Goal: Task Accomplishment & Management: Manage account settings

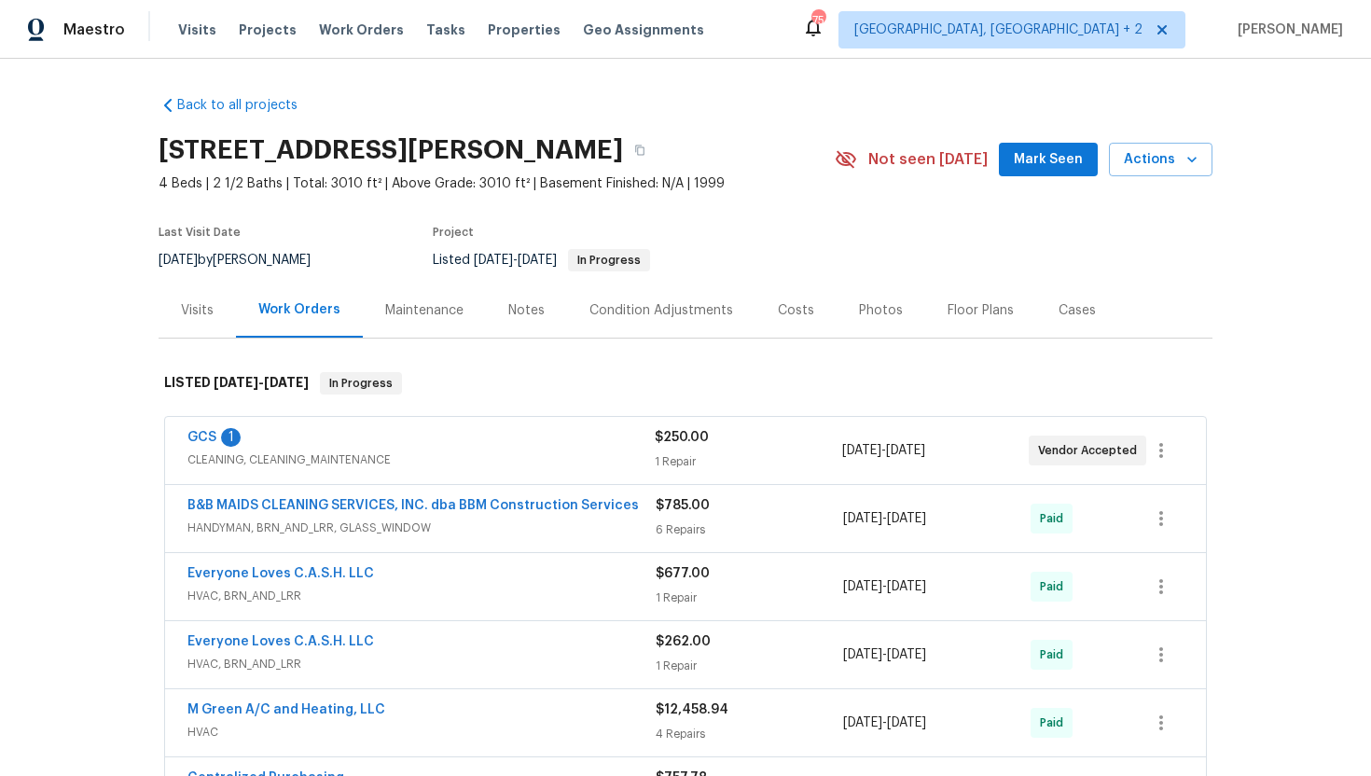
click at [357, 458] on span "CLEANING, CLEANING_MAINTENANCE" at bounding box center [421, 460] width 467 height 19
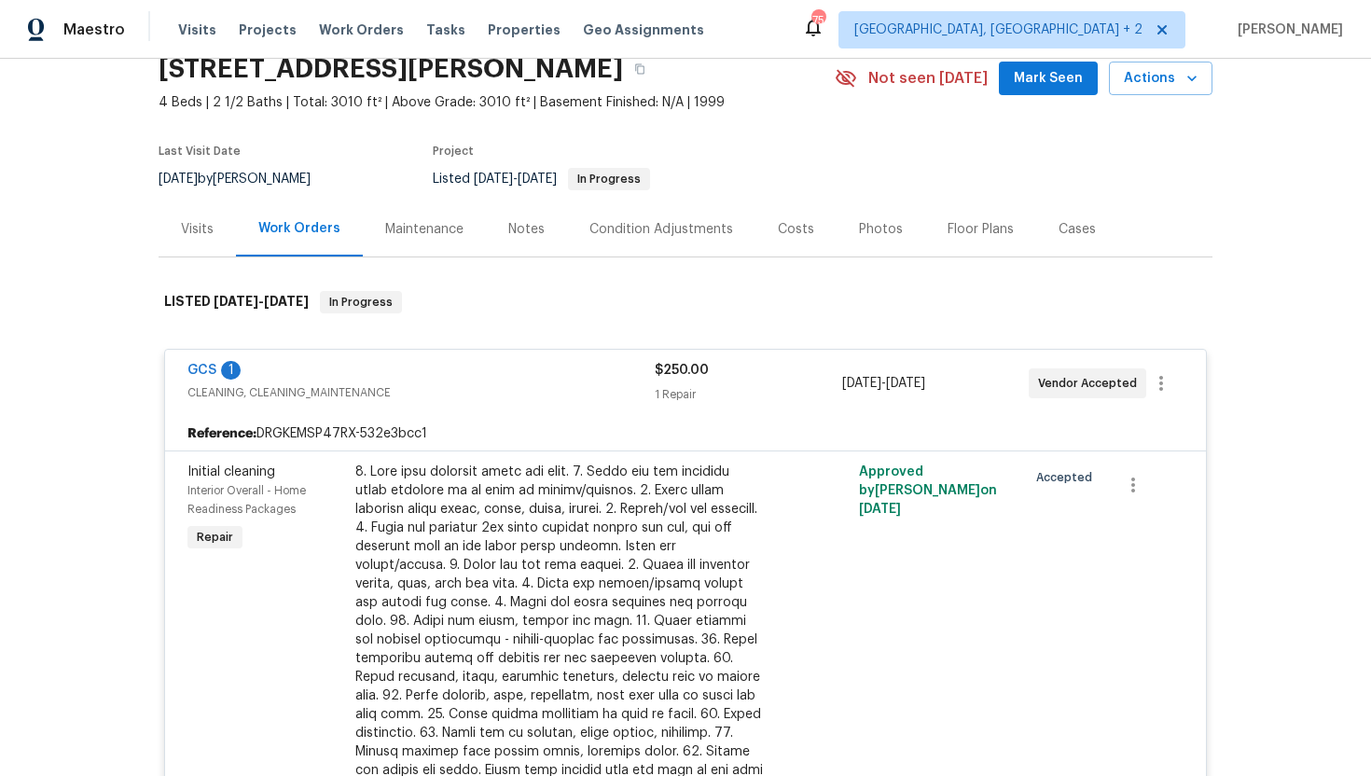
scroll to position [72, 0]
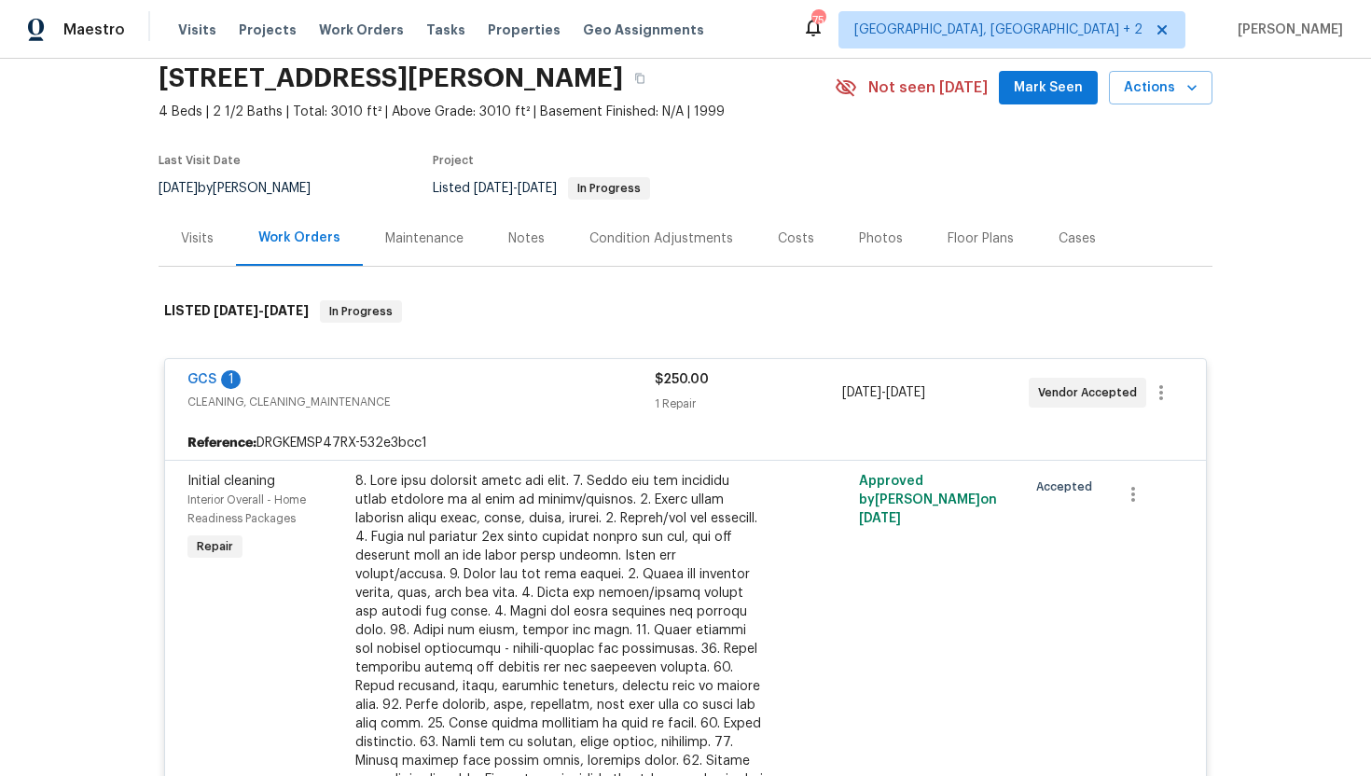
click at [427, 249] on div "Maintenance" at bounding box center [424, 238] width 123 height 55
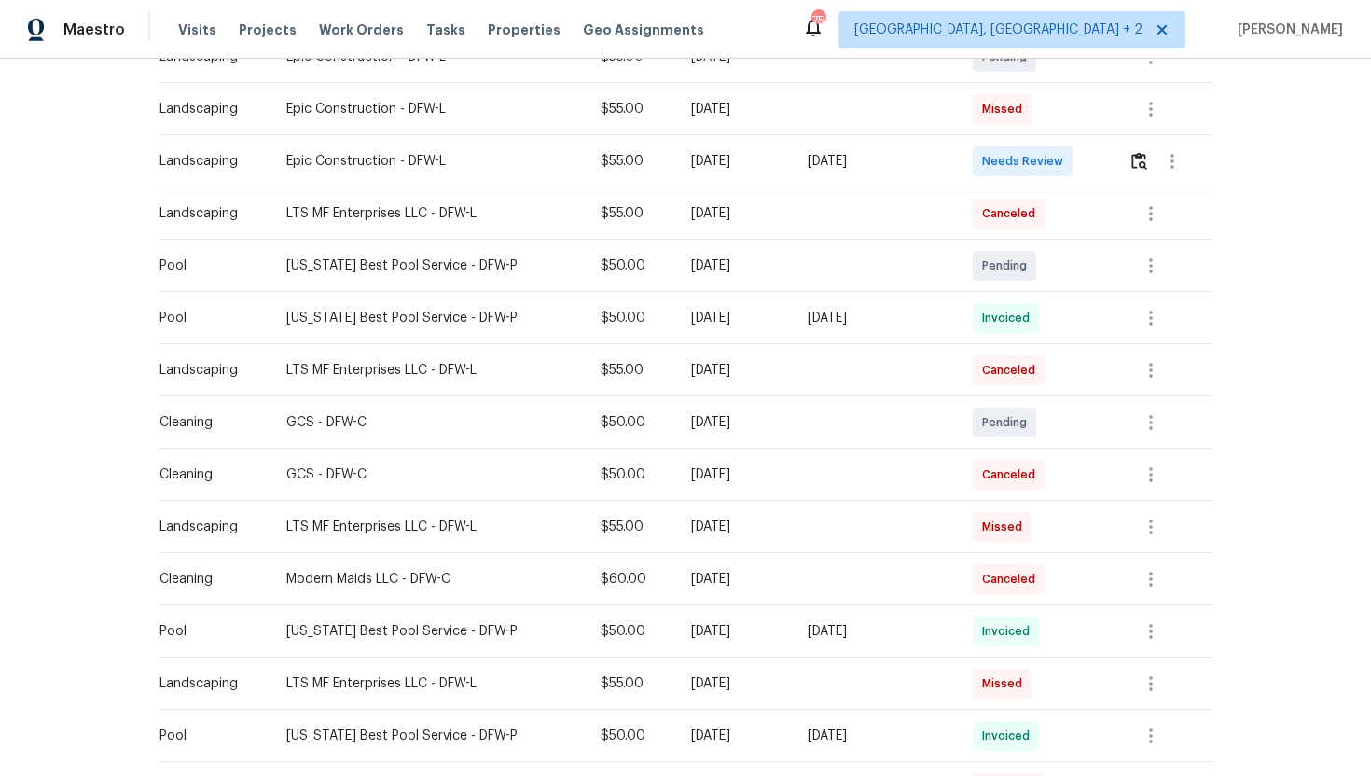
scroll to position [629, 0]
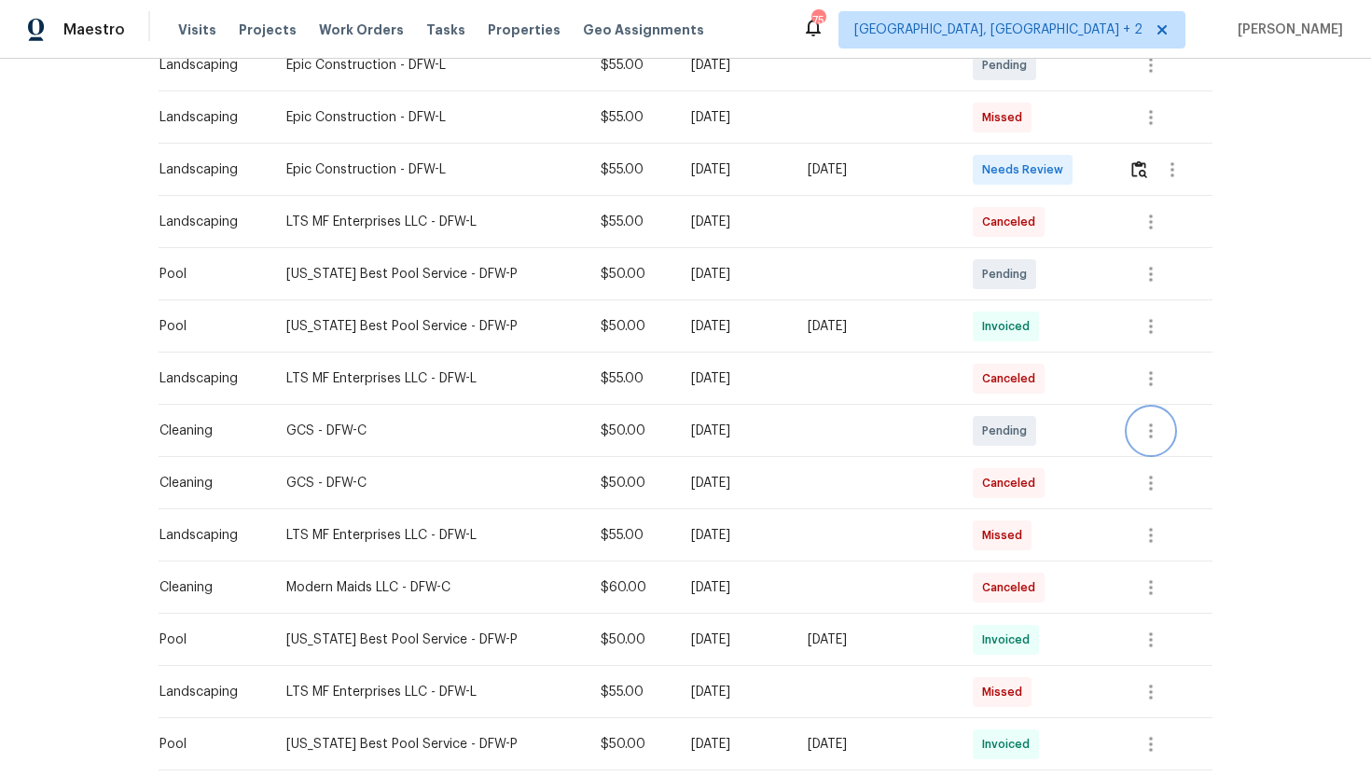
click at [1157, 430] on icon "button" at bounding box center [1151, 431] width 22 height 22
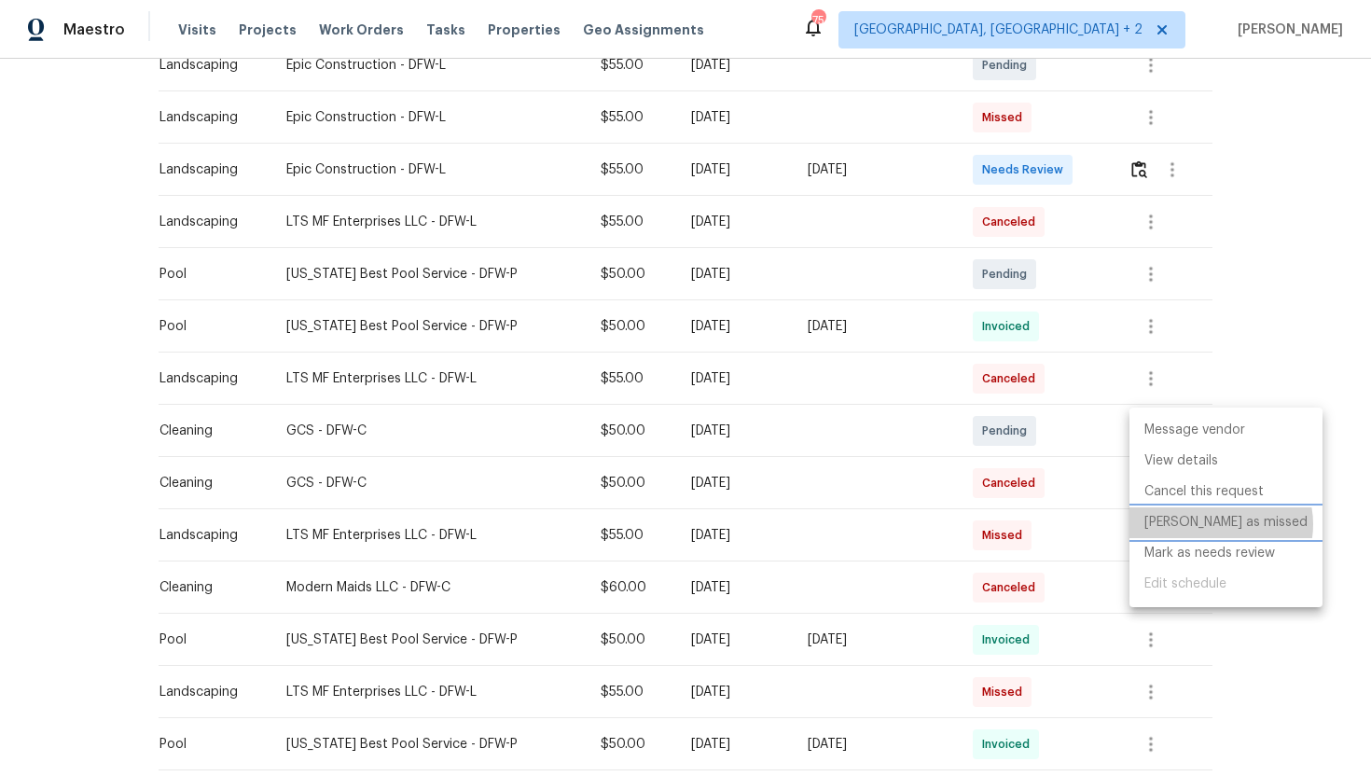
click at [1220, 524] on li "Mark as missed" at bounding box center [1226, 523] width 193 height 31
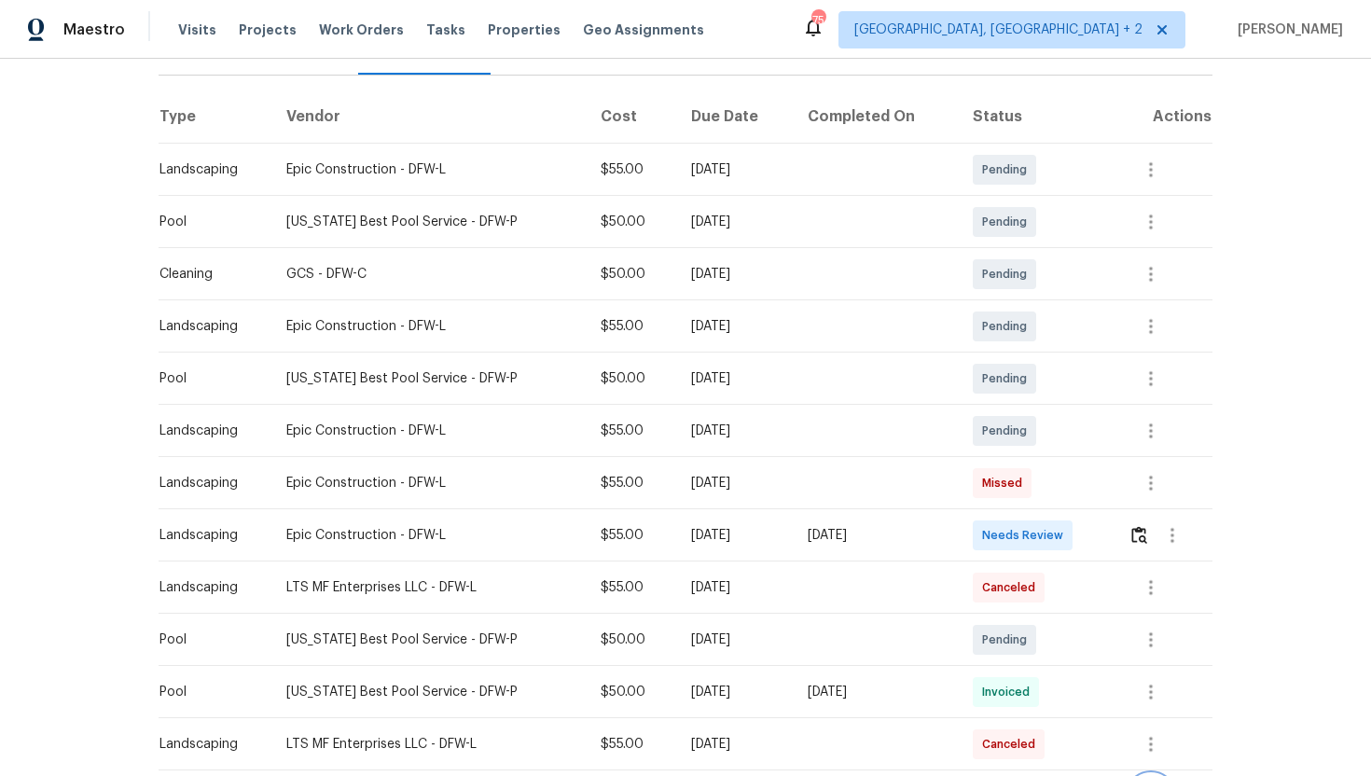
scroll to position [0, 0]
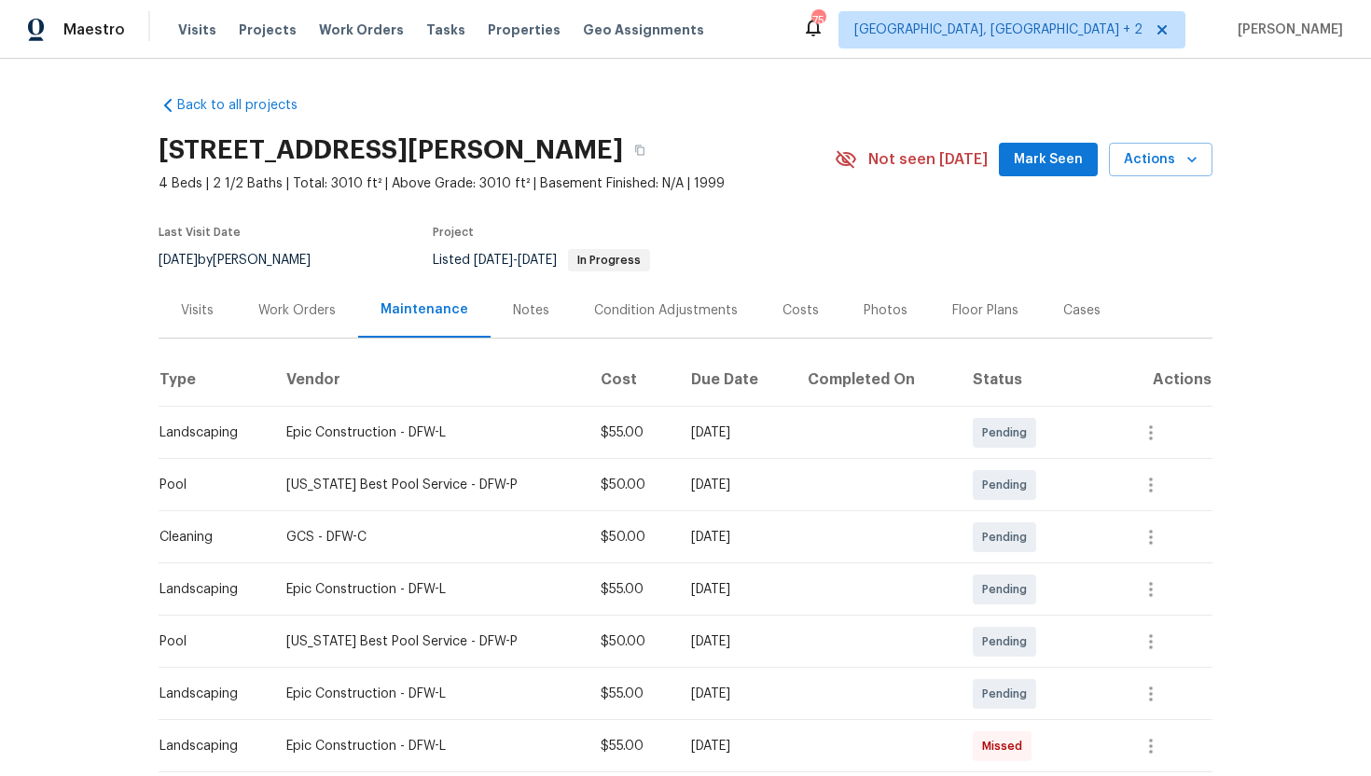
click at [299, 319] on div "Work Orders" at bounding box center [296, 310] width 77 height 19
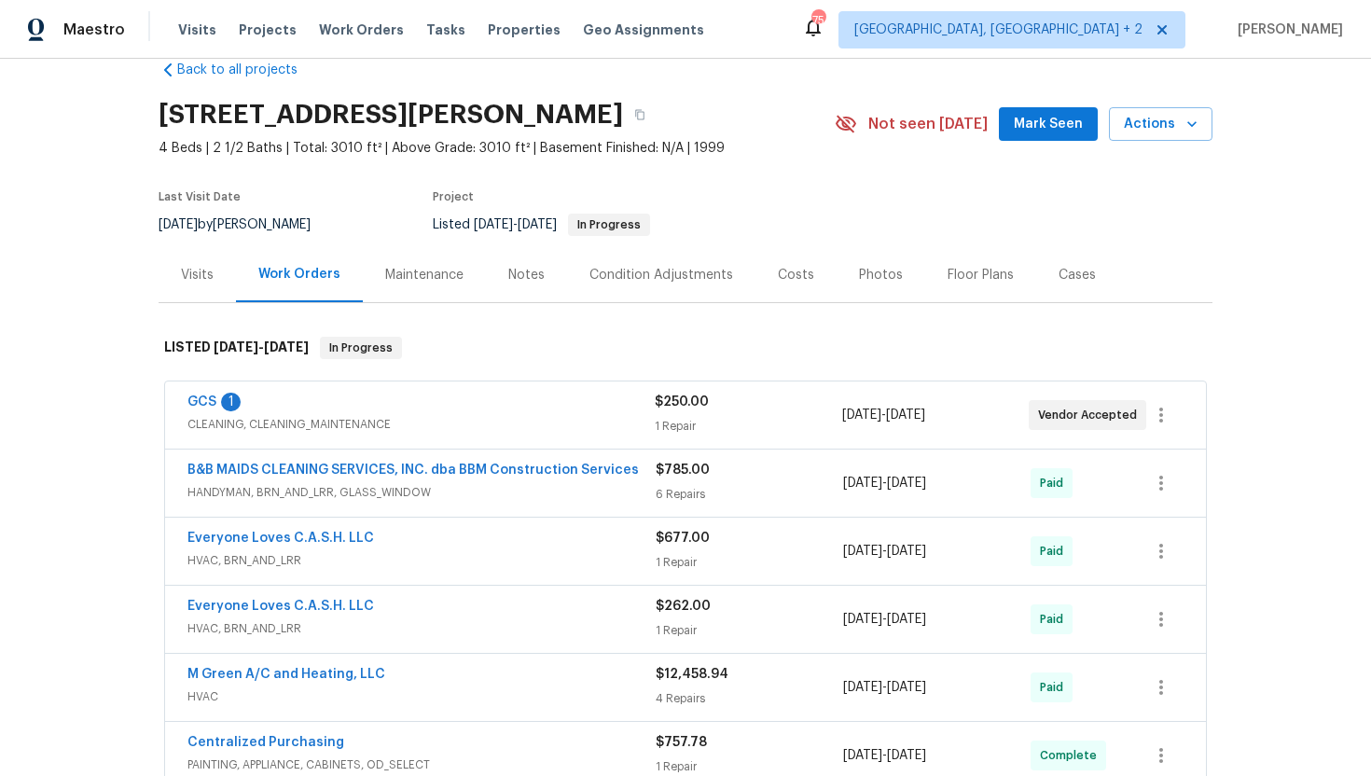
scroll to position [85, 0]
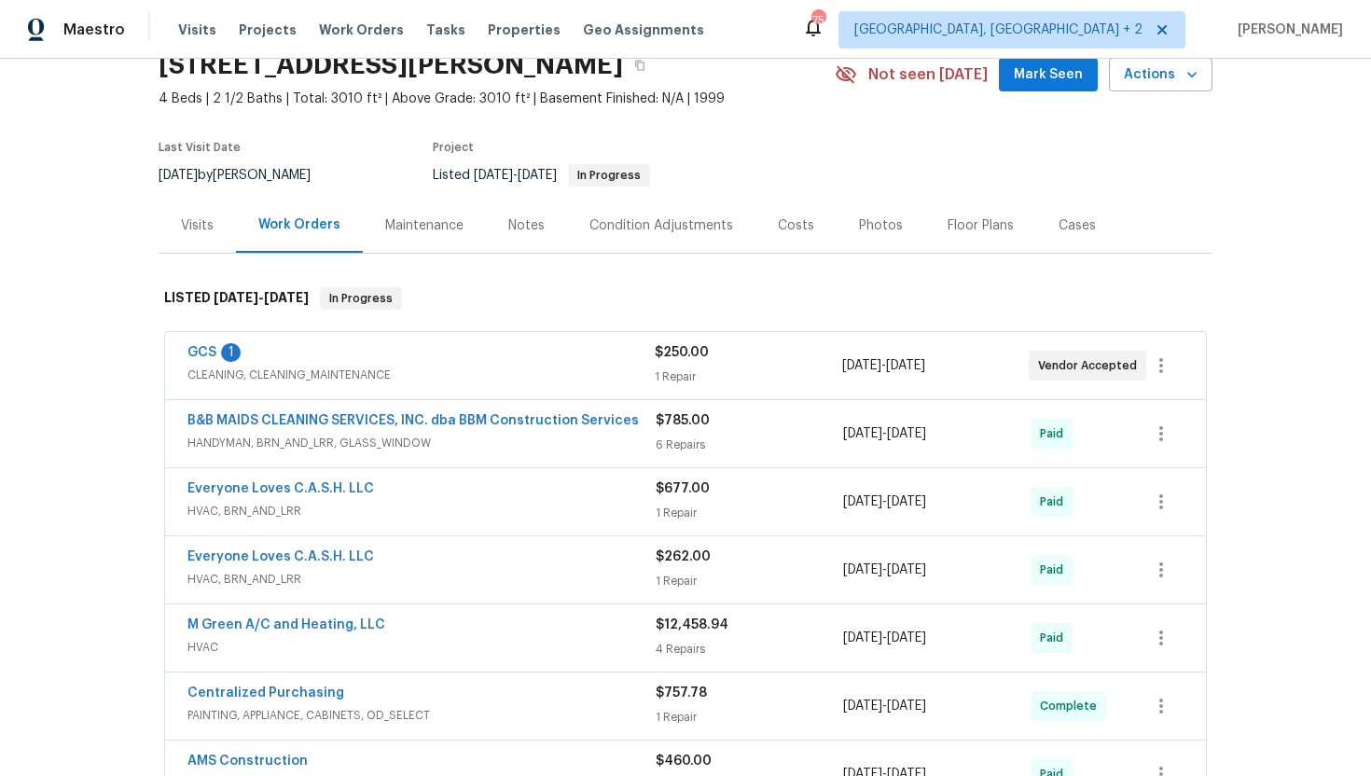
click at [513, 384] on div "GCS 1 CLEANING, CLEANING_MAINTENANCE" at bounding box center [421, 365] width 467 height 45
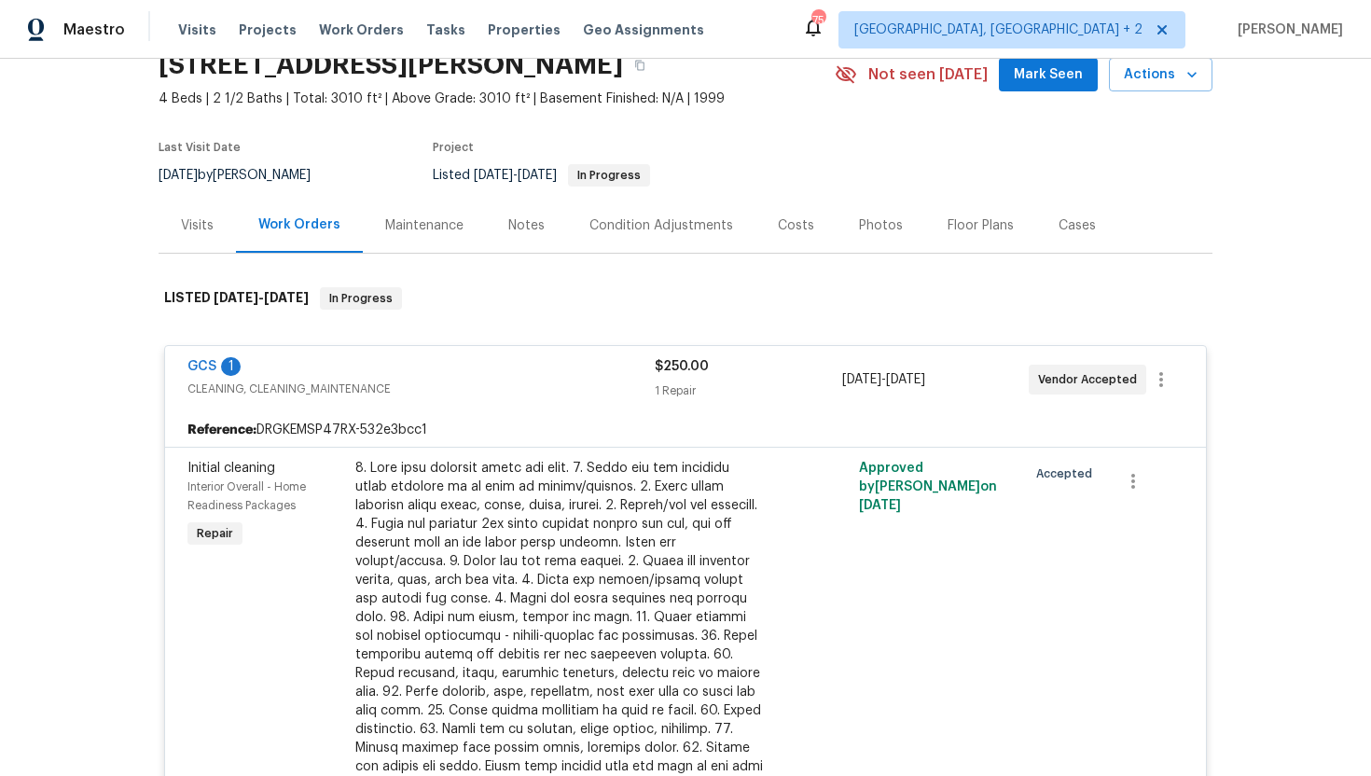
scroll to position [186, 0]
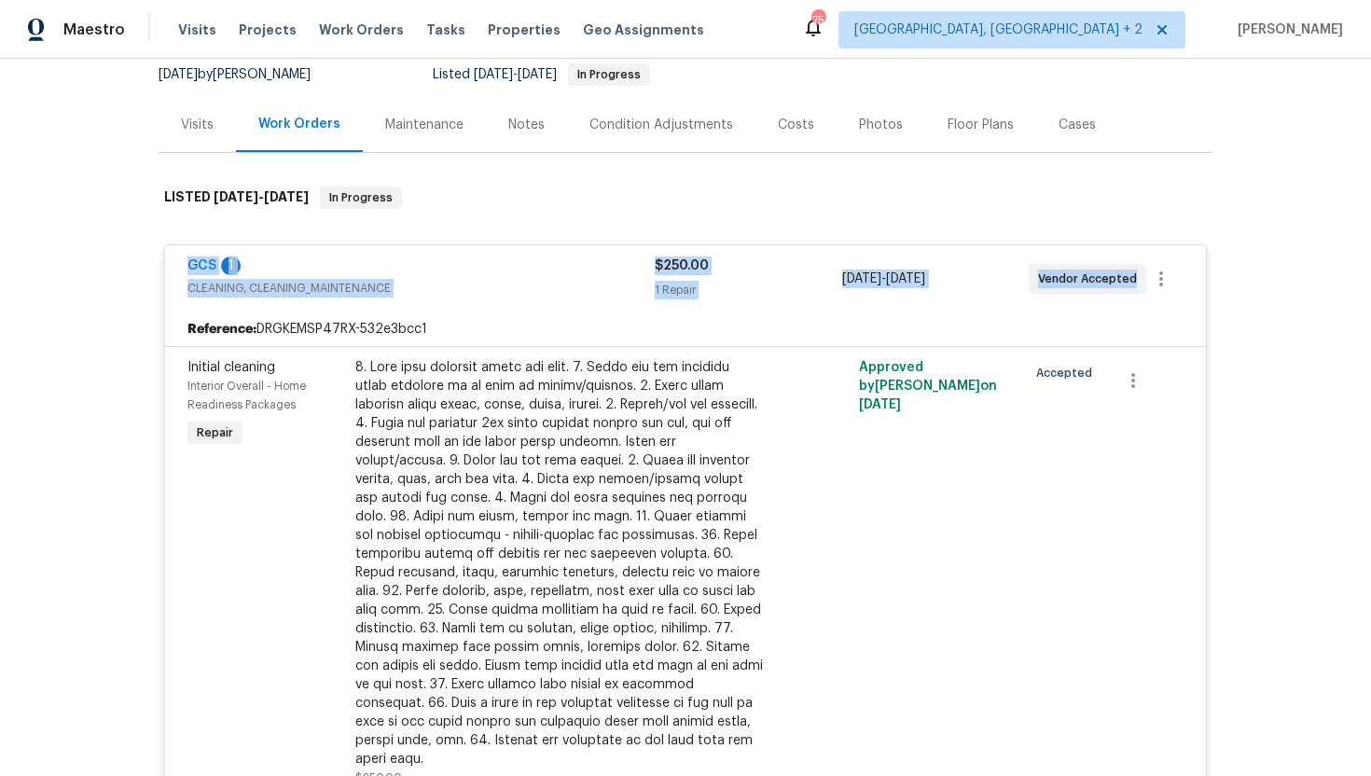
drag, startPoint x: 1129, startPoint y: 283, endPoint x: 102, endPoint y: 270, distance: 1027.2
click at [102, 269] on div "Back to all projects 810 Patricia Dr, Allen, TX 75002 4 Beds | 2 1/2 Baths | To…" at bounding box center [685, 417] width 1371 height 717
copy div "GCS 1 CLEANING, CLEANING_MAINTENANCE $250.00 1 Repair 7/10/2025 - 7/12/2025 Ven…"
click at [202, 270] on link "GCS" at bounding box center [202, 265] width 29 height 13
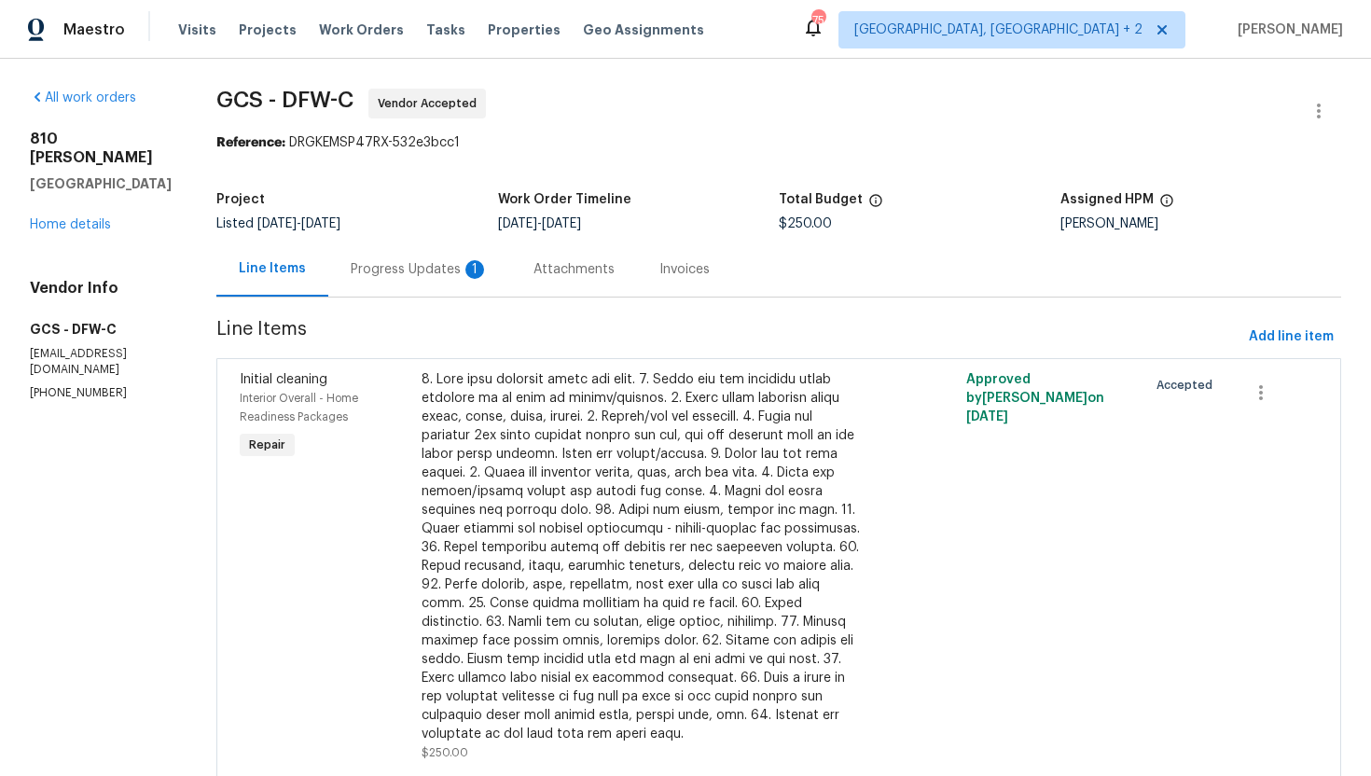
click at [417, 277] on div "Progress Updates 1" at bounding box center [420, 269] width 138 height 19
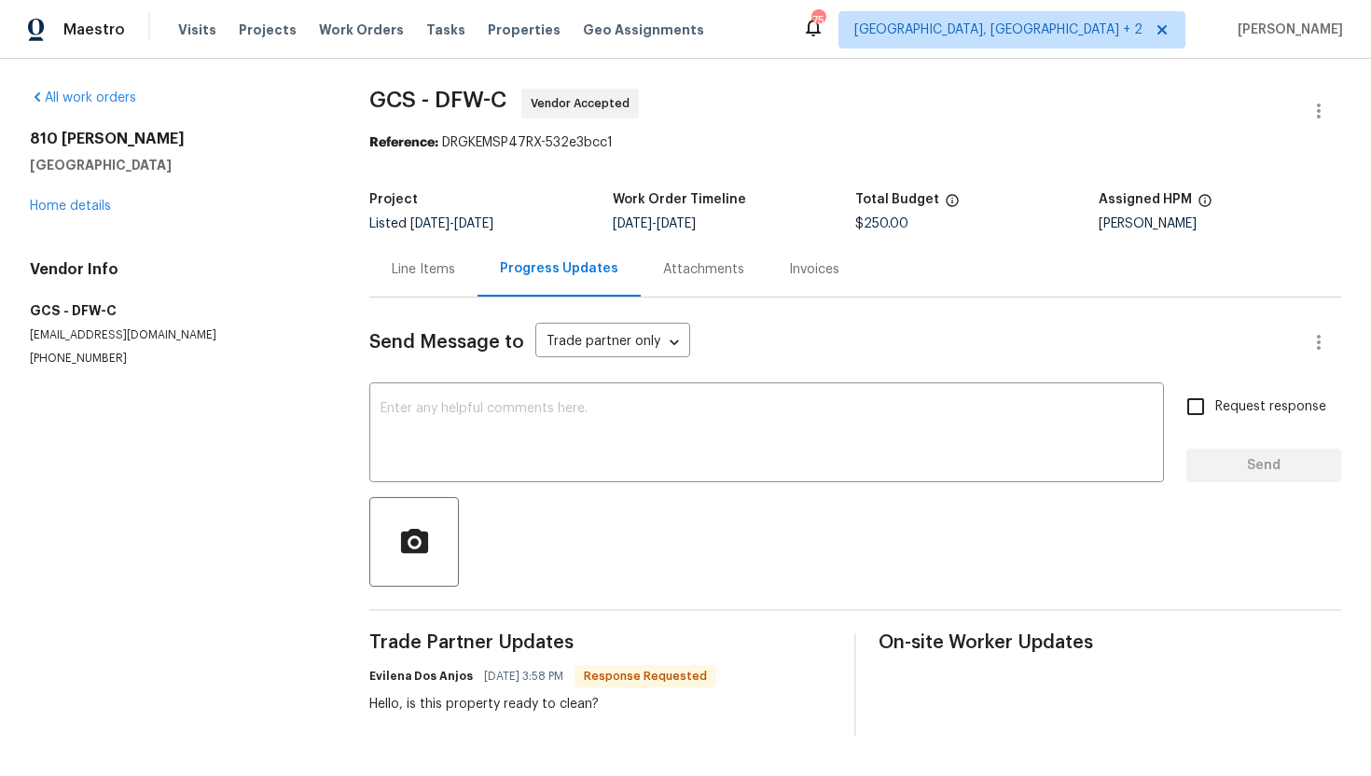
click at [410, 269] on div "Line Items" at bounding box center [423, 269] width 63 height 19
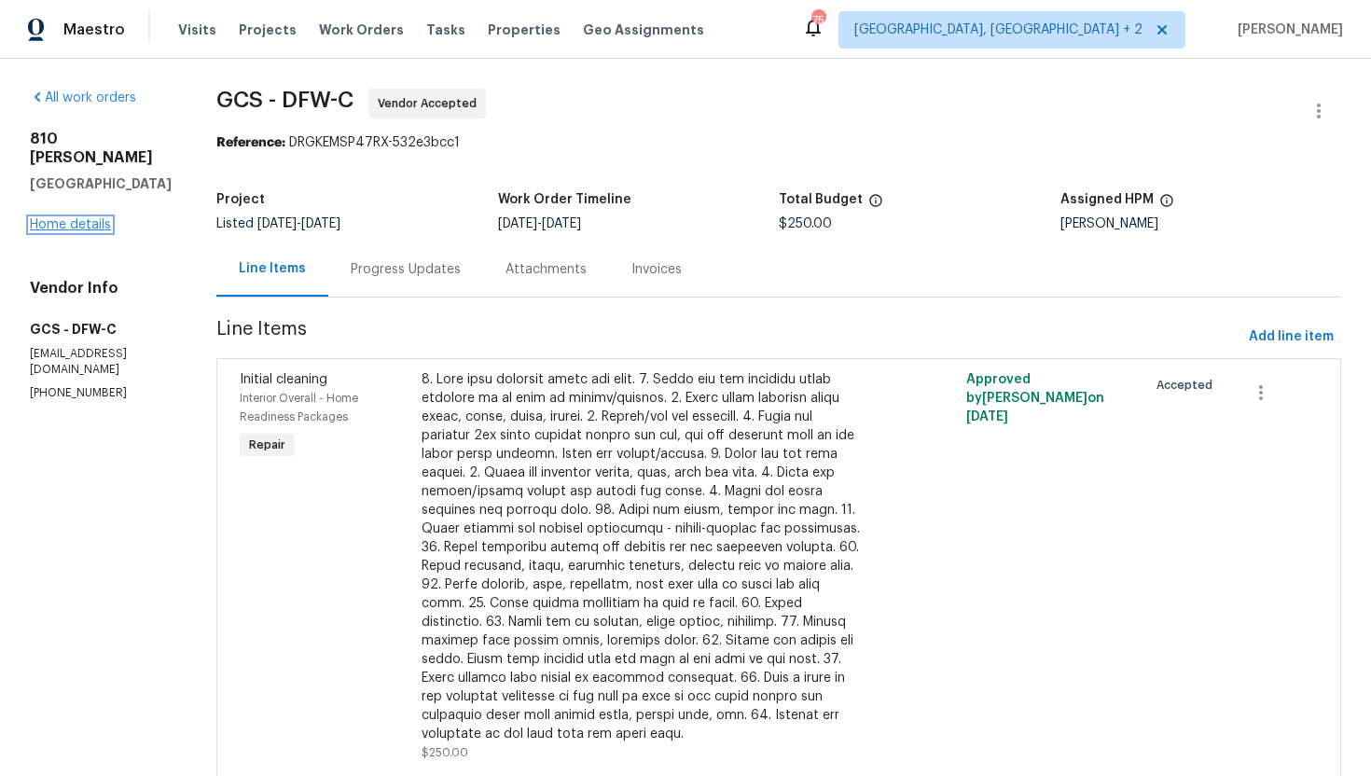
click at [68, 218] on link "Home details" at bounding box center [70, 224] width 81 height 13
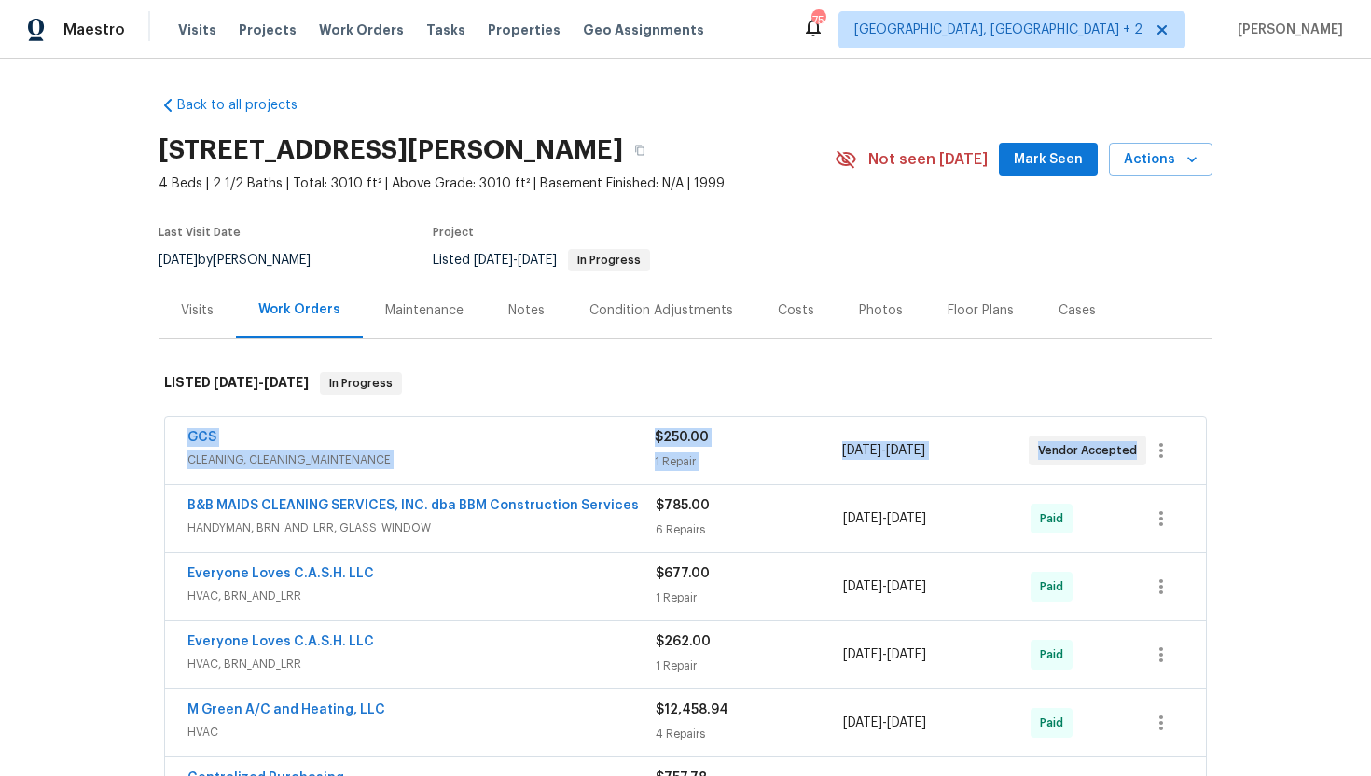
drag, startPoint x: 1134, startPoint y: 451, endPoint x: 124, endPoint y: 419, distance: 1010.8
click at [124, 419] on div "Back to all projects 810 Patricia Dr, Allen, TX 75002 4 Beds | 2 1/2 Baths | To…" at bounding box center [685, 417] width 1371 height 717
copy div "GCS CLEANING, CLEANING_MAINTENANCE $250.00 1 Repair 7/10/2025 - 7/12/2025 Vendo…"
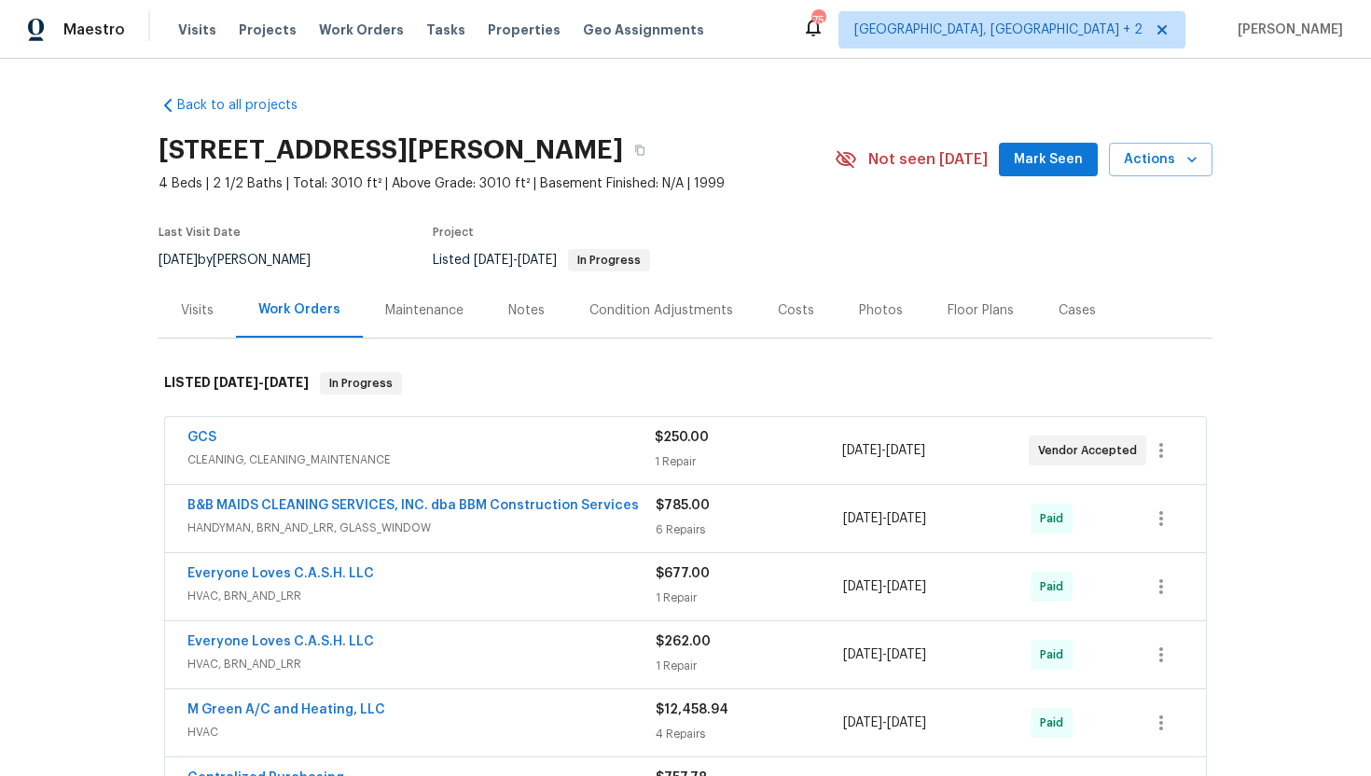
click at [215, 312] on div "Visits" at bounding box center [197, 310] width 77 height 55
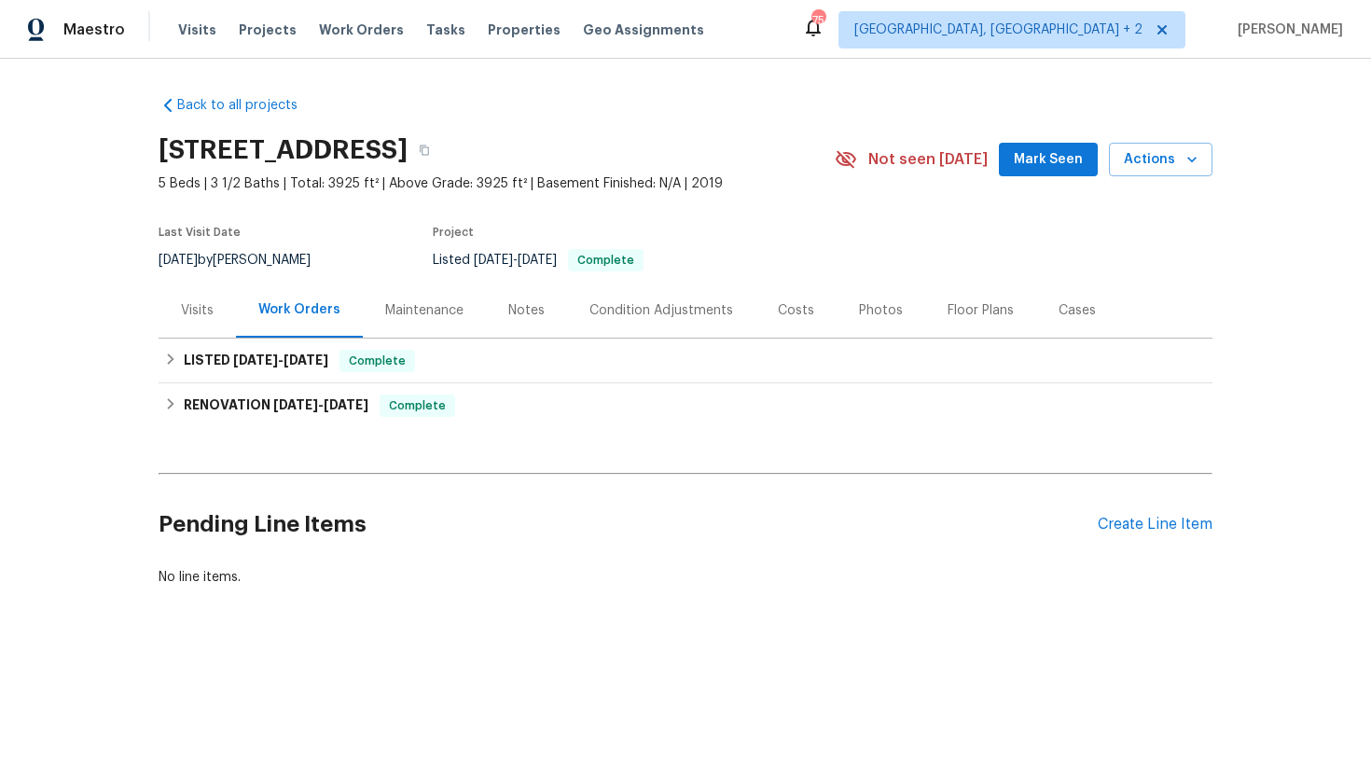
click at [206, 321] on div "Visits" at bounding box center [197, 310] width 77 height 55
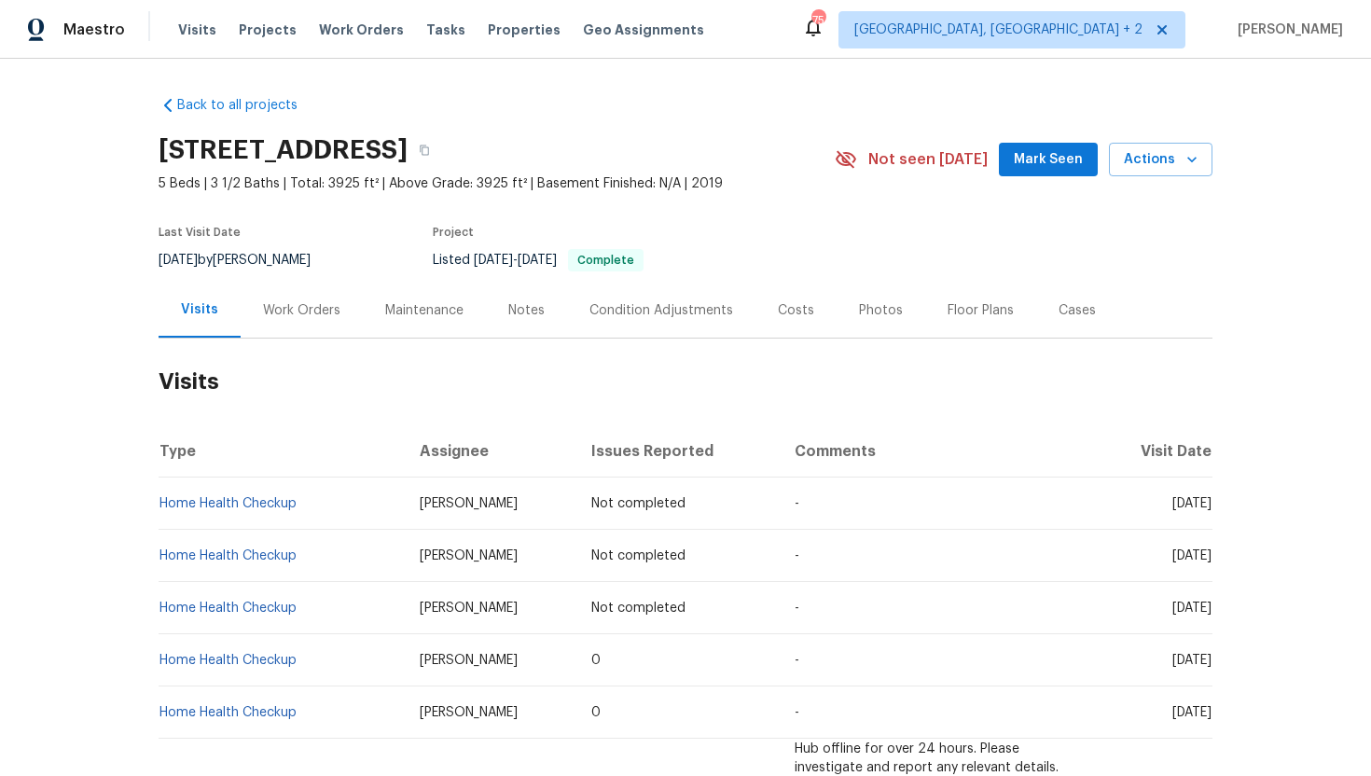
click at [287, 317] on div "Work Orders" at bounding box center [301, 310] width 77 height 19
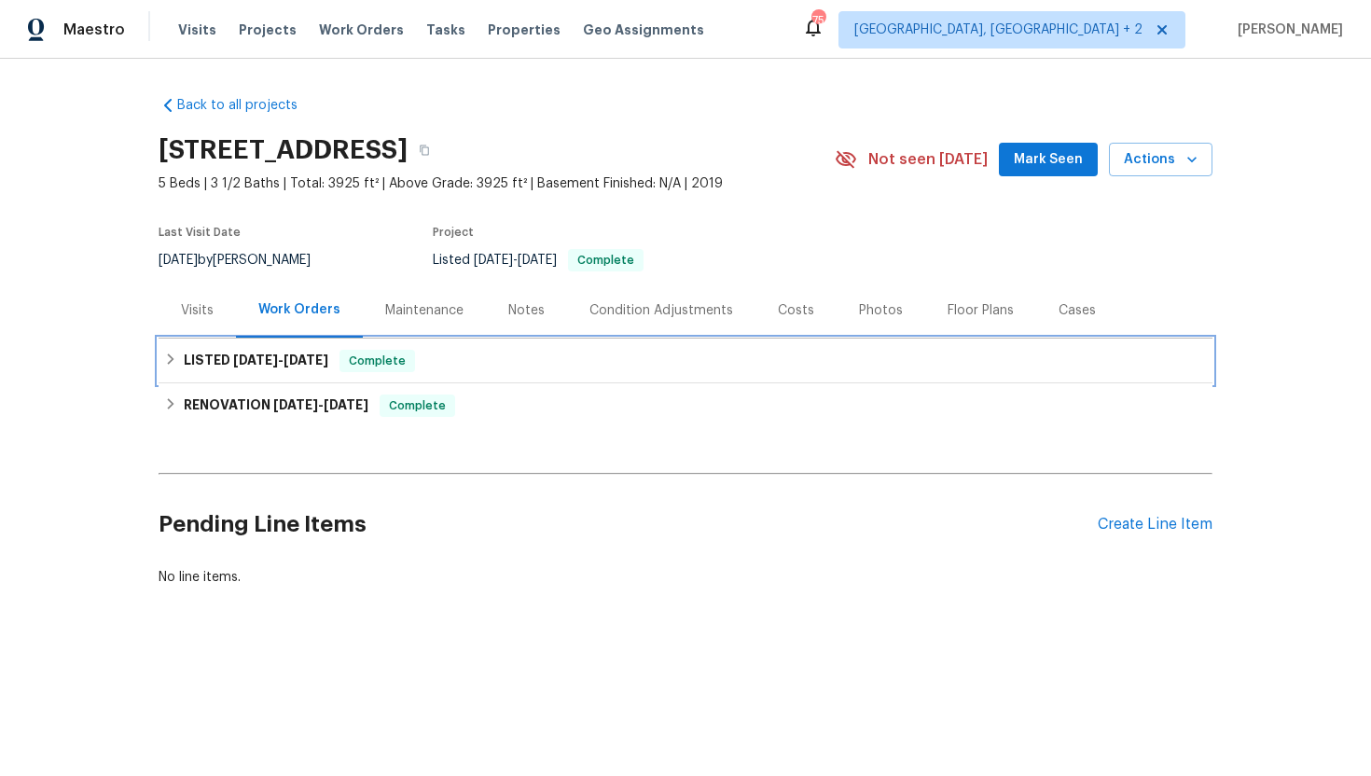
click at [292, 361] on span "6/19/25" at bounding box center [306, 360] width 45 height 13
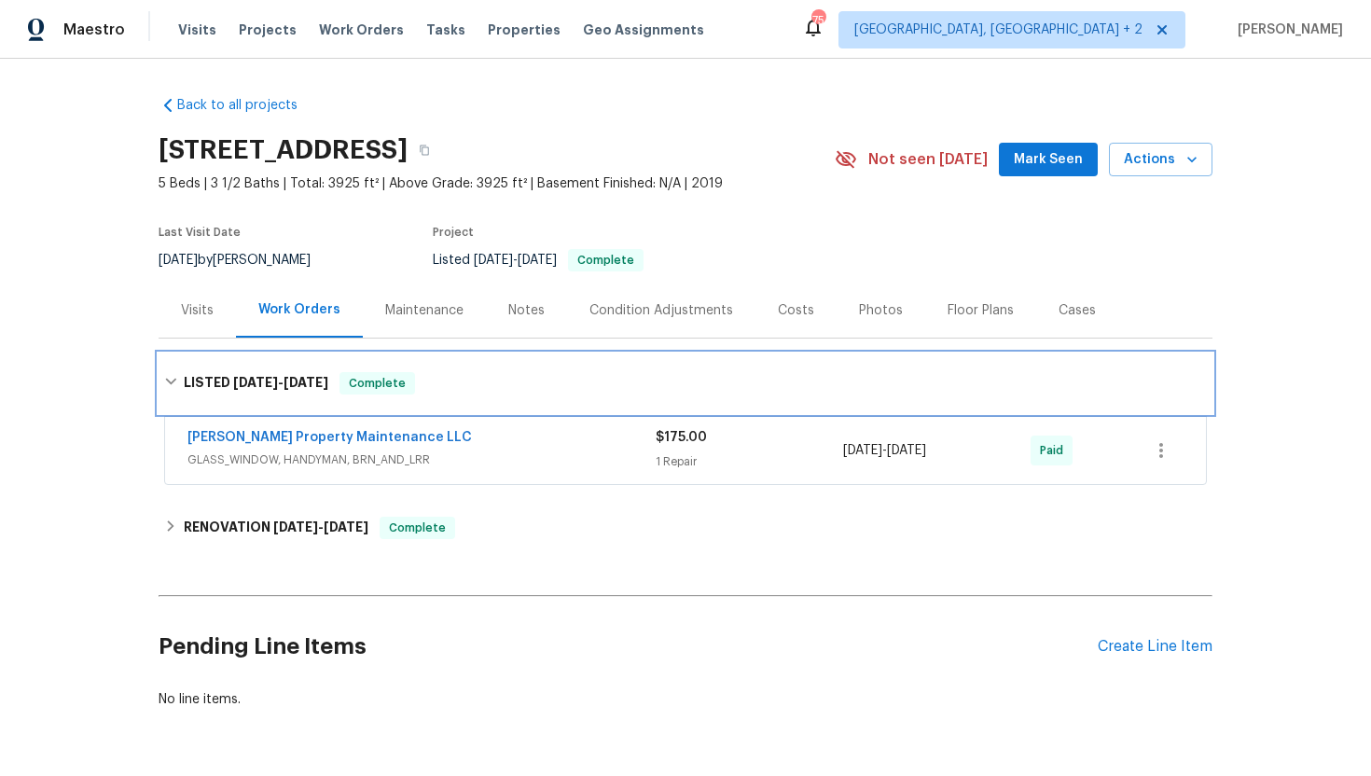
scroll to position [60, 0]
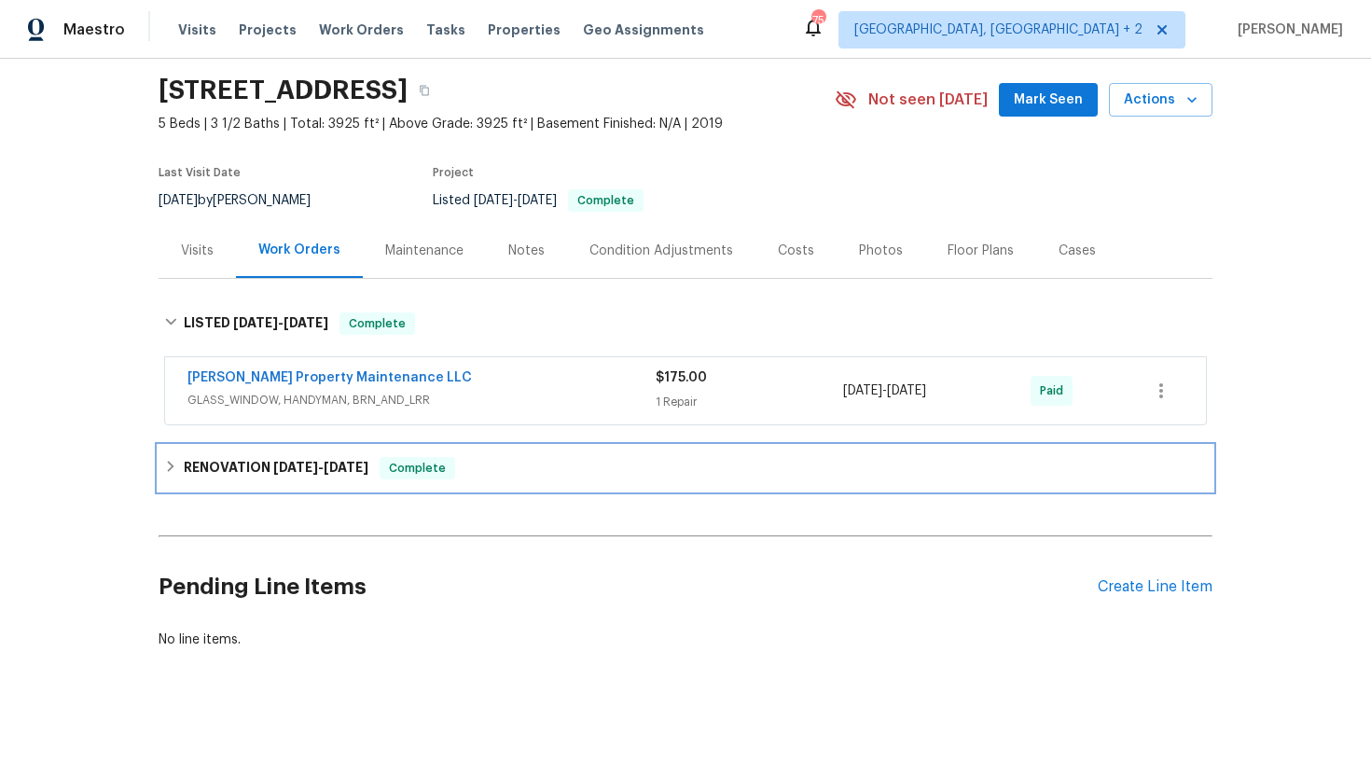
click at [415, 452] on div "RENOVATION 3/18/25 - 3/19/25 Complete" at bounding box center [686, 468] width 1054 height 45
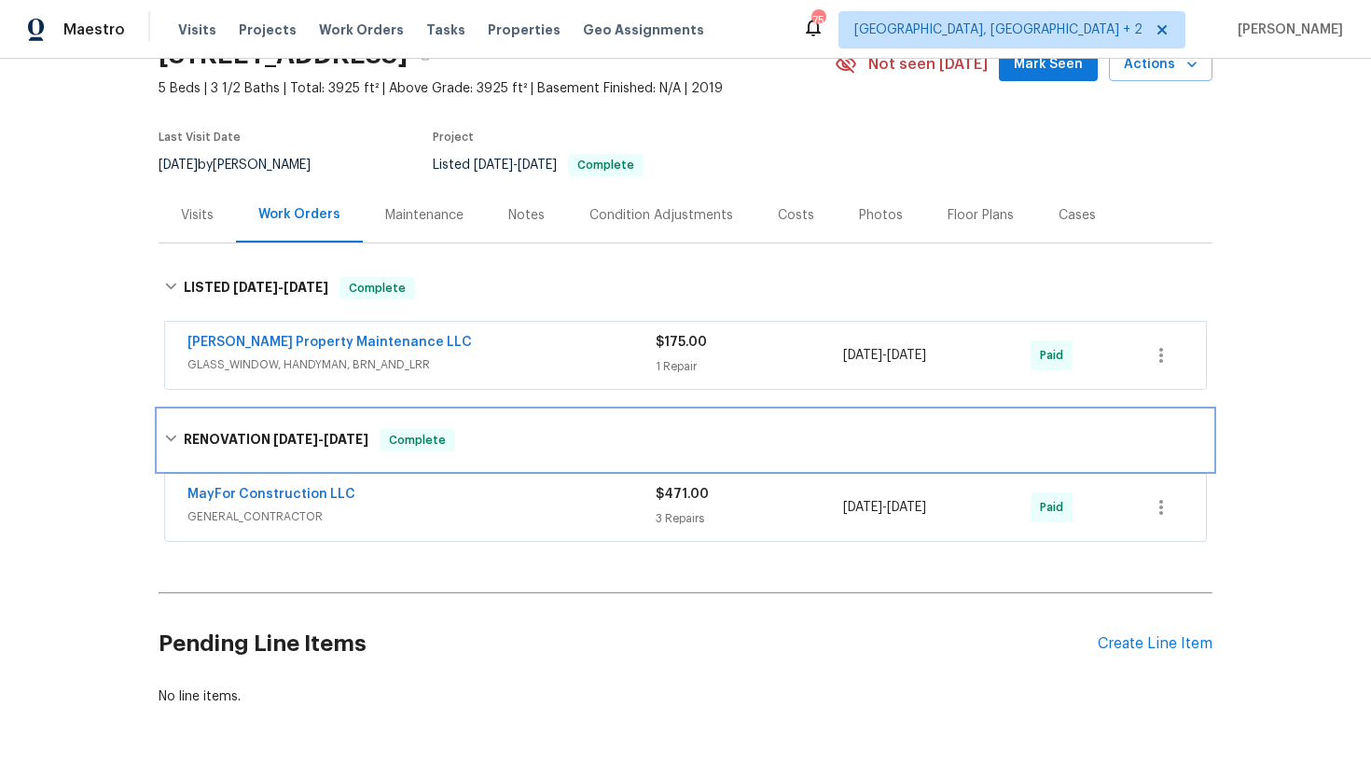
scroll to position [129, 0]
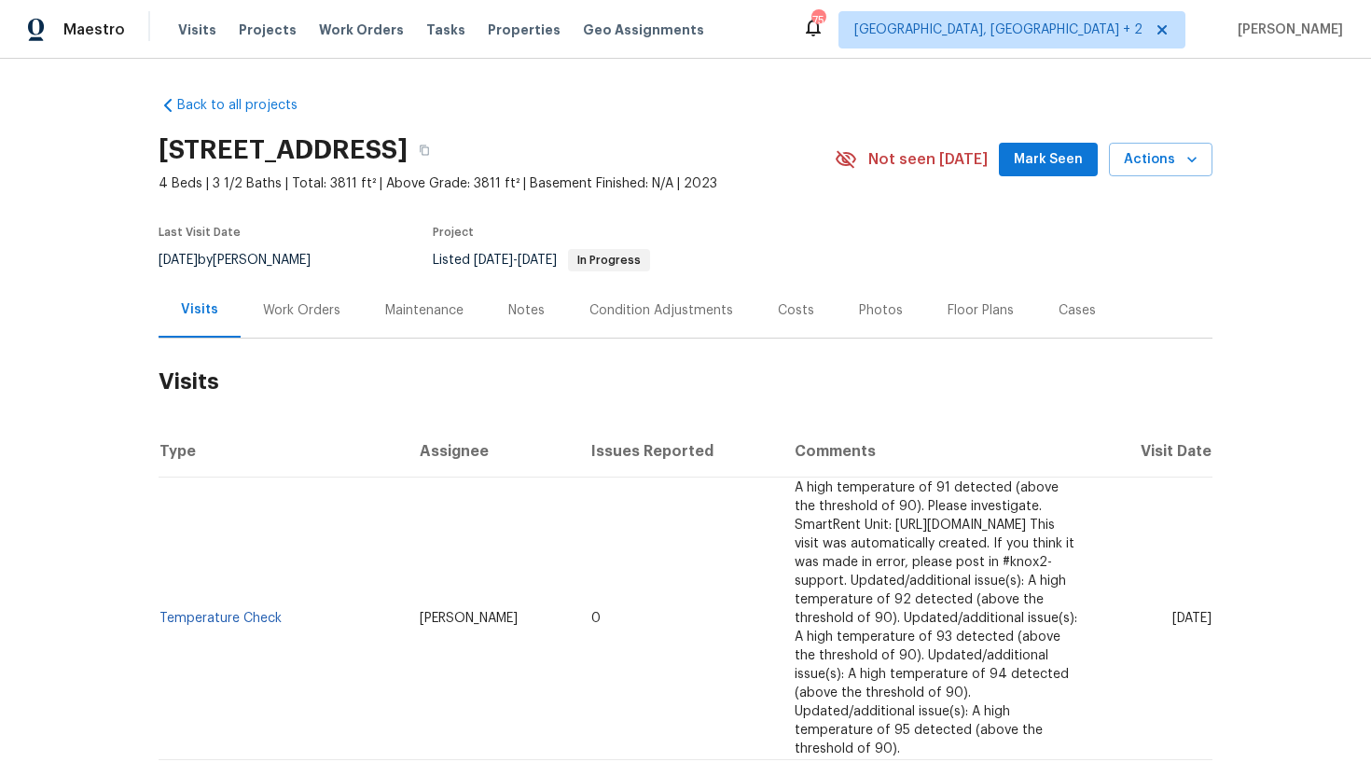
click at [298, 310] on div "Work Orders" at bounding box center [301, 310] width 77 height 19
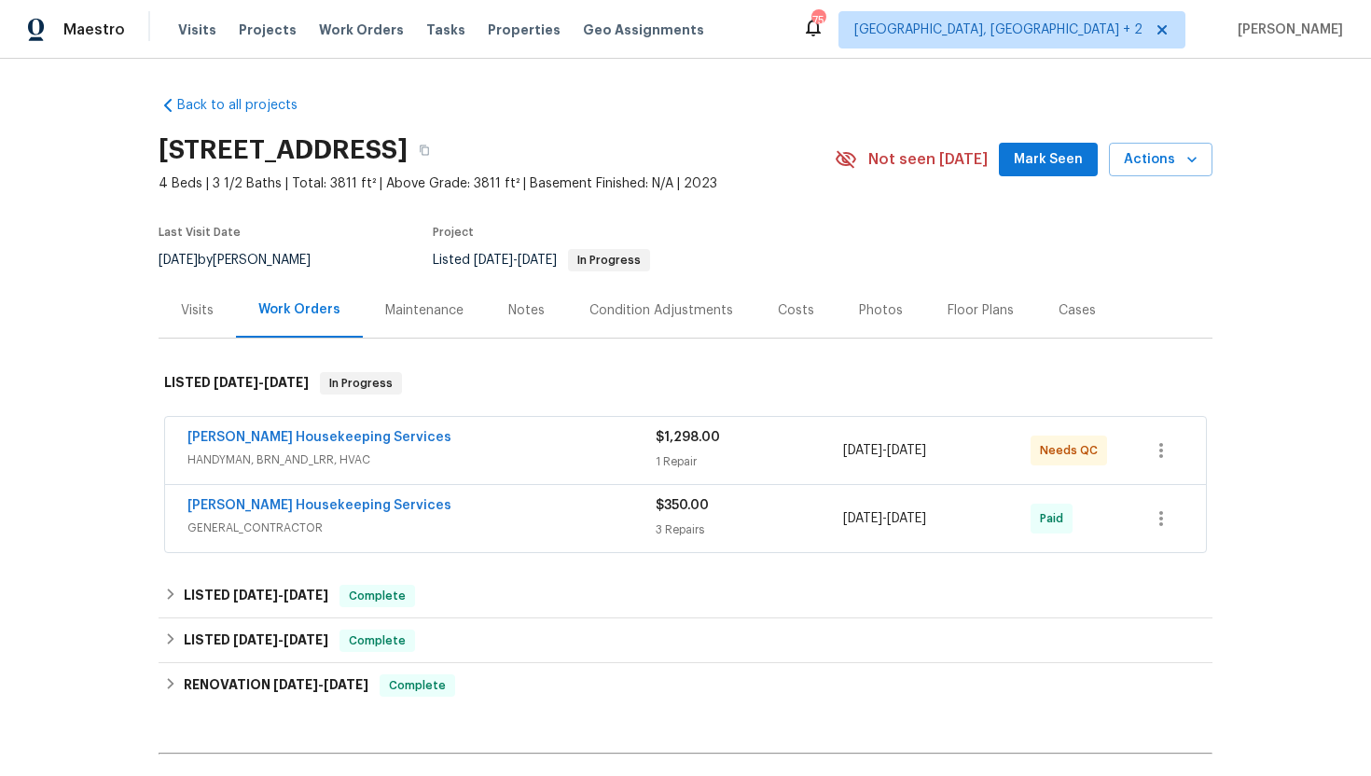
click at [439, 463] on span "HANDYMAN, BRN_AND_LRR, HVAC" at bounding box center [422, 460] width 468 height 19
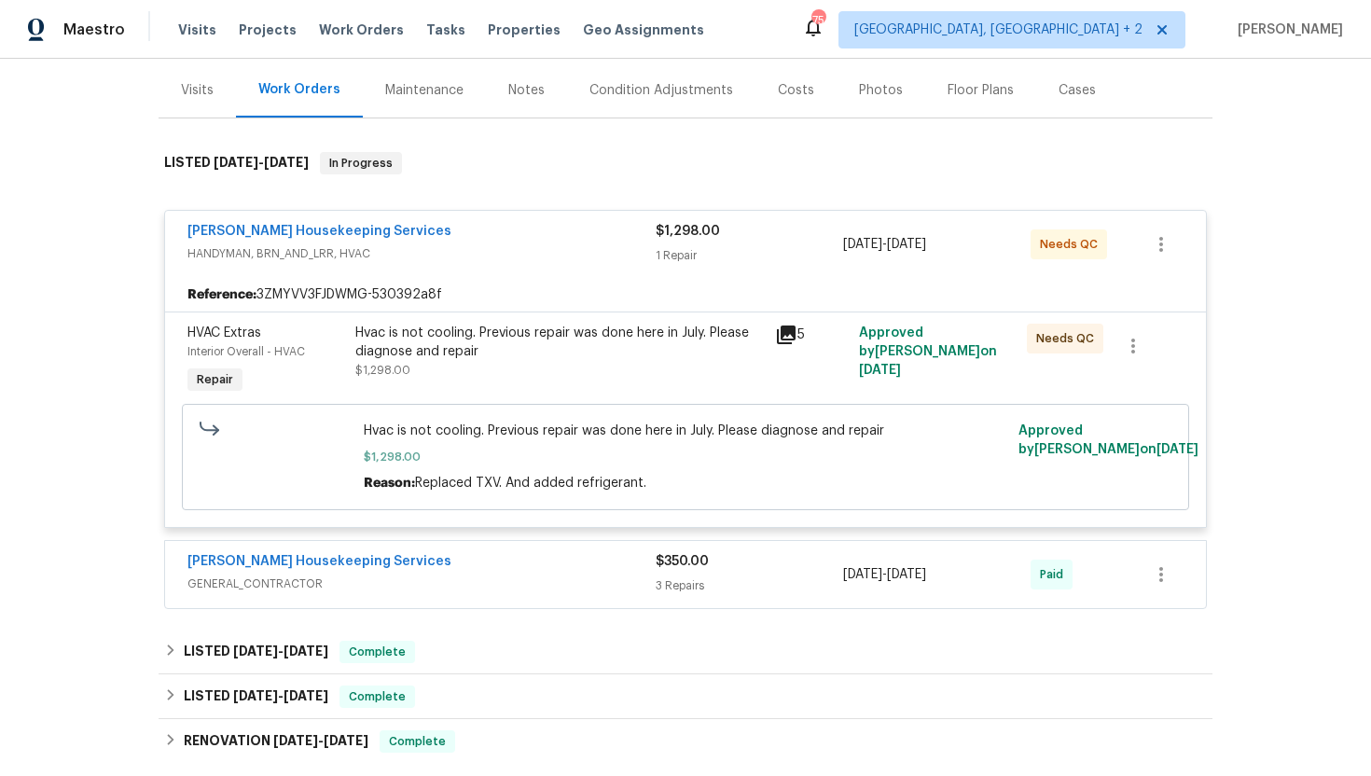
scroll to position [259, 0]
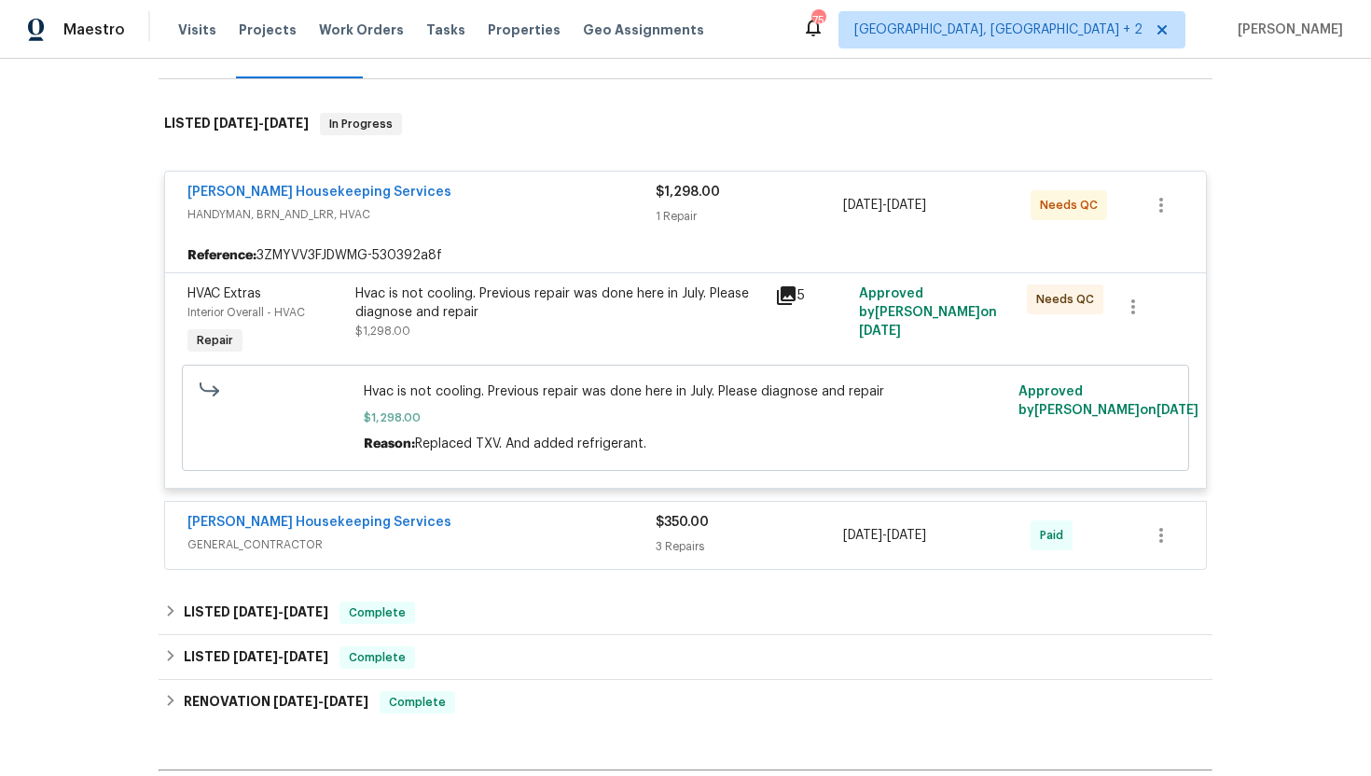
click at [441, 535] on div "Arelis Housekeeping Services" at bounding box center [422, 524] width 468 height 22
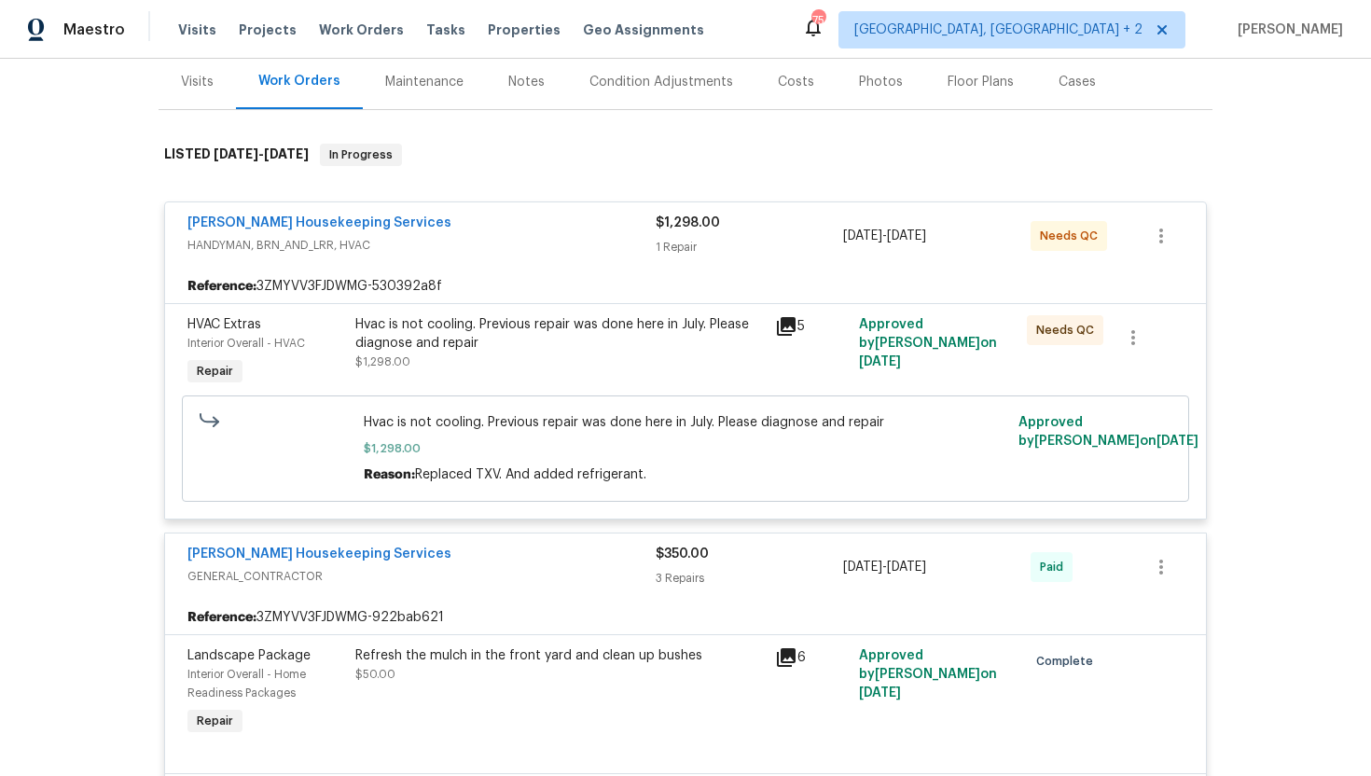
scroll to position [202, 0]
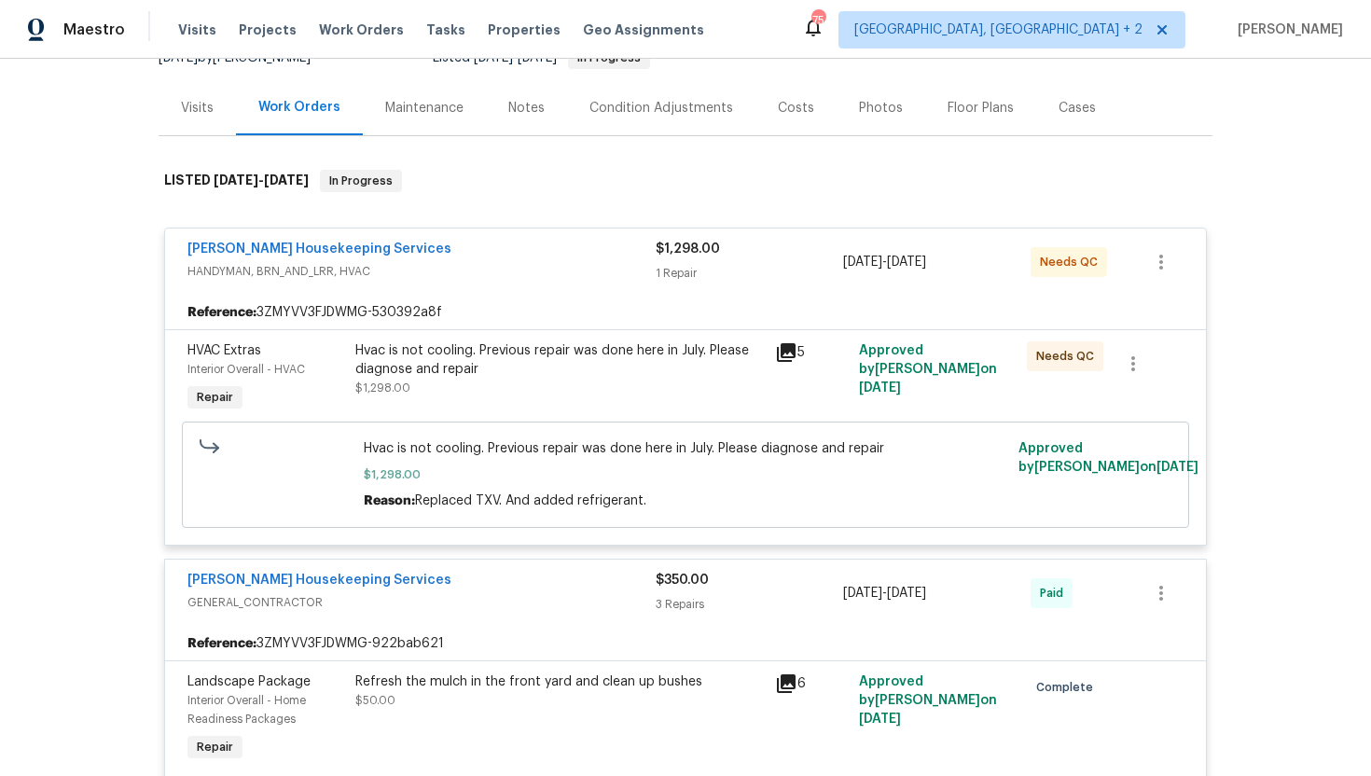
click at [211, 103] on div "Visits" at bounding box center [197, 108] width 33 height 19
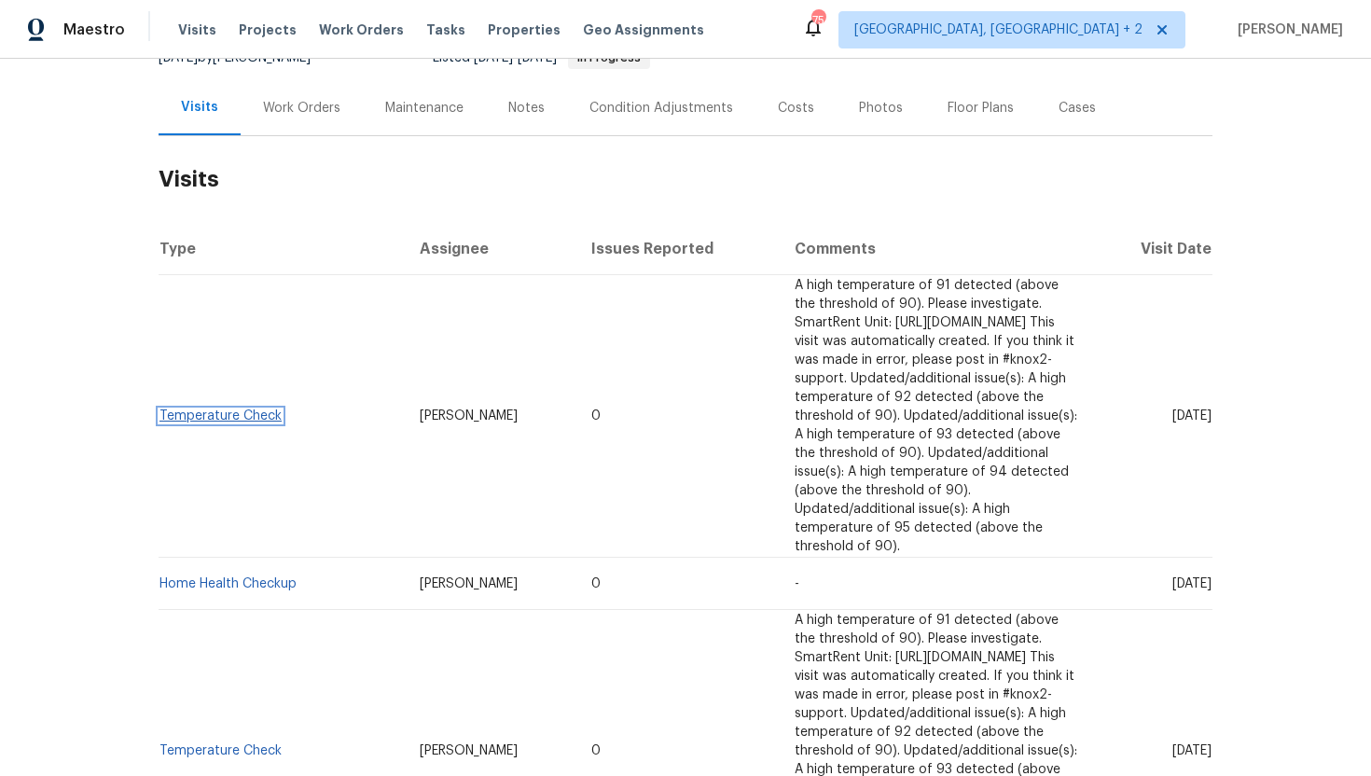
click at [259, 410] on link "Temperature Check" at bounding box center [221, 416] width 122 height 13
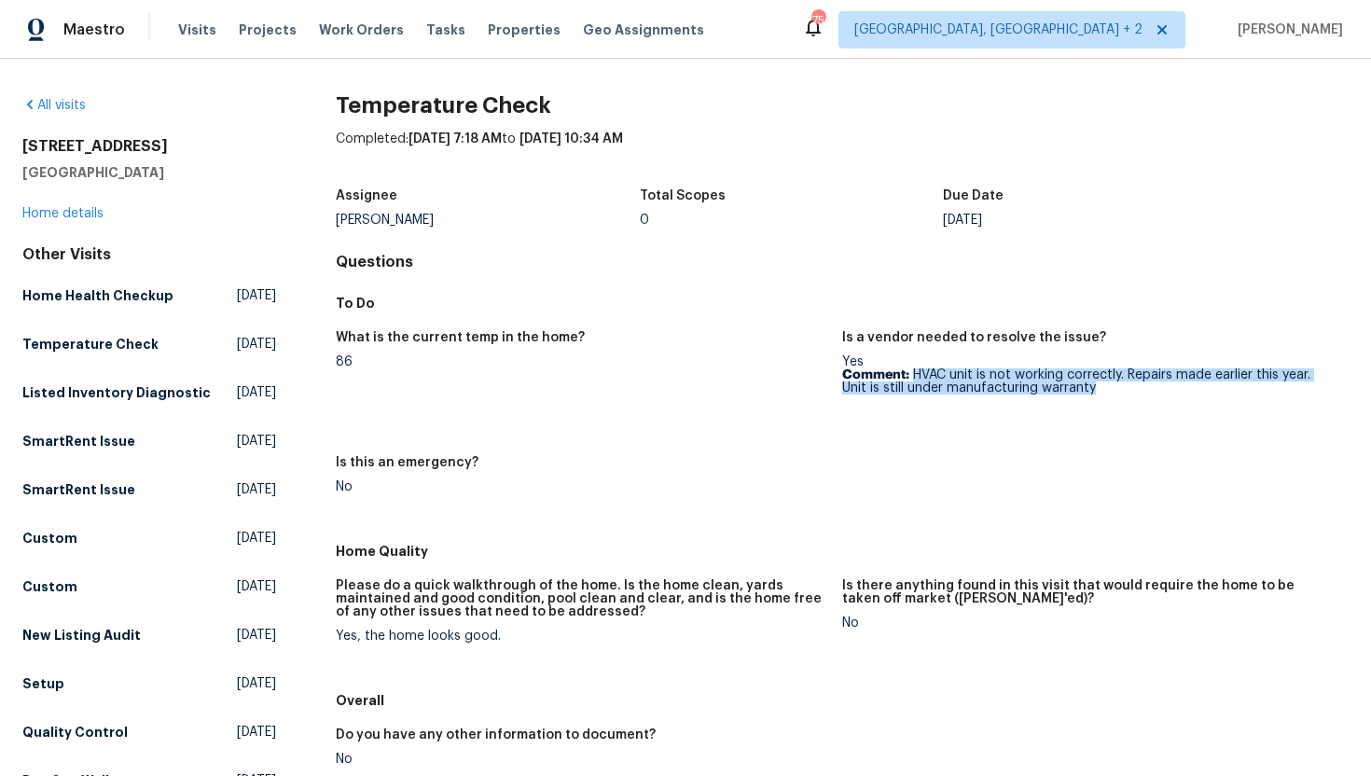
drag, startPoint x: 1122, startPoint y: 401, endPoint x: 914, endPoint y: 371, distance: 210.2
click at [914, 371] on figure "Is a vendor needed to resolve the issue? Yes Comment: HVAC unit is not working …" at bounding box center [1095, 382] width 507 height 103
copy p "HVAC unit is not working correctly. Repairs made earlier this year. Unit is sti…"
click at [83, 219] on link "Home details" at bounding box center [62, 213] width 81 height 13
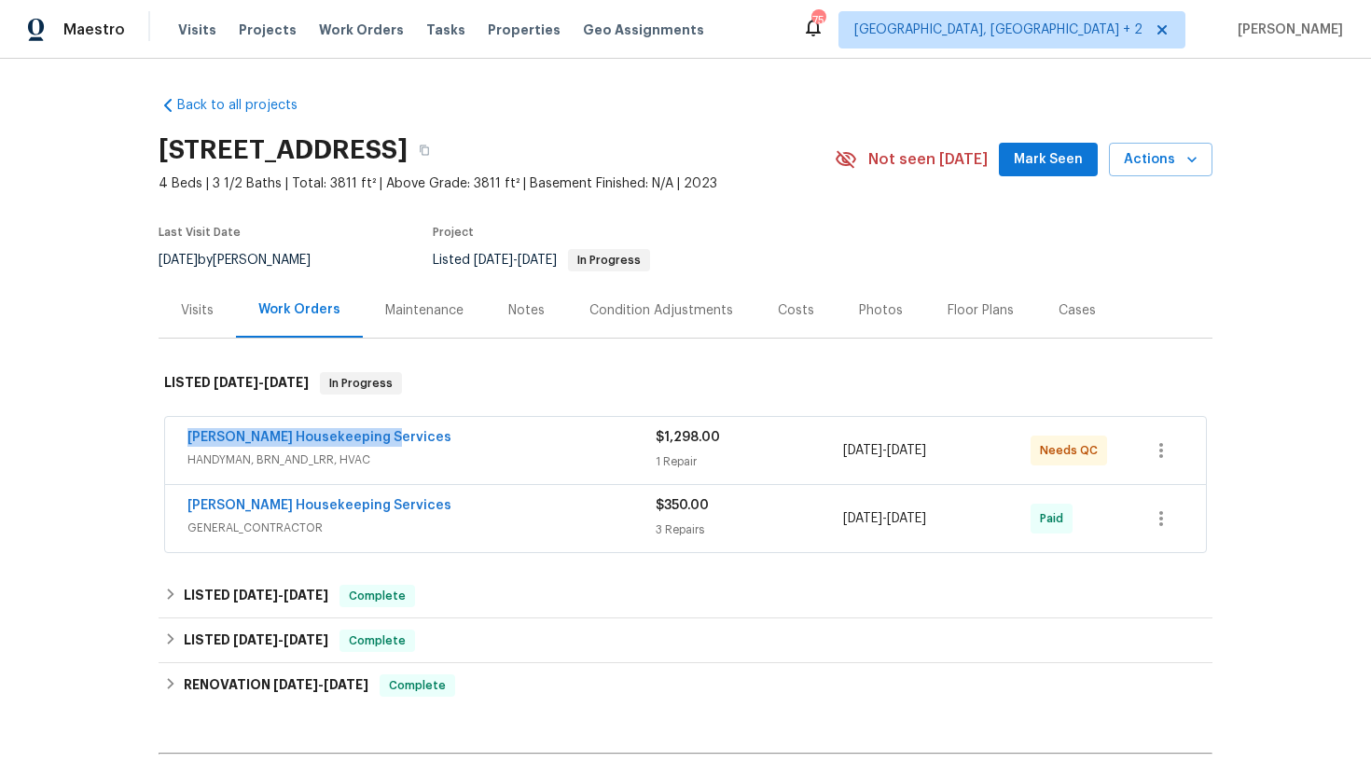
drag, startPoint x: 420, startPoint y: 438, endPoint x: 163, endPoint y: 435, distance: 256.6
click at [162, 435] on div "Arelis Housekeeping Services HANDYMAN, BRN_AND_LRR, HVAC $1,298.00 1 Repair 8/1…" at bounding box center [686, 486] width 1054 height 146
copy link "Arelis Housekeeping Services"
click at [203, 319] on div "Visits" at bounding box center [197, 310] width 33 height 19
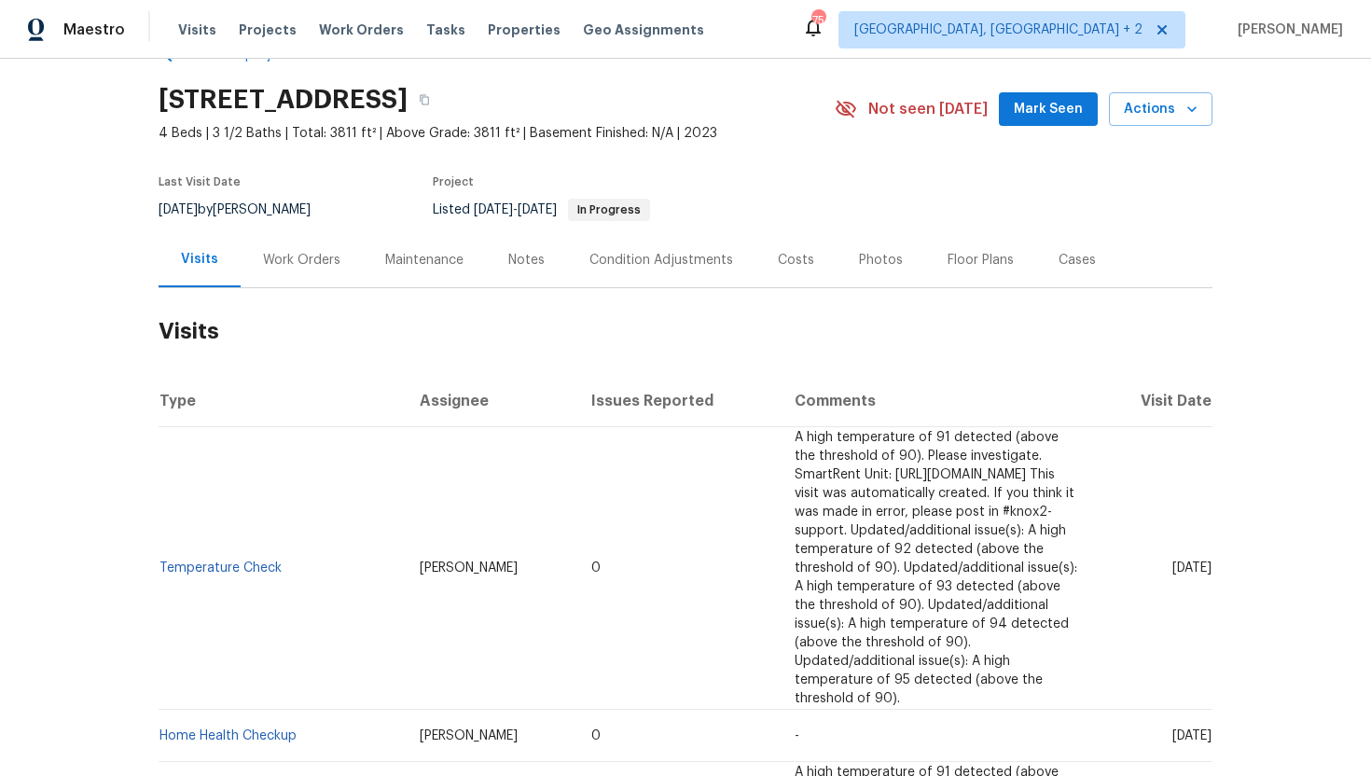
scroll to position [77, 0]
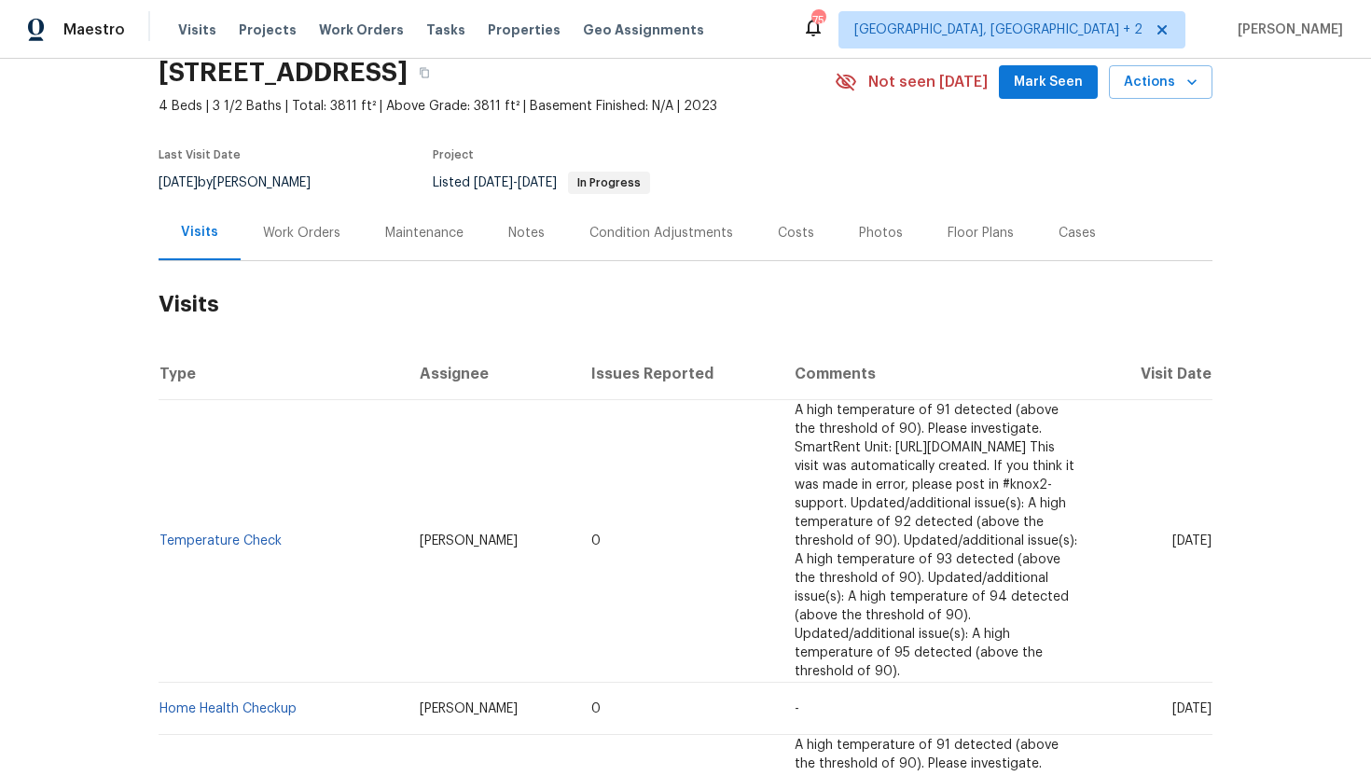
drag, startPoint x: 1138, startPoint y: 505, endPoint x: 1211, endPoint y: 509, distance: 72.9
click at [1211, 535] on span "Wed, Sep 24 2025" at bounding box center [1192, 541] width 39 height 13
copy span "Sep 24 2025"
click at [310, 213] on div "Work Orders" at bounding box center [302, 232] width 122 height 55
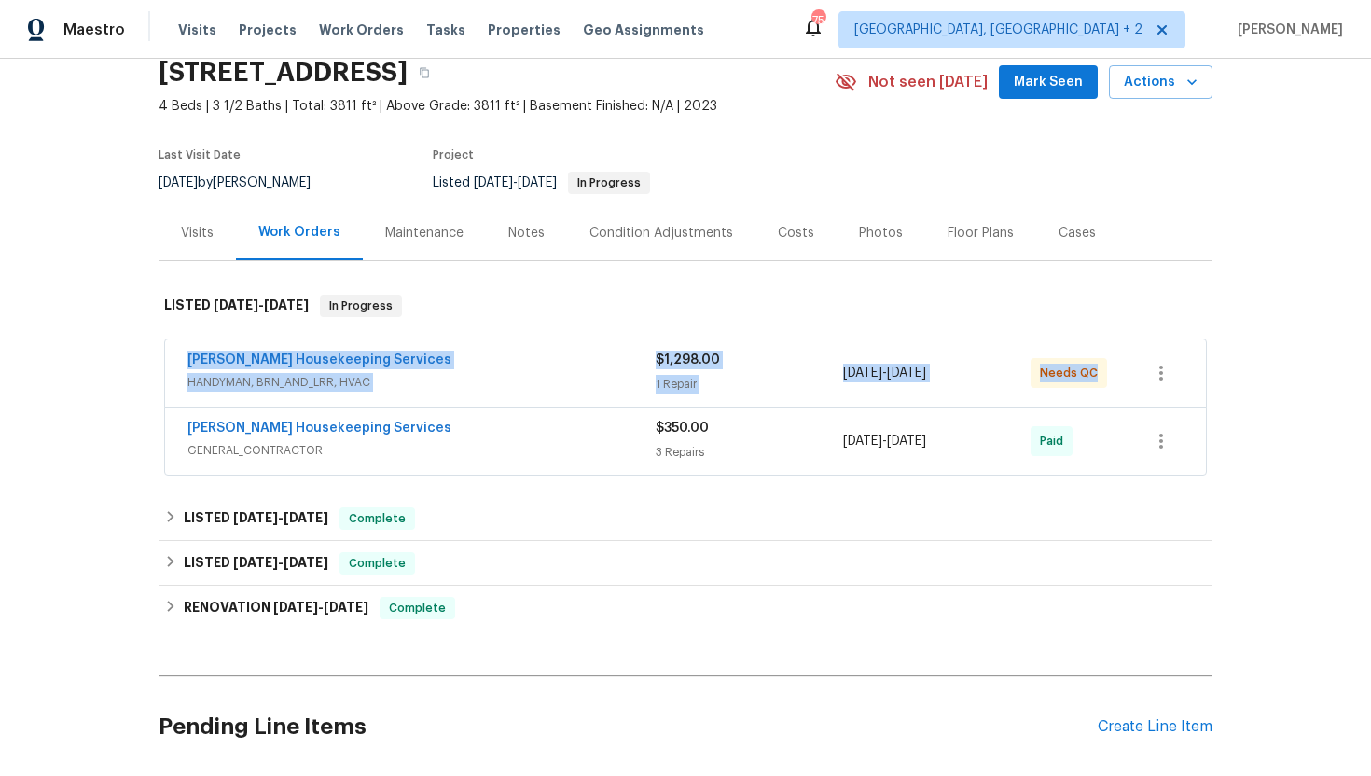
drag, startPoint x: 1107, startPoint y: 369, endPoint x: 115, endPoint y: 357, distance: 992.7
click at [115, 357] on div "Back to all projects 100 Elm Ridge Way, Georgetown, TX 78628 4 Beds | 3 1/2 Bat…" at bounding box center [685, 417] width 1371 height 717
copy div "Arelis Housekeeping Services HANDYMAN, BRN_AND_LRR, HVAC $1,298.00 1 Repair 8/1…"
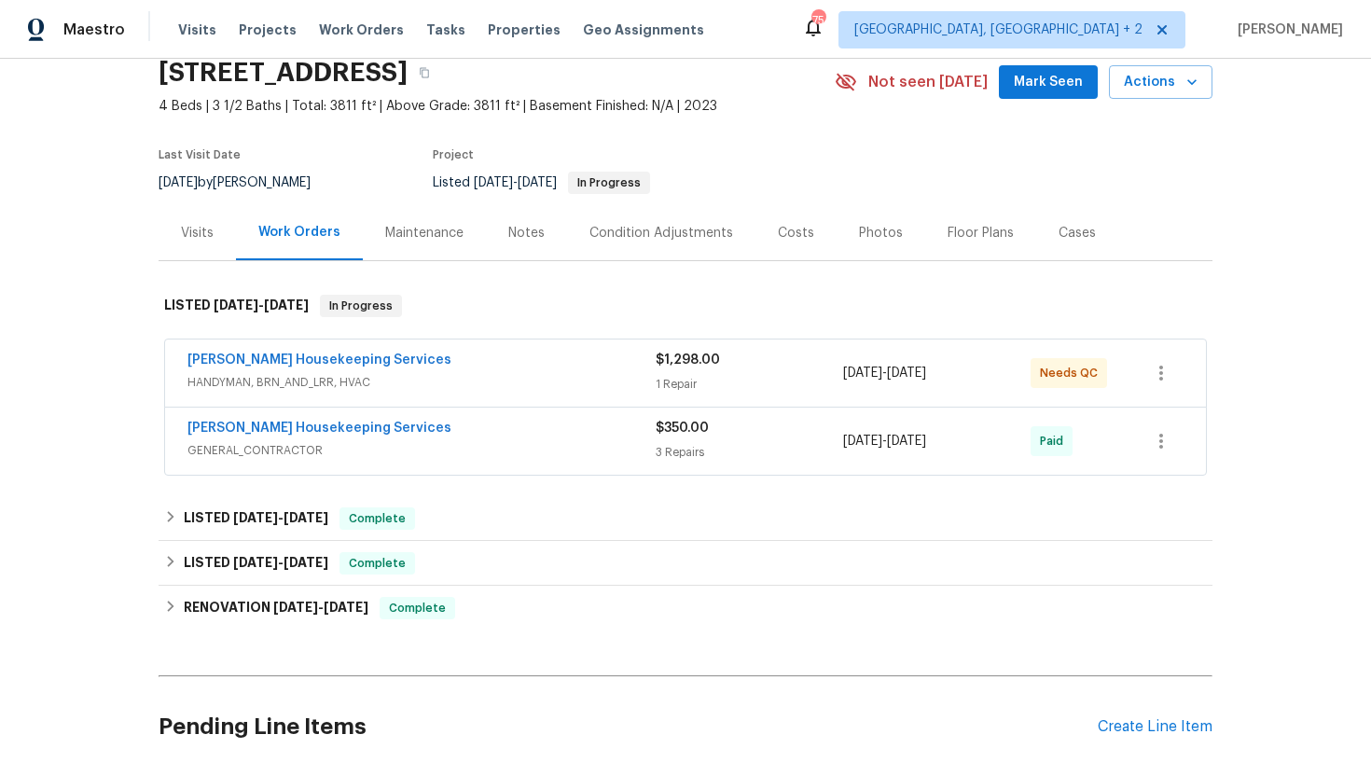
click at [193, 243] on div "Visits" at bounding box center [197, 232] width 77 height 55
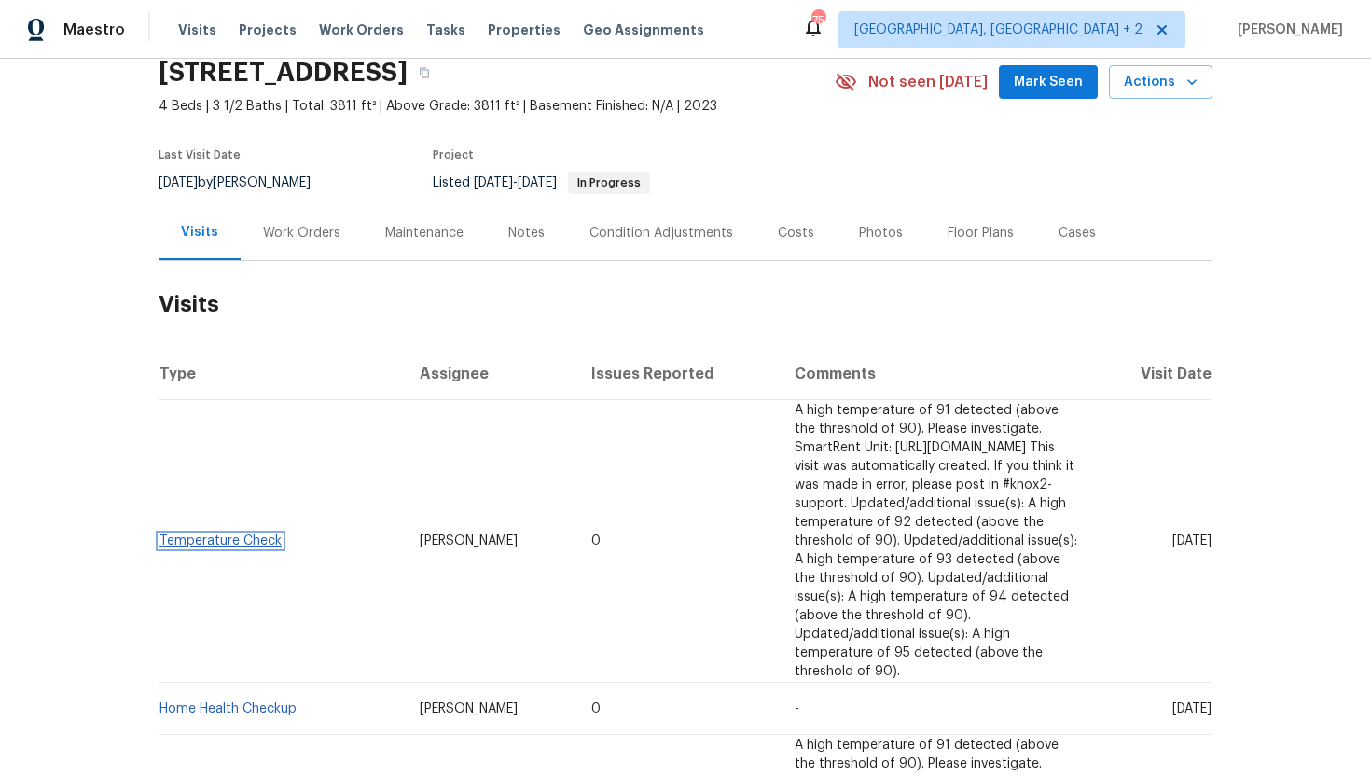
click at [265, 535] on link "Temperature Check" at bounding box center [221, 541] width 122 height 13
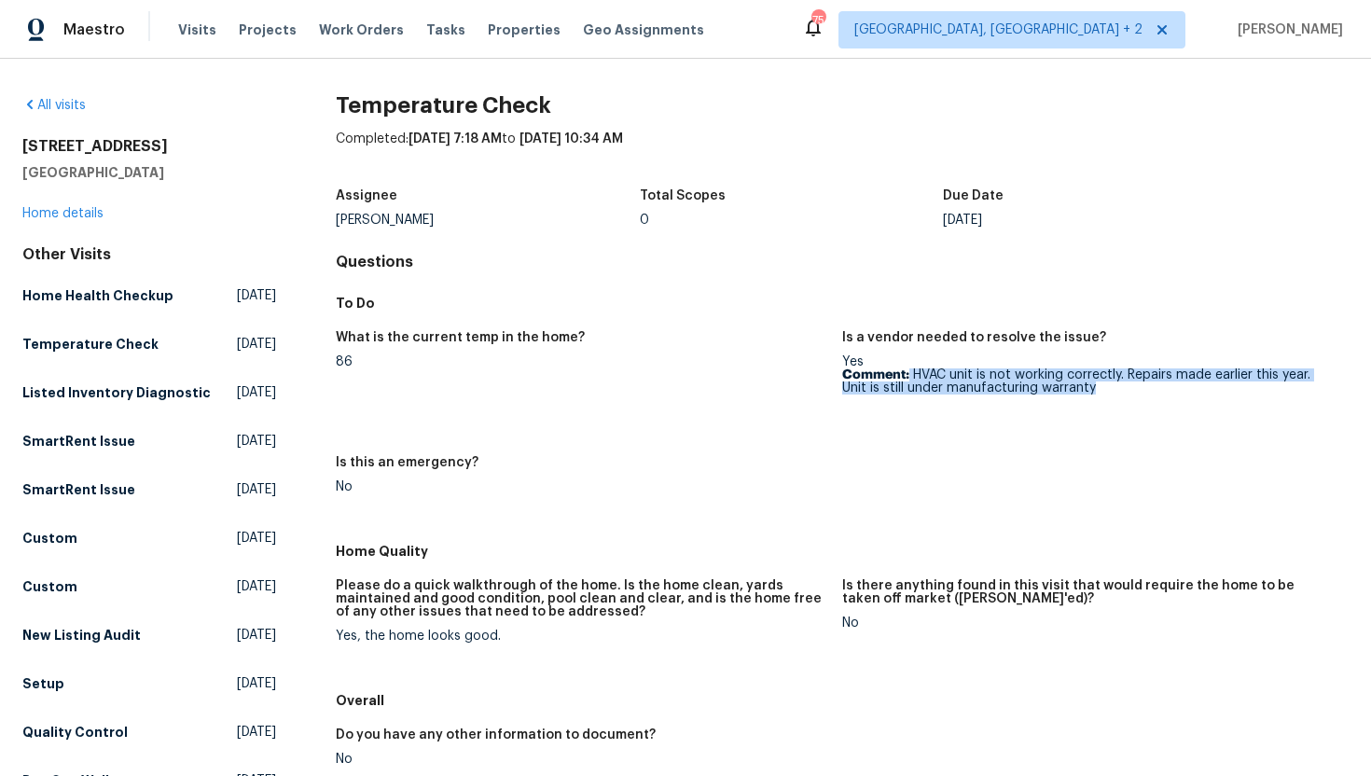
drag, startPoint x: 1103, startPoint y: 398, endPoint x: 910, endPoint y: 372, distance: 194.9
click at [910, 372] on figure "Is a vendor needed to resolve the issue? Yes Comment: HVAC unit is not working …" at bounding box center [1095, 382] width 507 height 103
copy p "HVAC unit is not working correctly. Repairs made earlier this year. Unit is sti…"
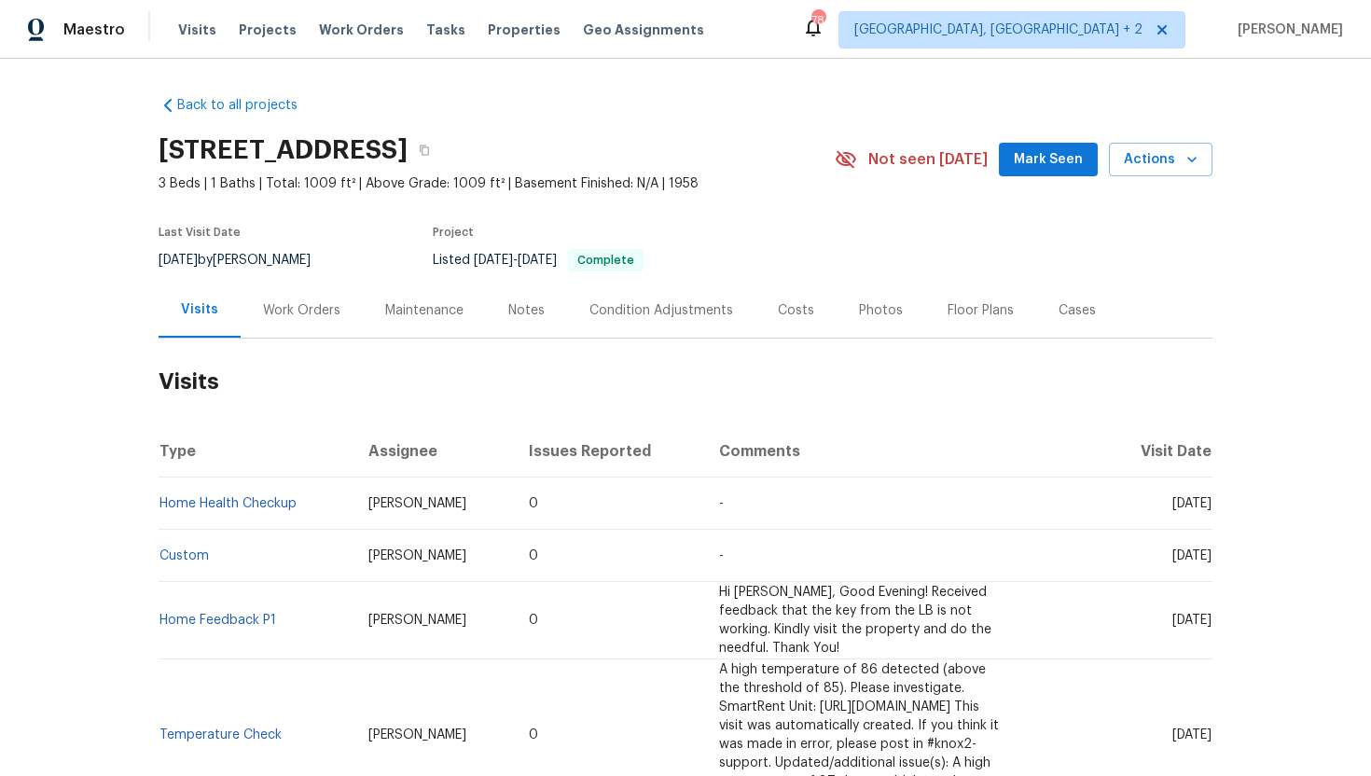
click at [1050, 321] on div "Cases" at bounding box center [1077, 310] width 82 height 55
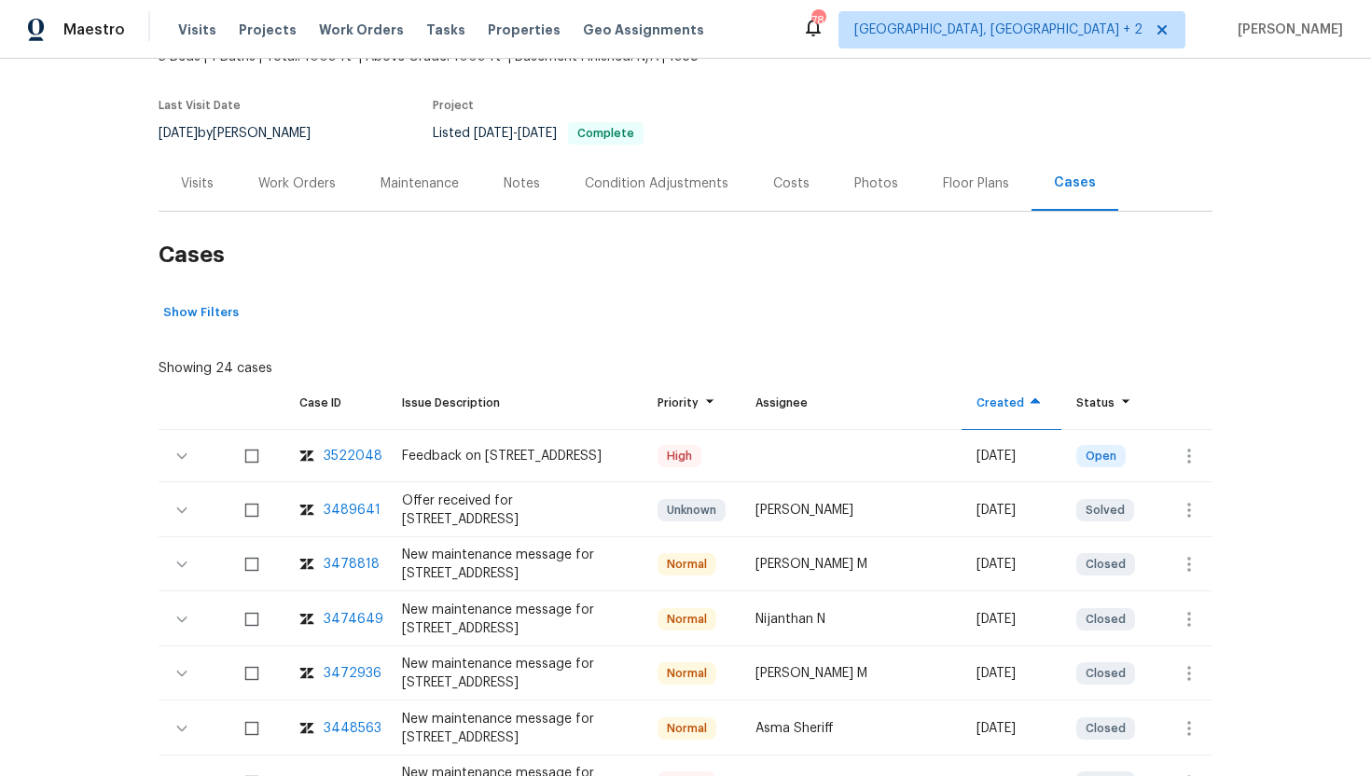
scroll to position [182, 0]
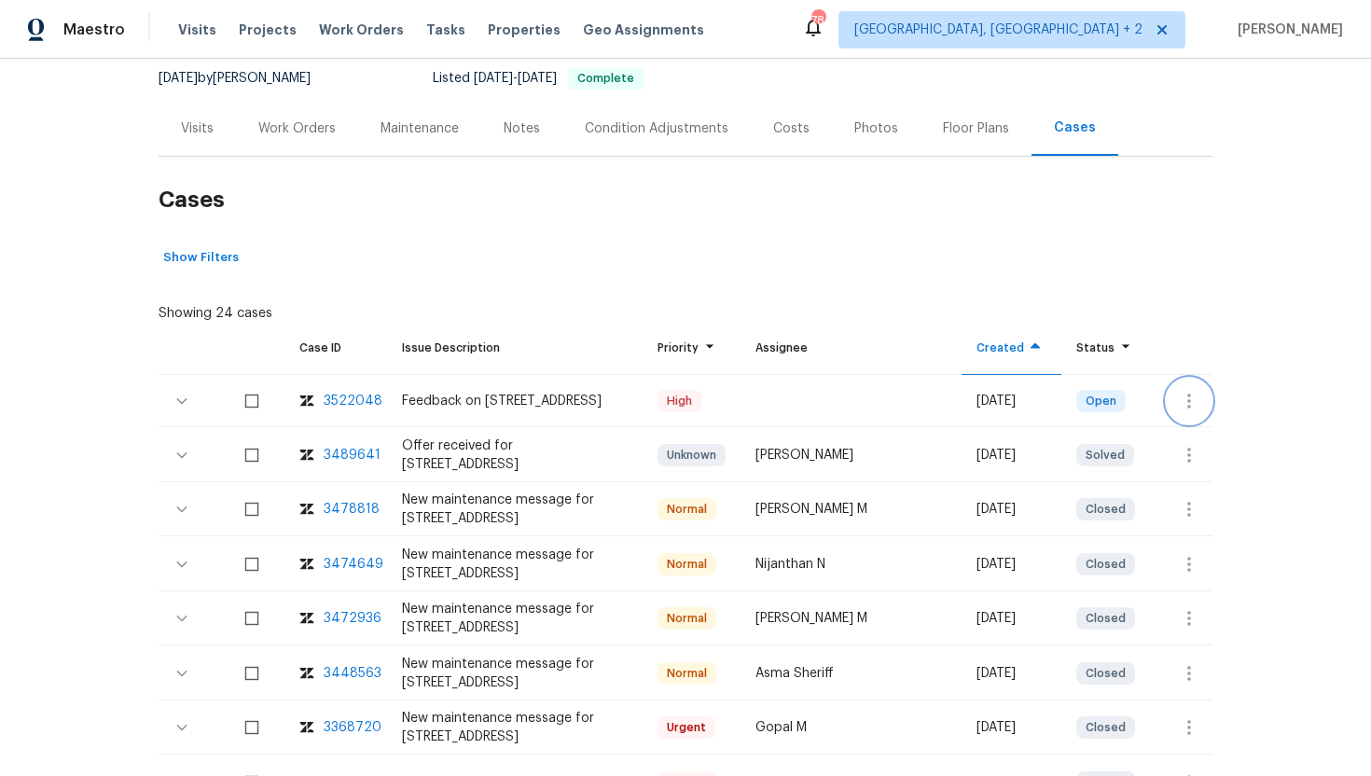
click at [1191, 404] on icon "button" at bounding box center [1189, 401] width 22 height 22
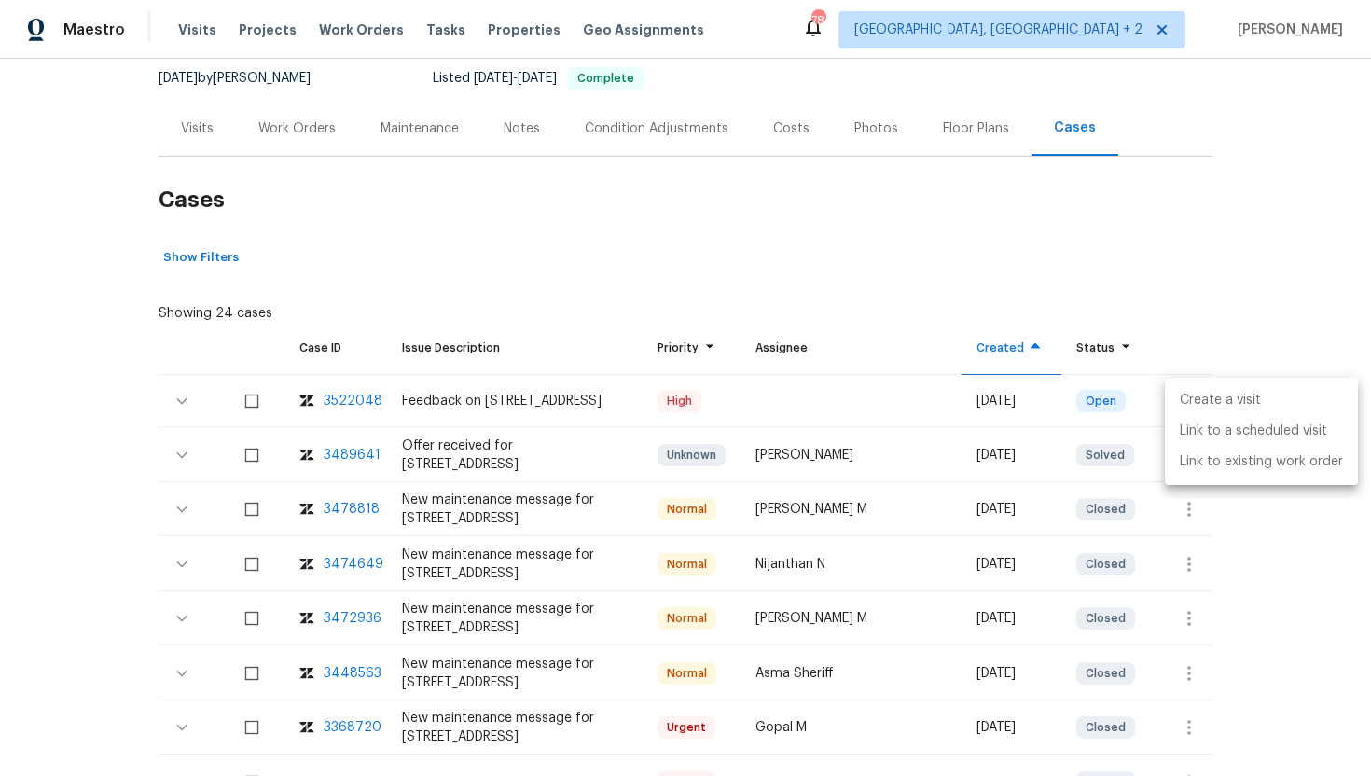
click at [1224, 399] on li "Create a visit" at bounding box center [1261, 400] width 193 height 31
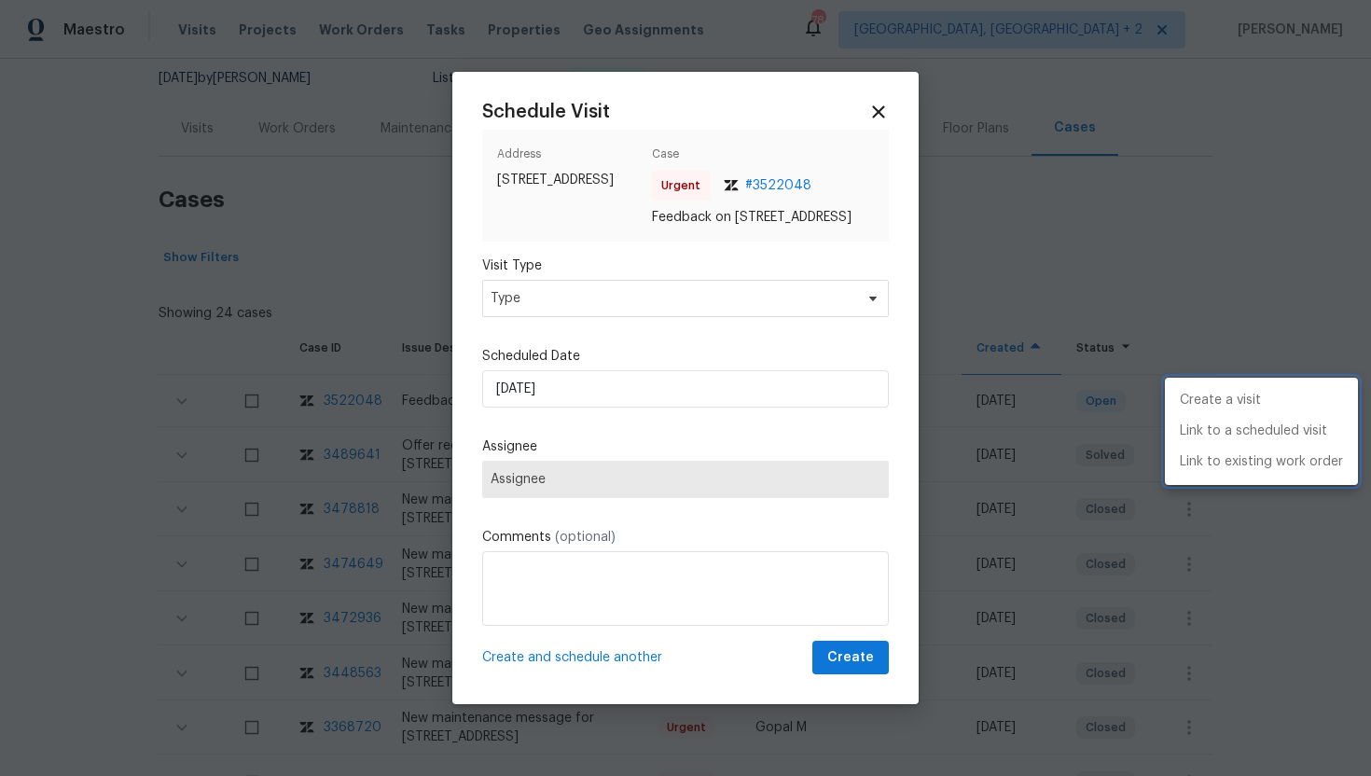
click at [568, 298] on div at bounding box center [685, 388] width 1371 height 776
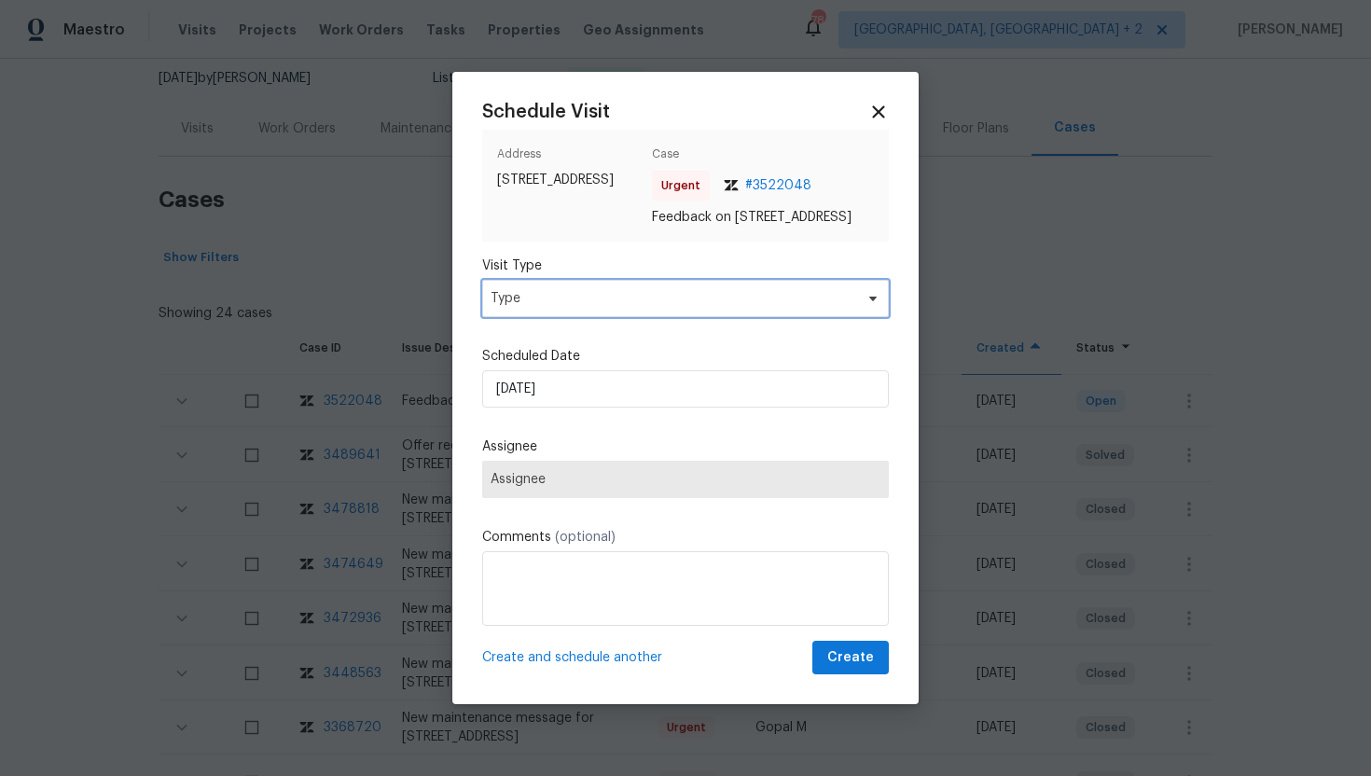
click at [555, 317] on span "Type" at bounding box center [685, 298] width 407 height 37
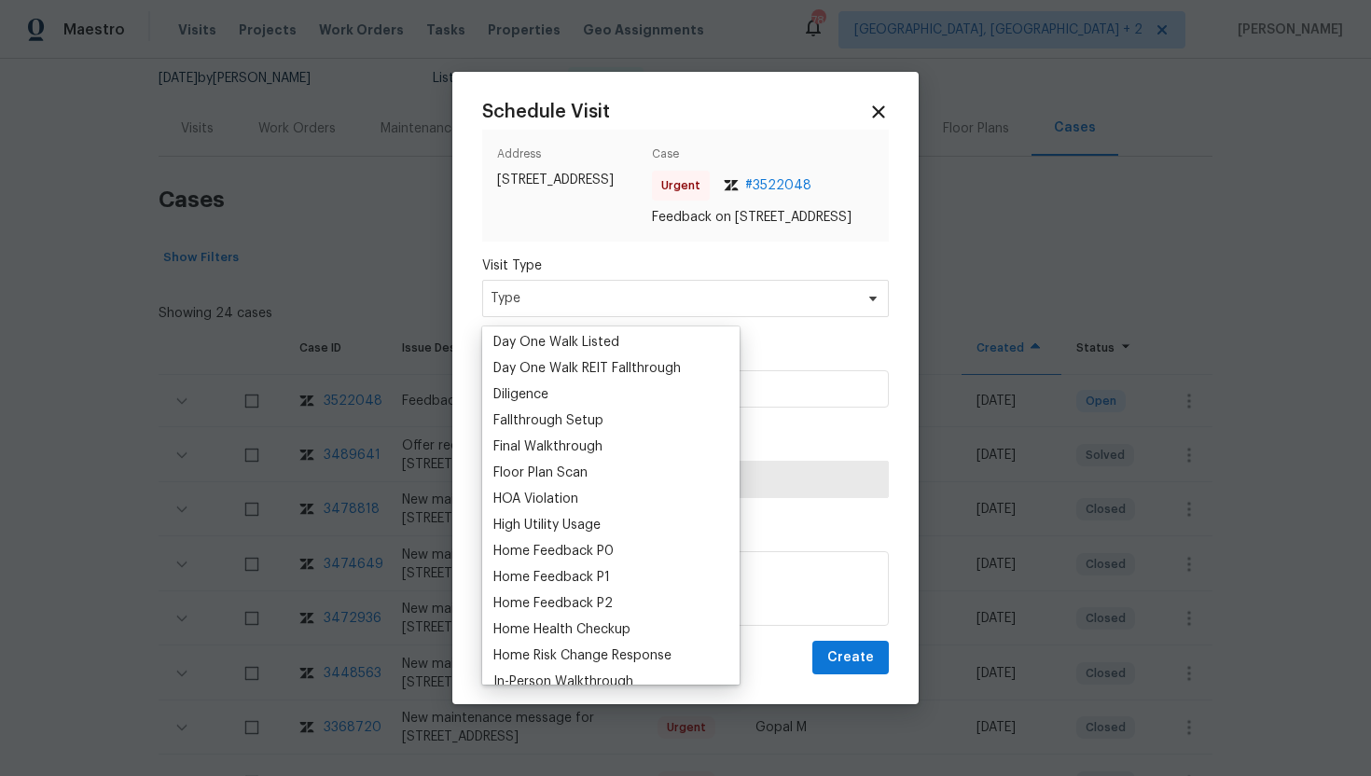
scroll to position [487, 0]
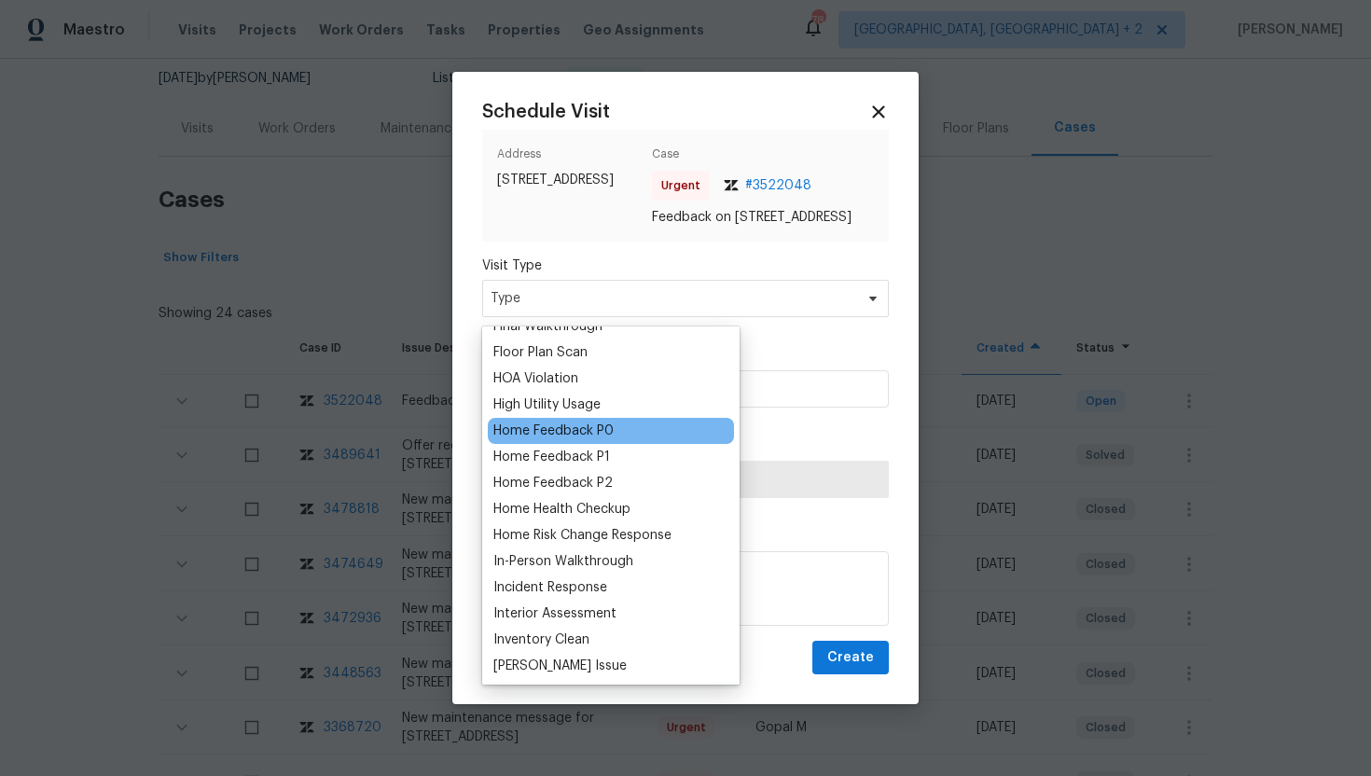
click at [609, 435] on div "Home Feedback P0" at bounding box center [554, 431] width 120 height 19
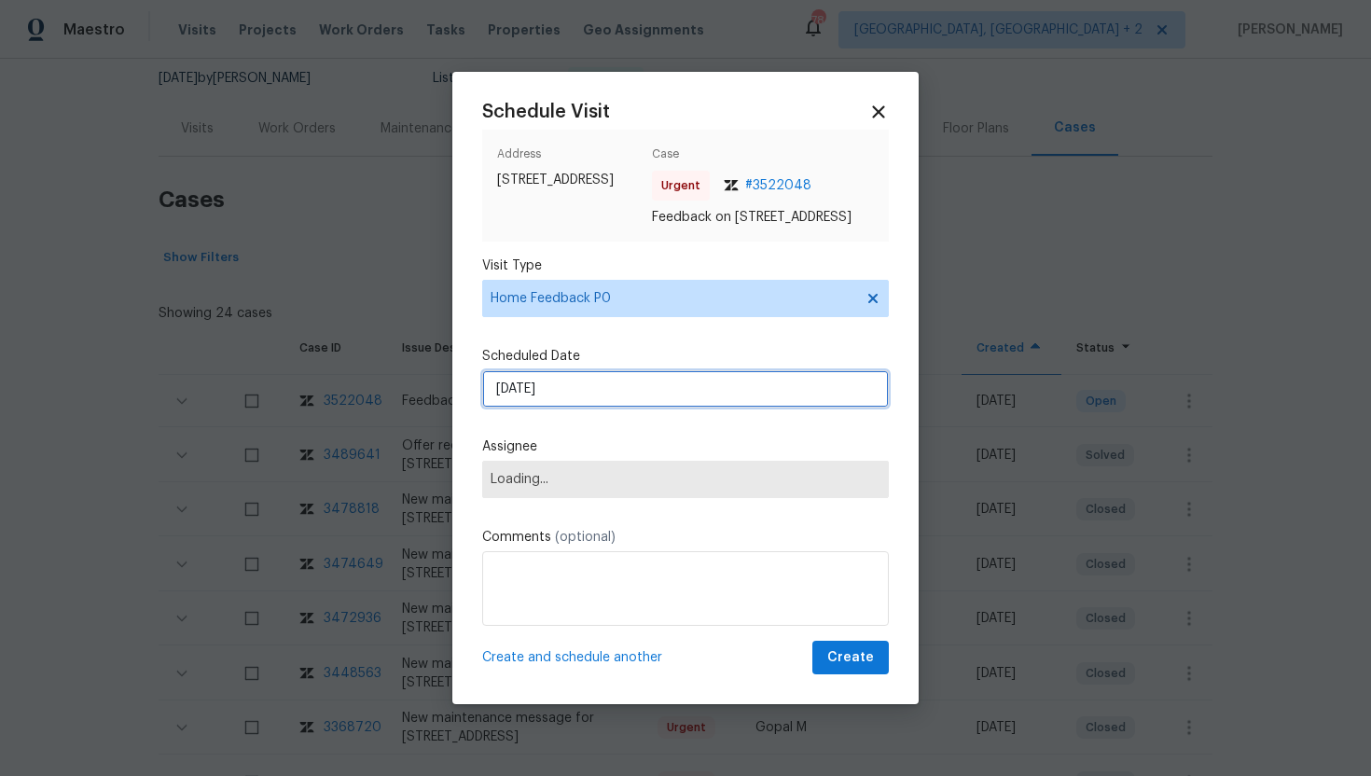
click at [586, 398] on input "9/29/2025" at bounding box center [685, 388] width 407 height 37
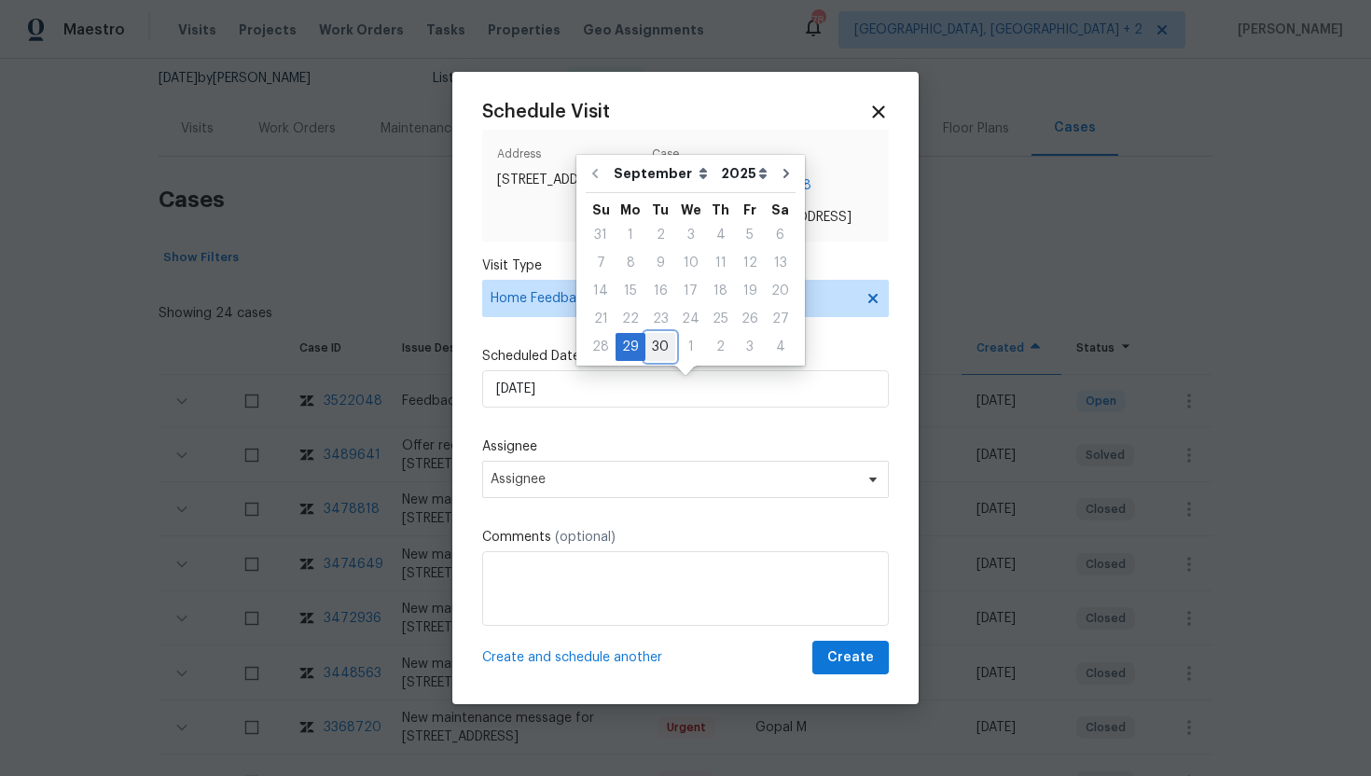
click at [661, 343] on div "30" at bounding box center [661, 347] width 30 height 26
type input "9/30/2025"
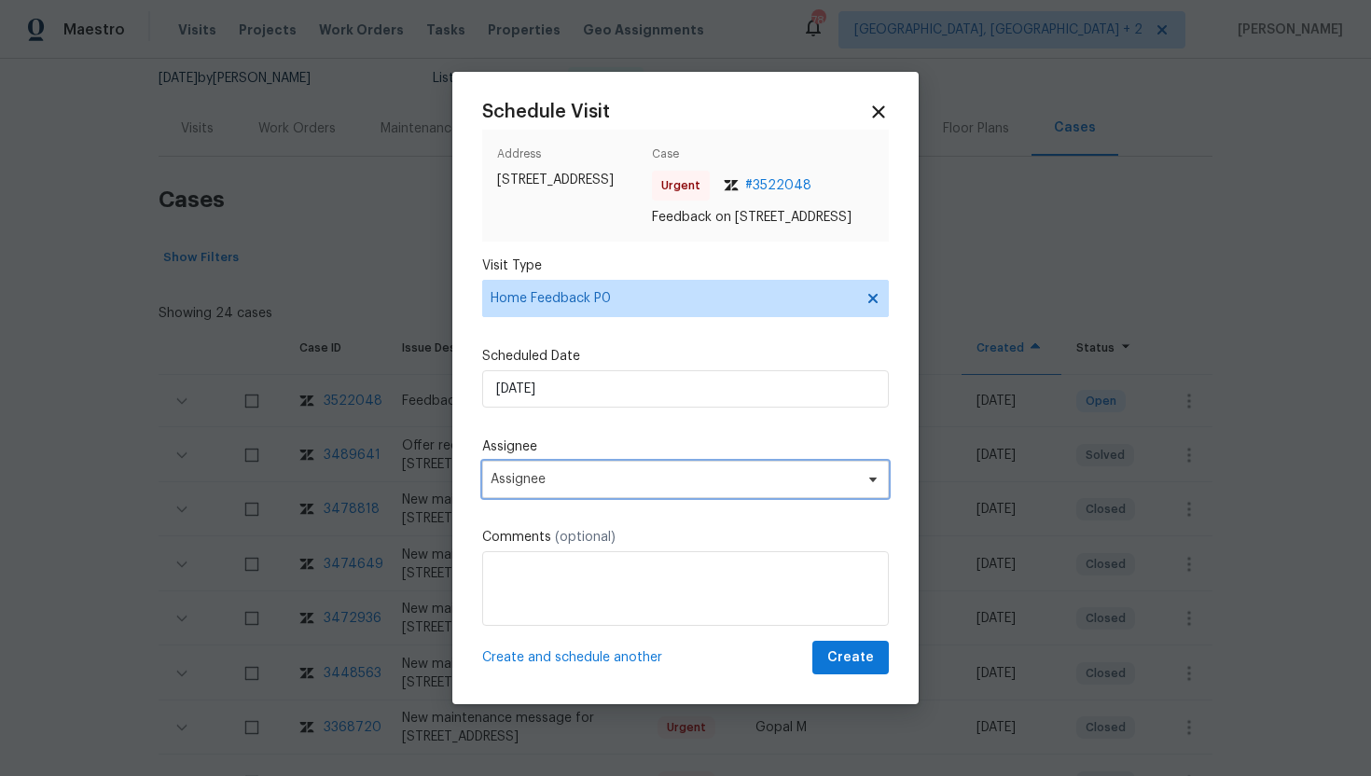
click at [595, 487] on span "Assignee" at bounding box center [674, 479] width 366 height 15
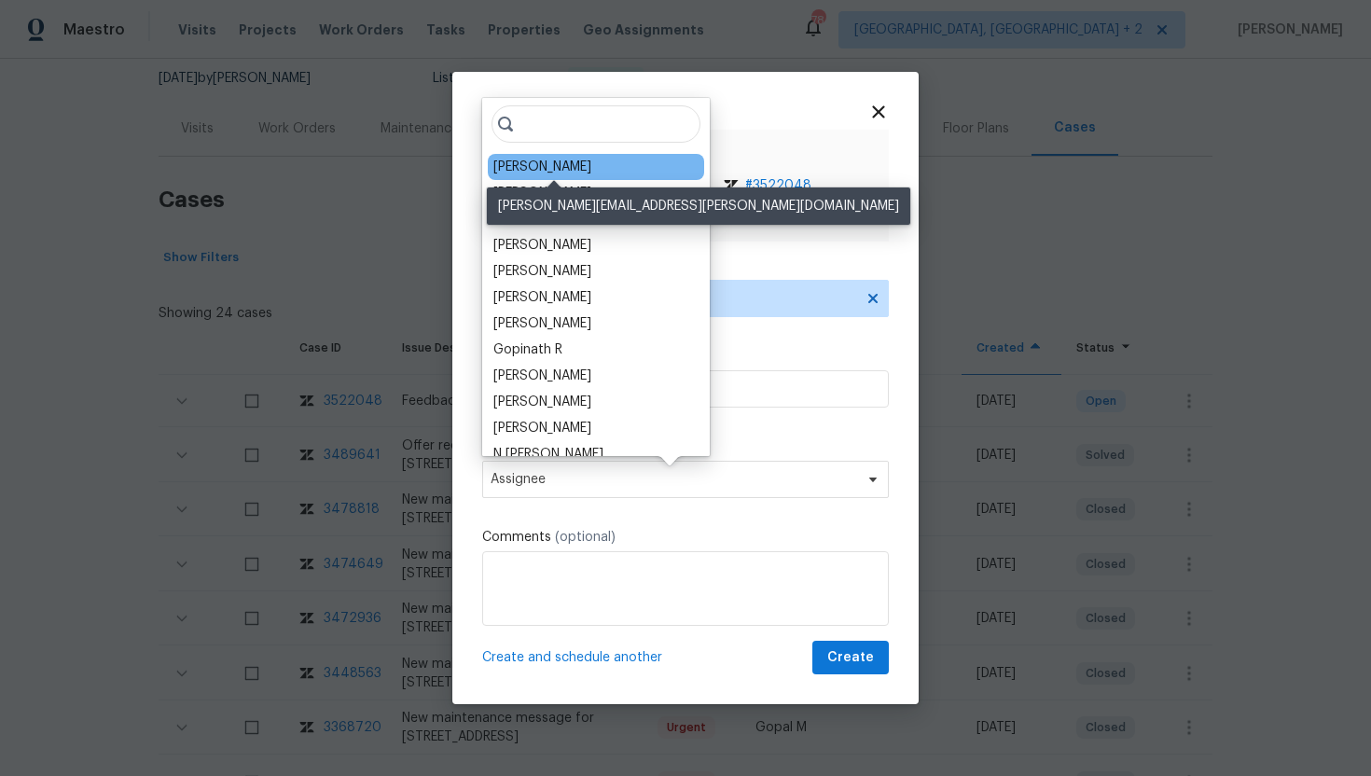
click at [543, 165] on div "Christopher Neilson" at bounding box center [543, 167] width 98 height 19
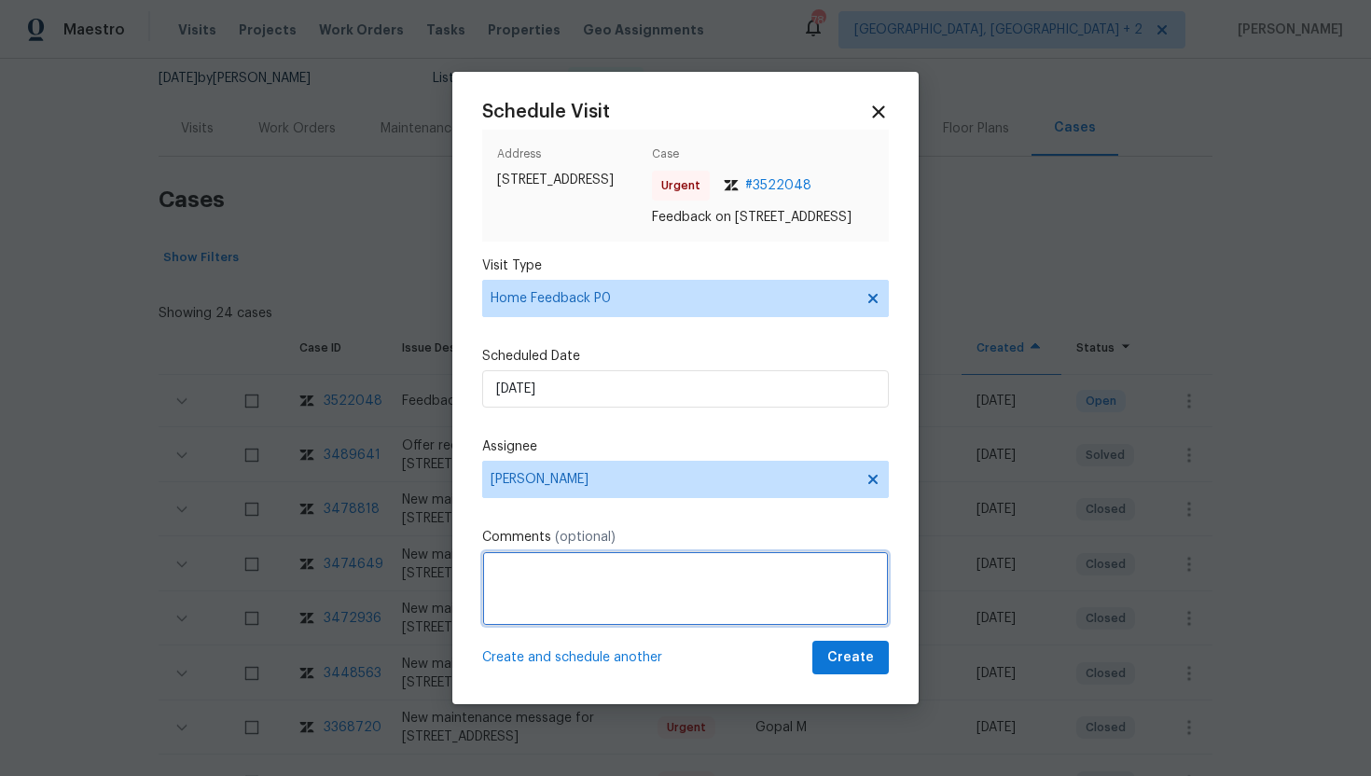
click at [535, 582] on textarea at bounding box center [685, 588] width 407 height 75
paste textarea "Feedback Message: The agent state that the key is not opening the door"
click at [693, 575] on textarea "Feedback Message: The agent state that the key is not opening the door" at bounding box center [685, 588] width 407 height 75
type textarea "Feedback Message: The agent states that the key is not opening the door"
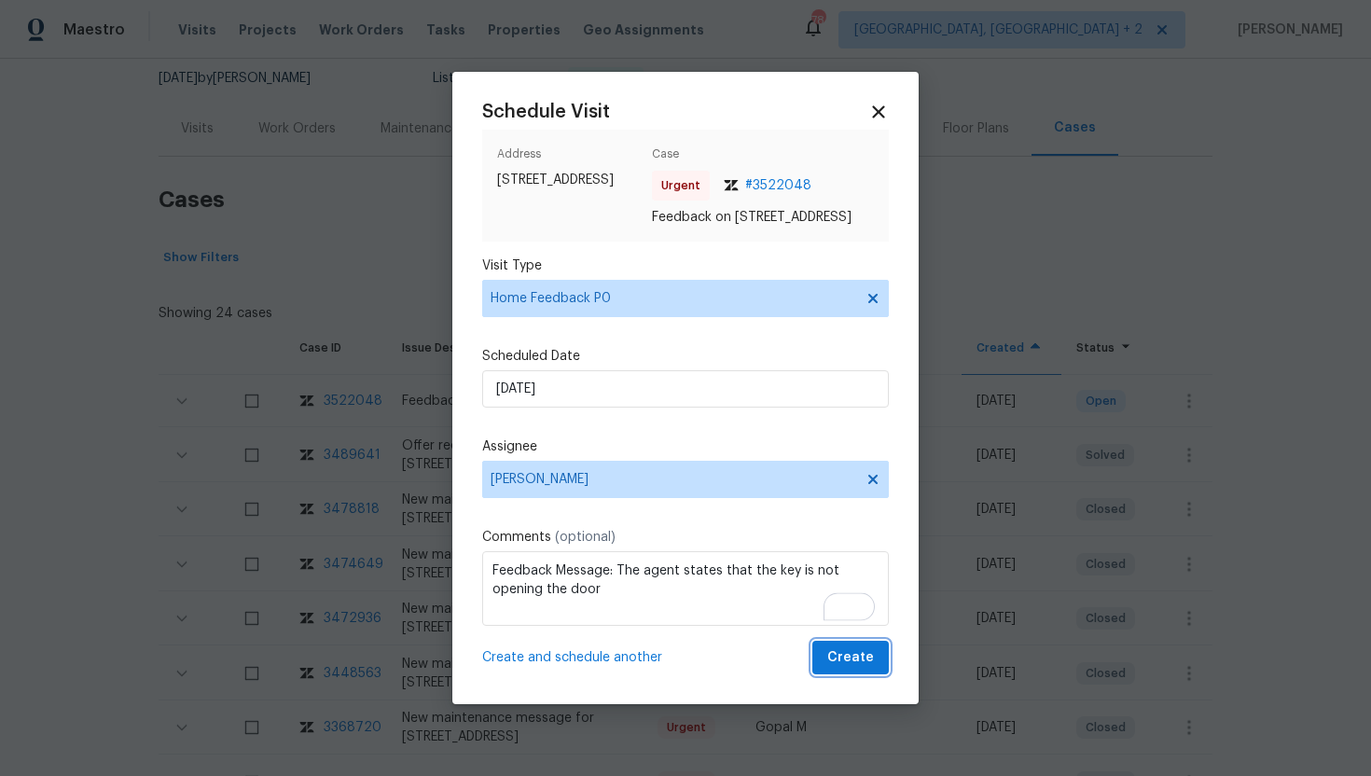
click at [882, 669] on button "Create" at bounding box center [851, 658] width 76 height 35
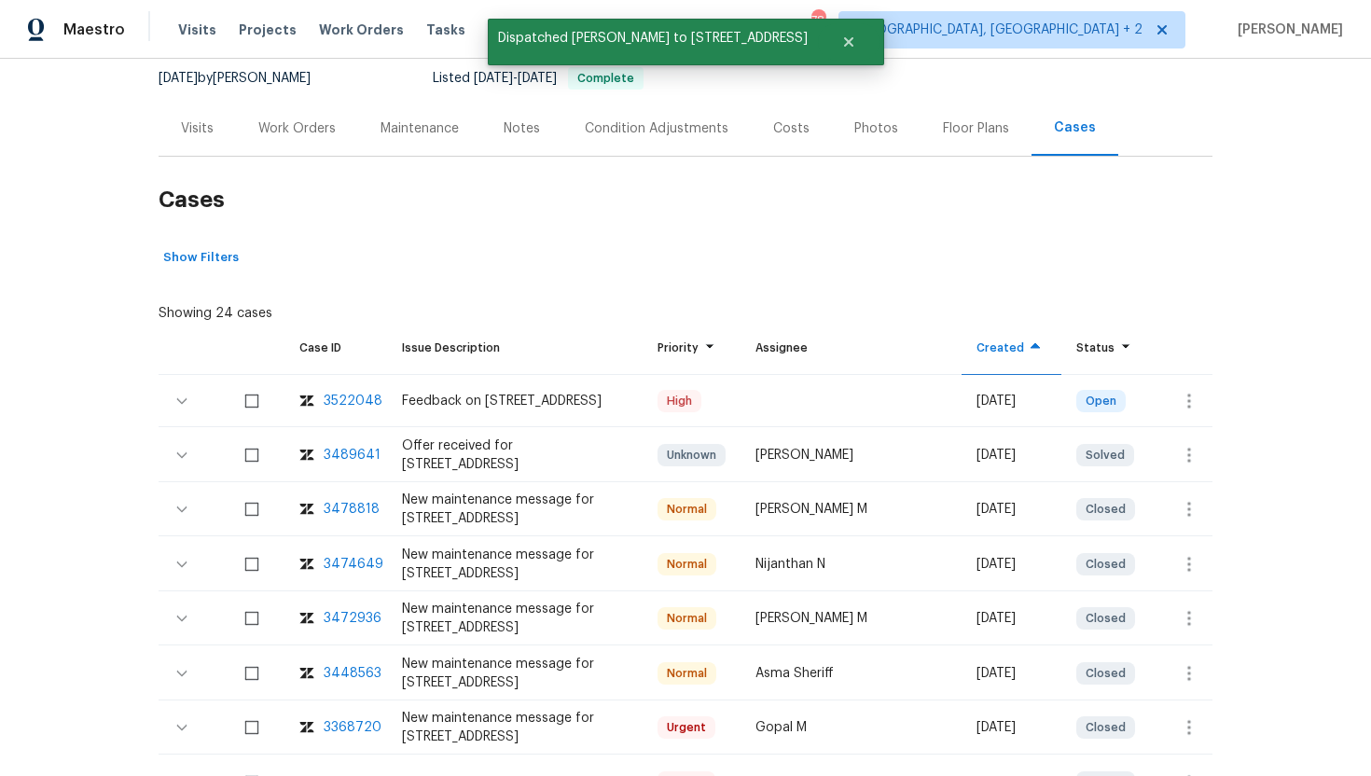
click at [194, 134] on div "Visits" at bounding box center [197, 128] width 33 height 19
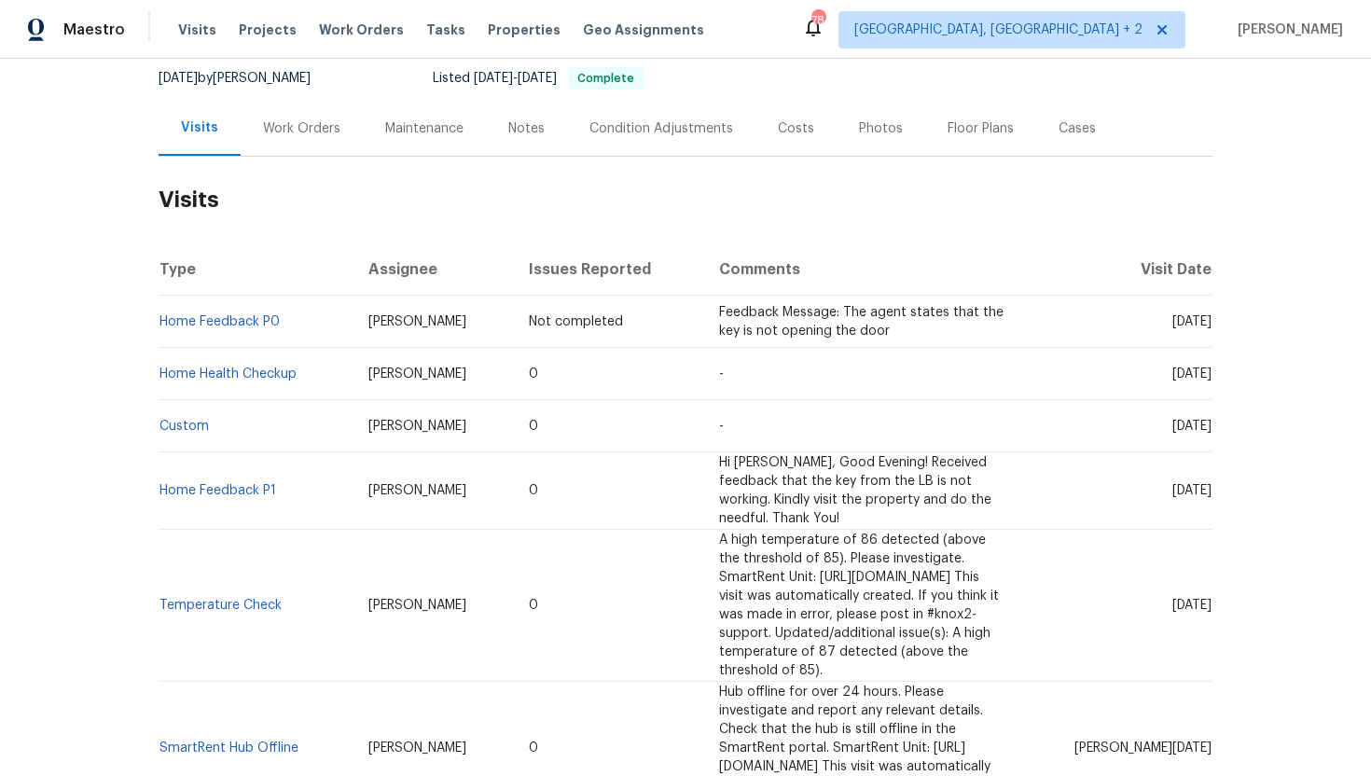
drag, startPoint x: 1136, startPoint y: 375, endPoint x: 1211, endPoint y: 380, distance: 74.8
click at [1211, 380] on span "[DATE]" at bounding box center [1192, 374] width 39 height 13
copy span "Sep 10 2025"
click at [1021, 356] on td "-" at bounding box center [862, 374] width 316 height 52
click at [454, 382] on td "Christopher Neilson" at bounding box center [434, 374] width 160 height 52
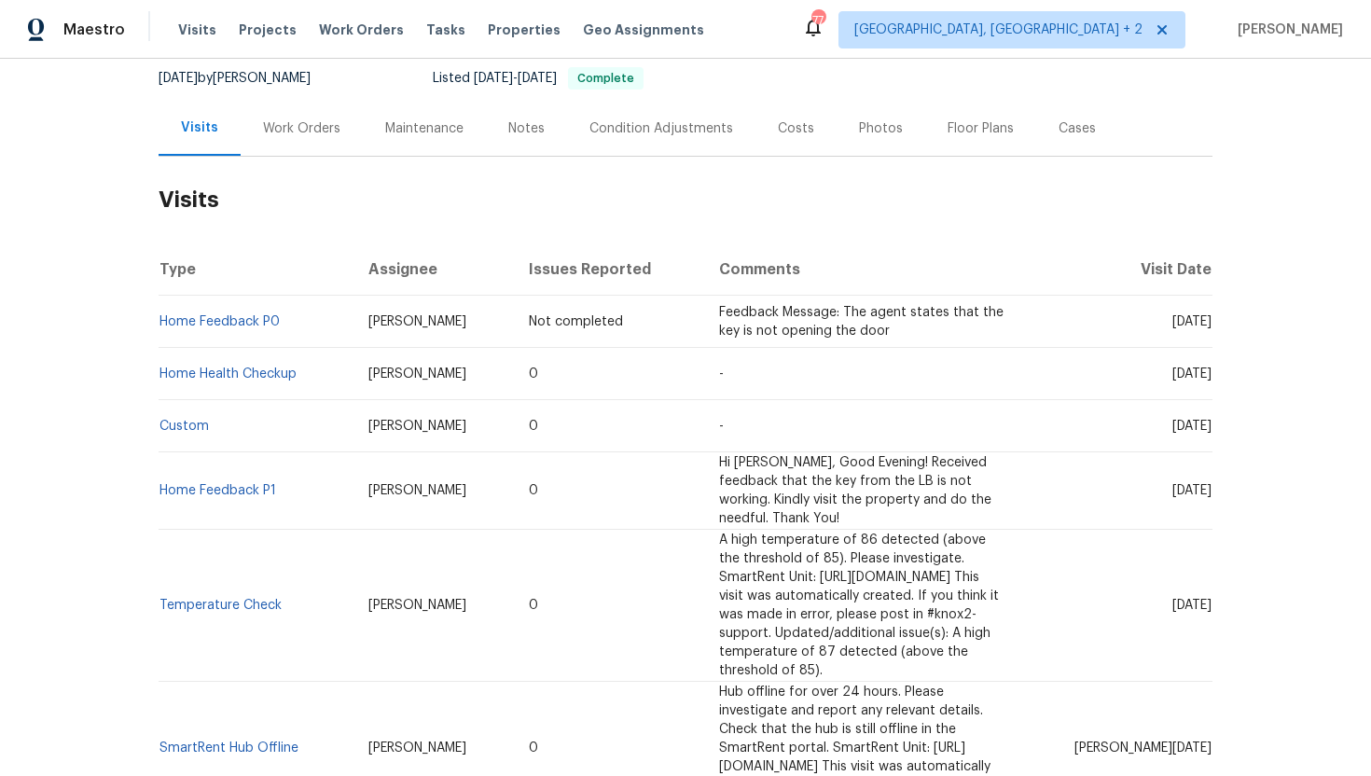
drag, startPoint x: 472, startPoint y: 378, endPoint x: 319, endPoint y: 376, distance: 153.0
click at [319, 376] on tr "Home Health Checkup Christopher Neilson 0 - Wed, Sep 10 2025" at bounding box center [686, 374] width 1054 height 52
copy tr "Christopher Neilson"
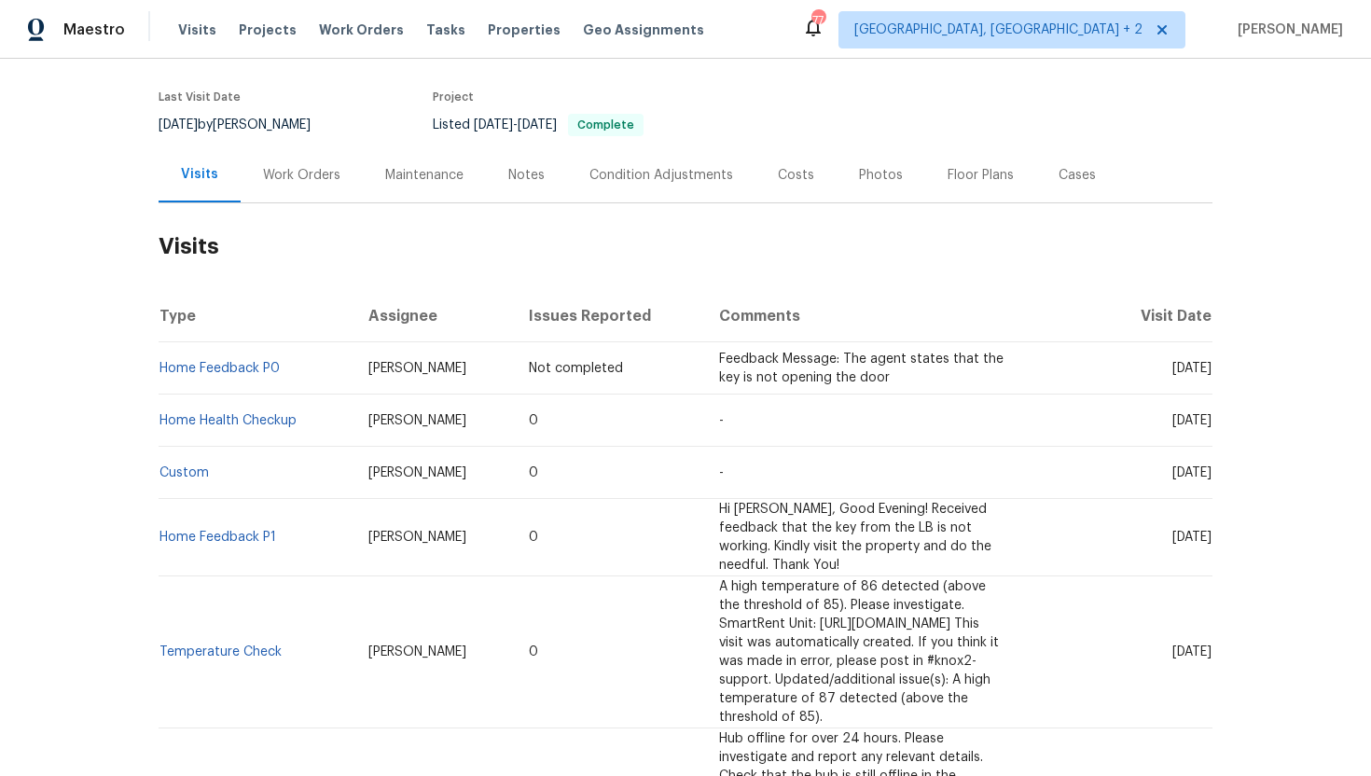
scroll to position [98, 0]
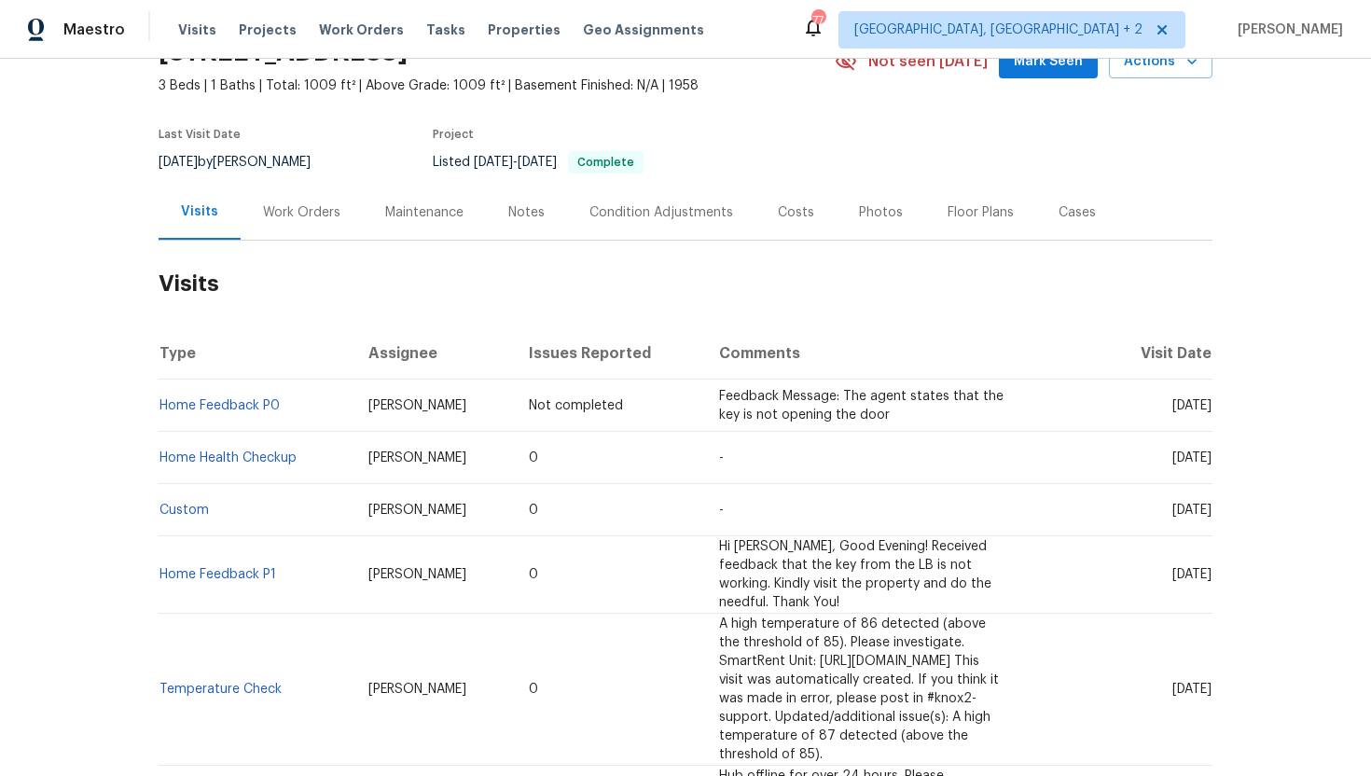
click at [1066, 207] on div "Cases" at bounding box center [1077, 212] width 37 height 19
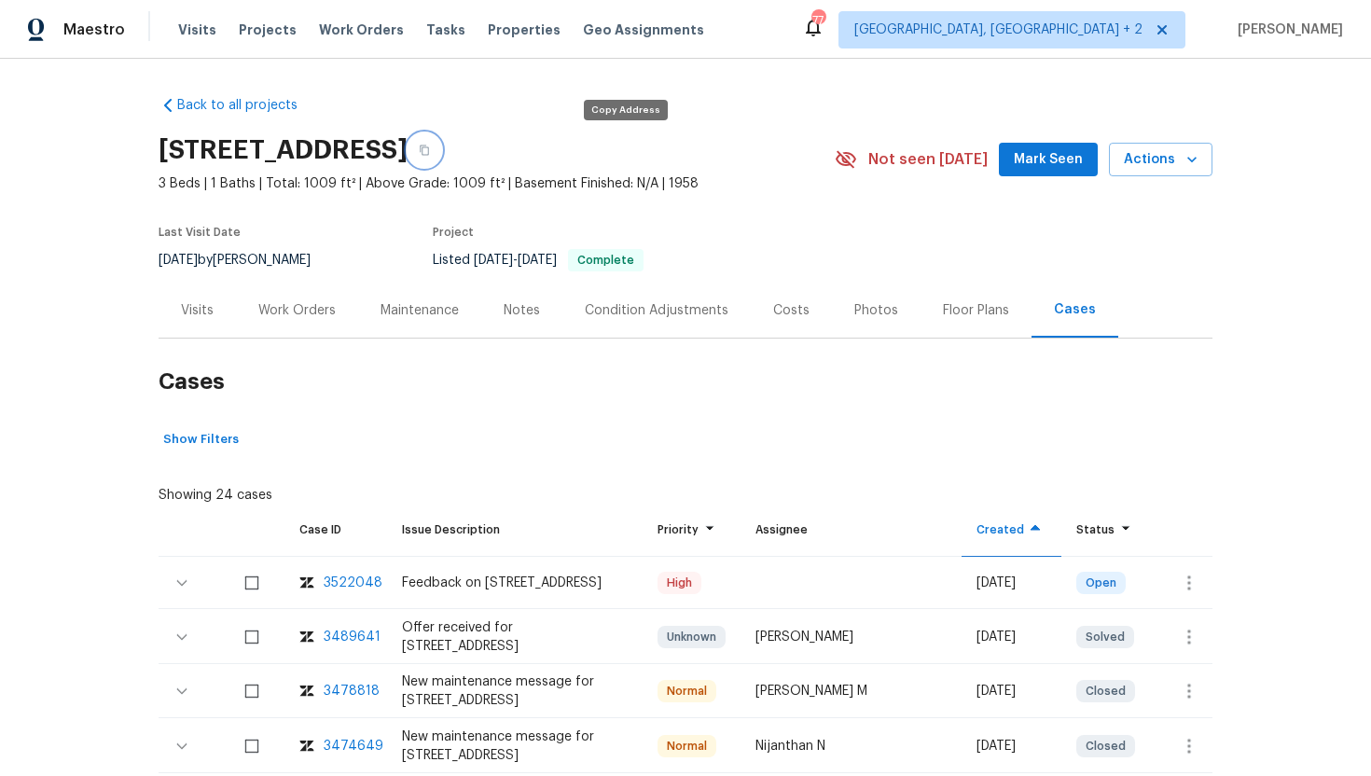
click at [441, 158] on button "button" at bounding box center [425, 150] width 34 height 34
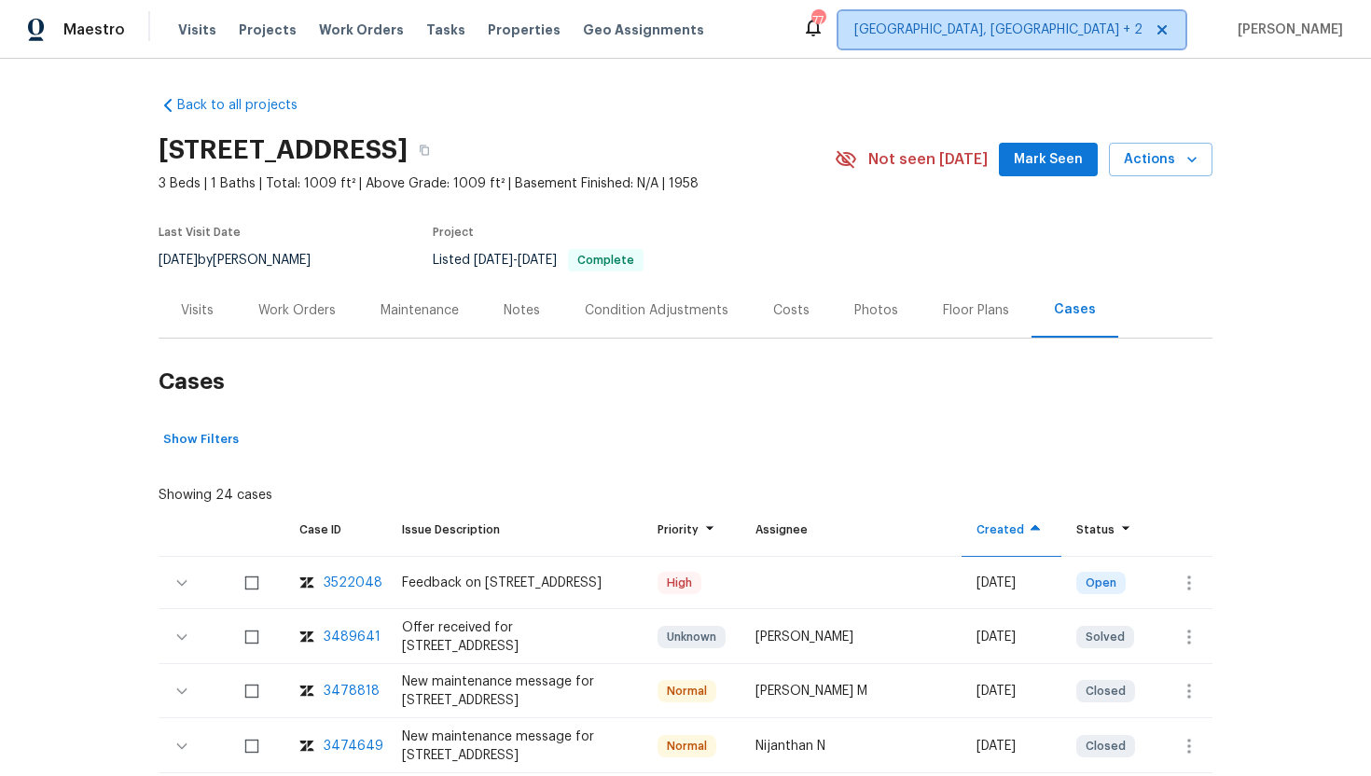
click at [1072, 38] on span "Albuquerque, NM + 2" at bounding box center [999, 30] width 288 height 19
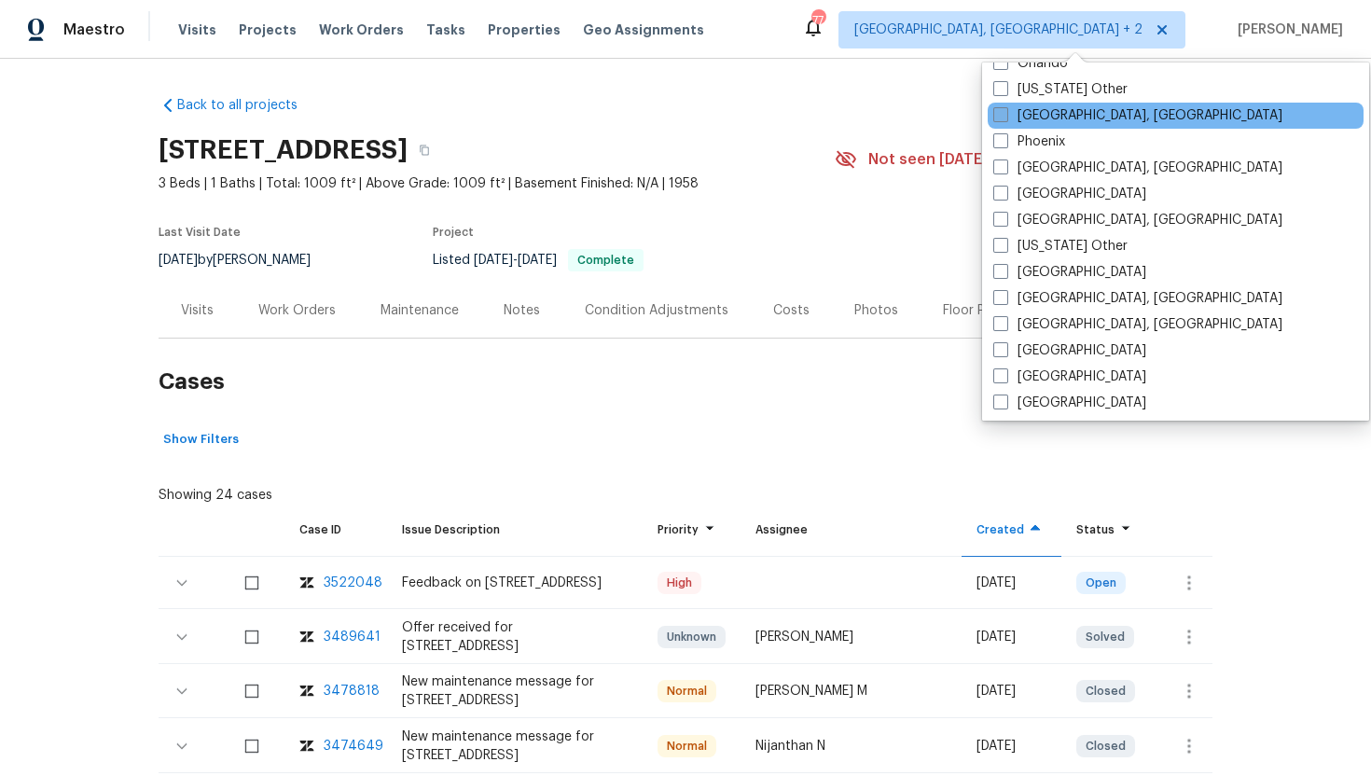
scroll to position [2178, 0]
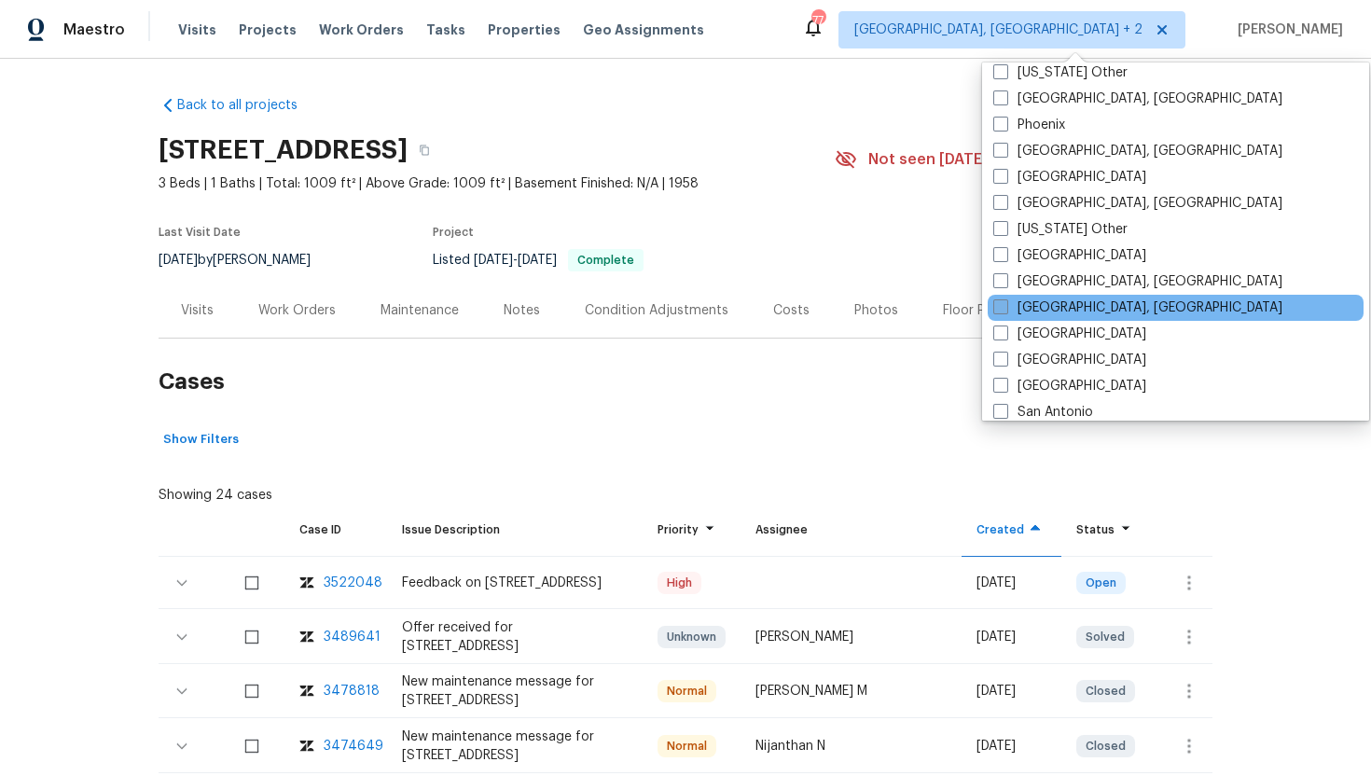
click at [1008, 311] on span at bounding box center [1001, 306] width 15 height 15
click at [1006, 311] on input "Richmond, VA" at bounding box center [1000, 305] width 12 height 12
checkbox input "true"
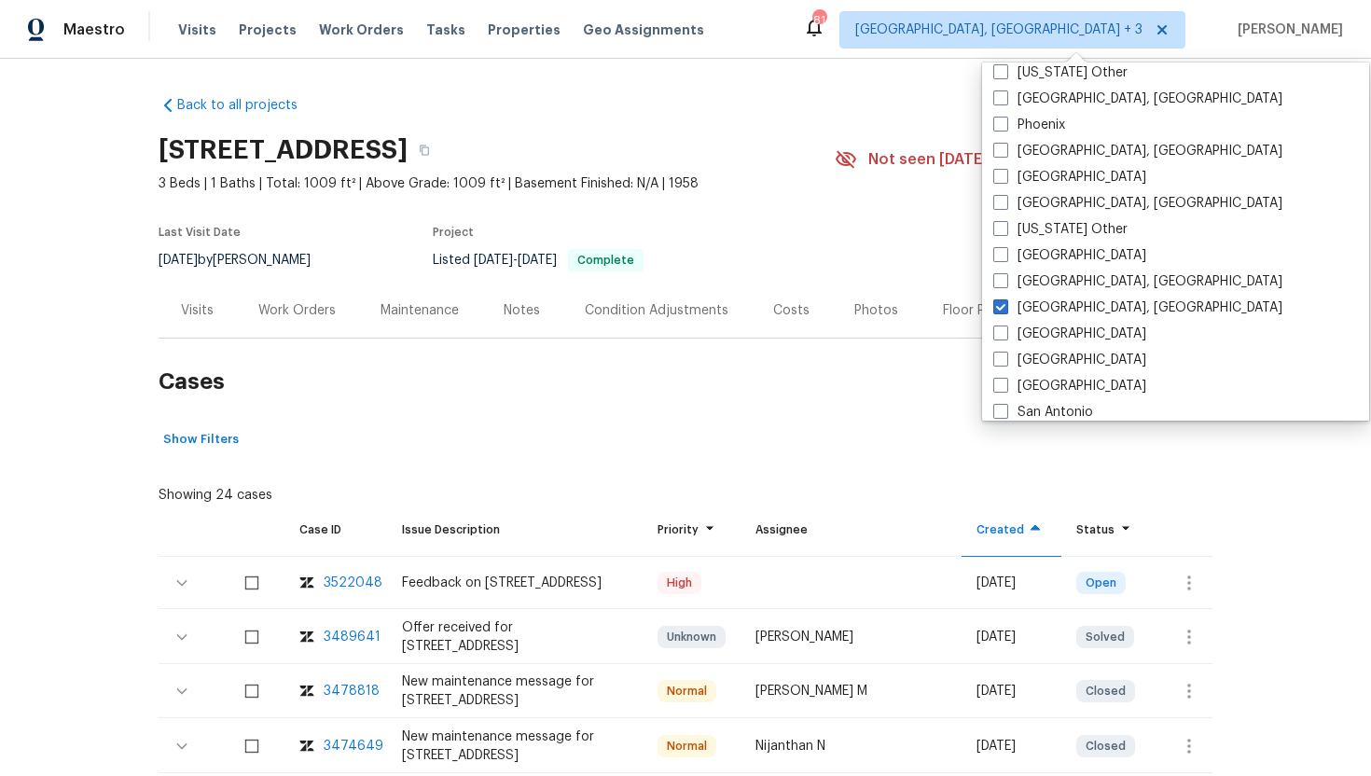
click at [902, 422] on h2 "Cases" at bounding box center [686, 382] width 1054 height 87
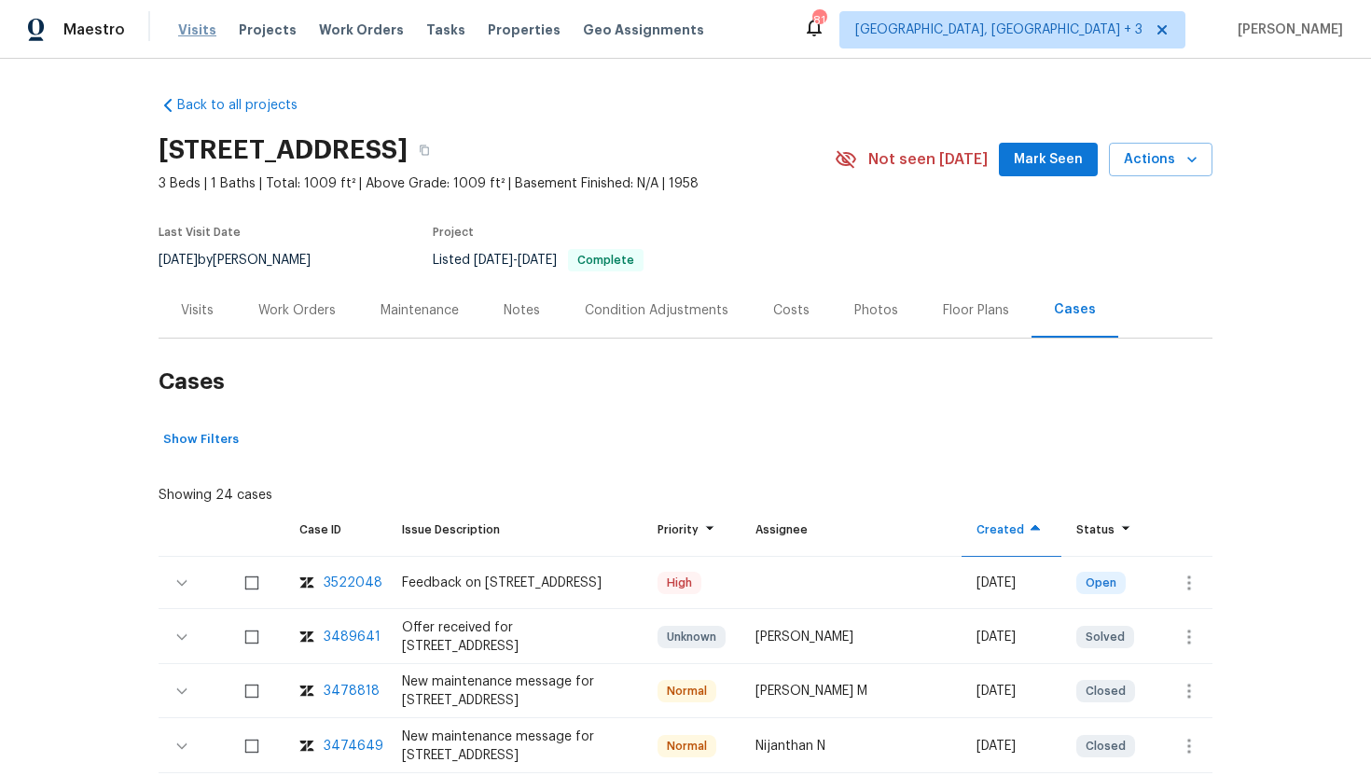
click at [195, 38] on span "Visits" at bounding box center [197, 30] width 38 height 19
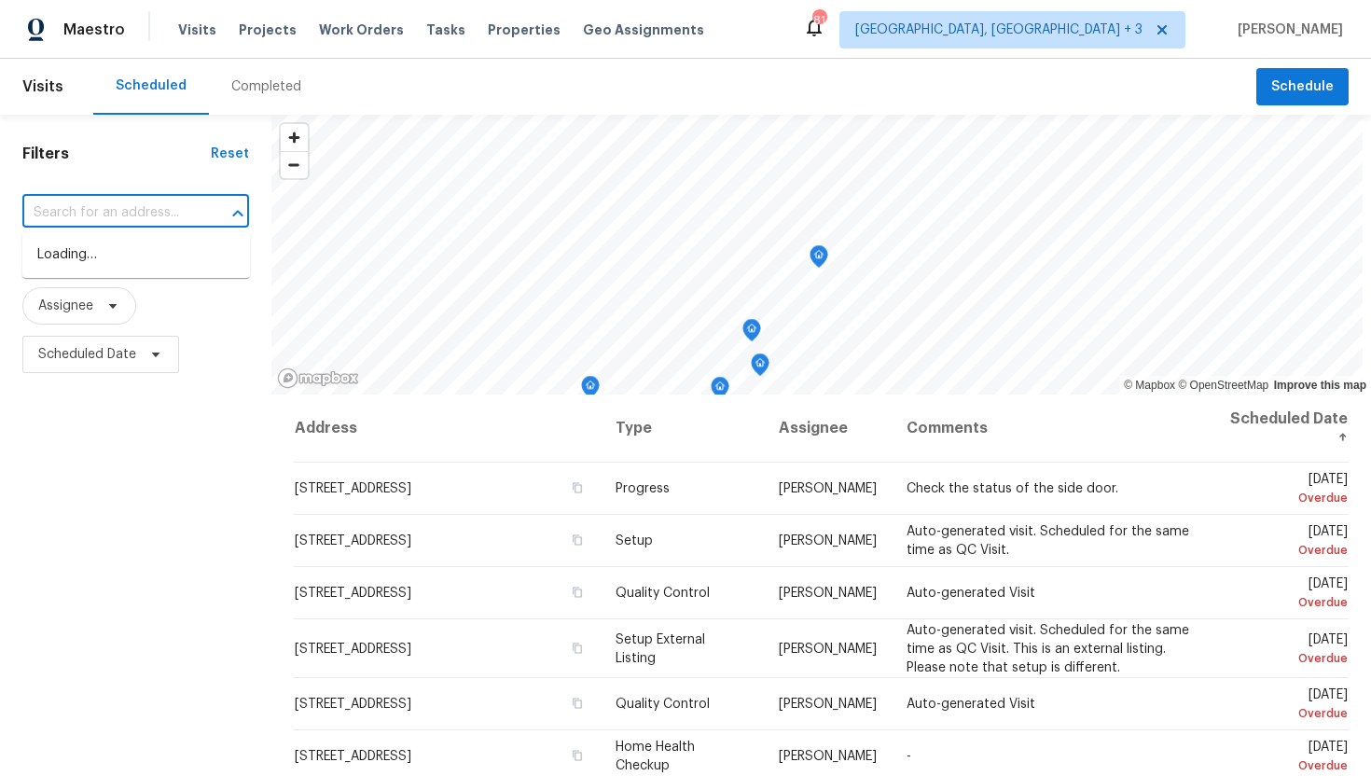
click at [137, 218] on input "text" at bounding box center [109, 213] width 174 height 29
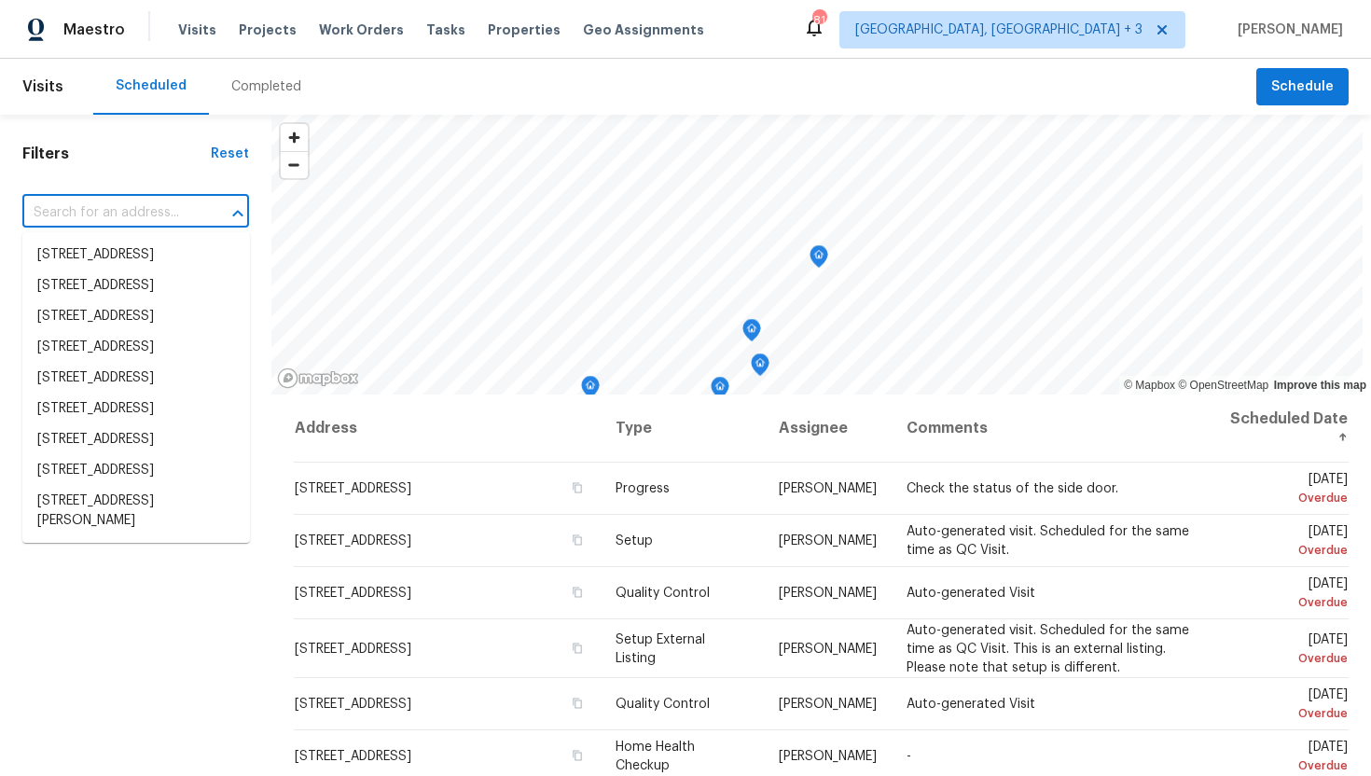
click at [117, 218] on input "text" at bounding box center [109, 213] width 174 height 29
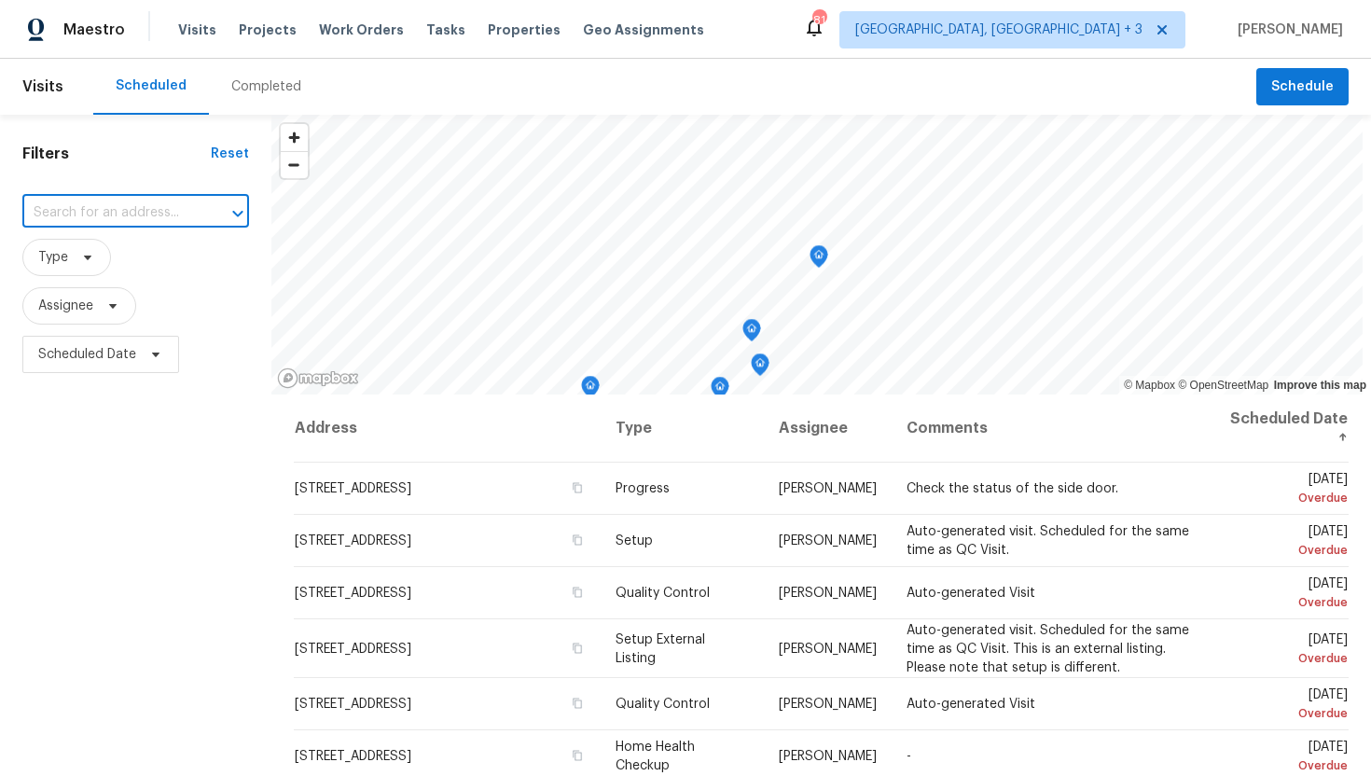
paste input "943 Barlen Dr, Richmond, VA 23225"
type input "943 Barlen Dr, Richmond, VA 23225"
click at [126, 255] on li "943 Barlen Dr, Richmond, VA 23225" at bounding box center [136, 255] width 228 height 31
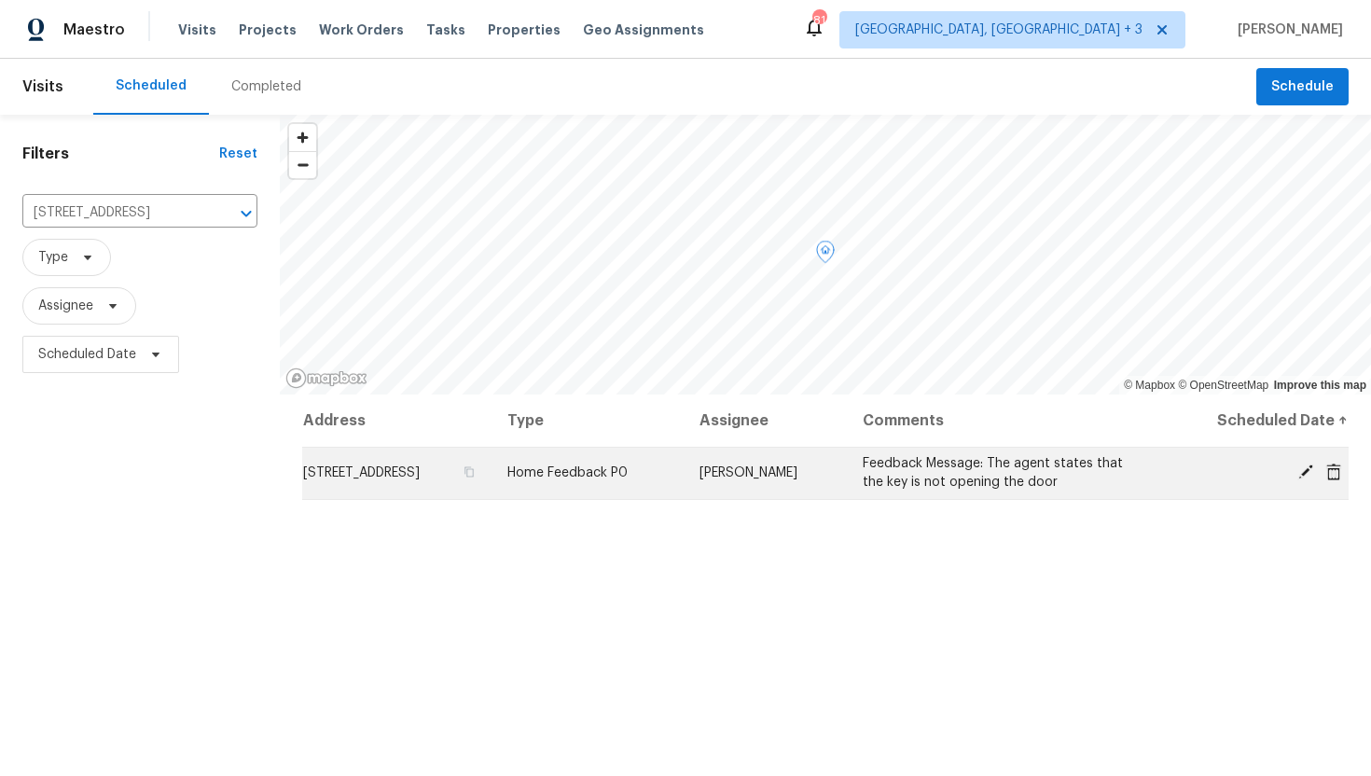
click at [1305, 473] on icon at bounding box center [1306, 472] width 15 height 15
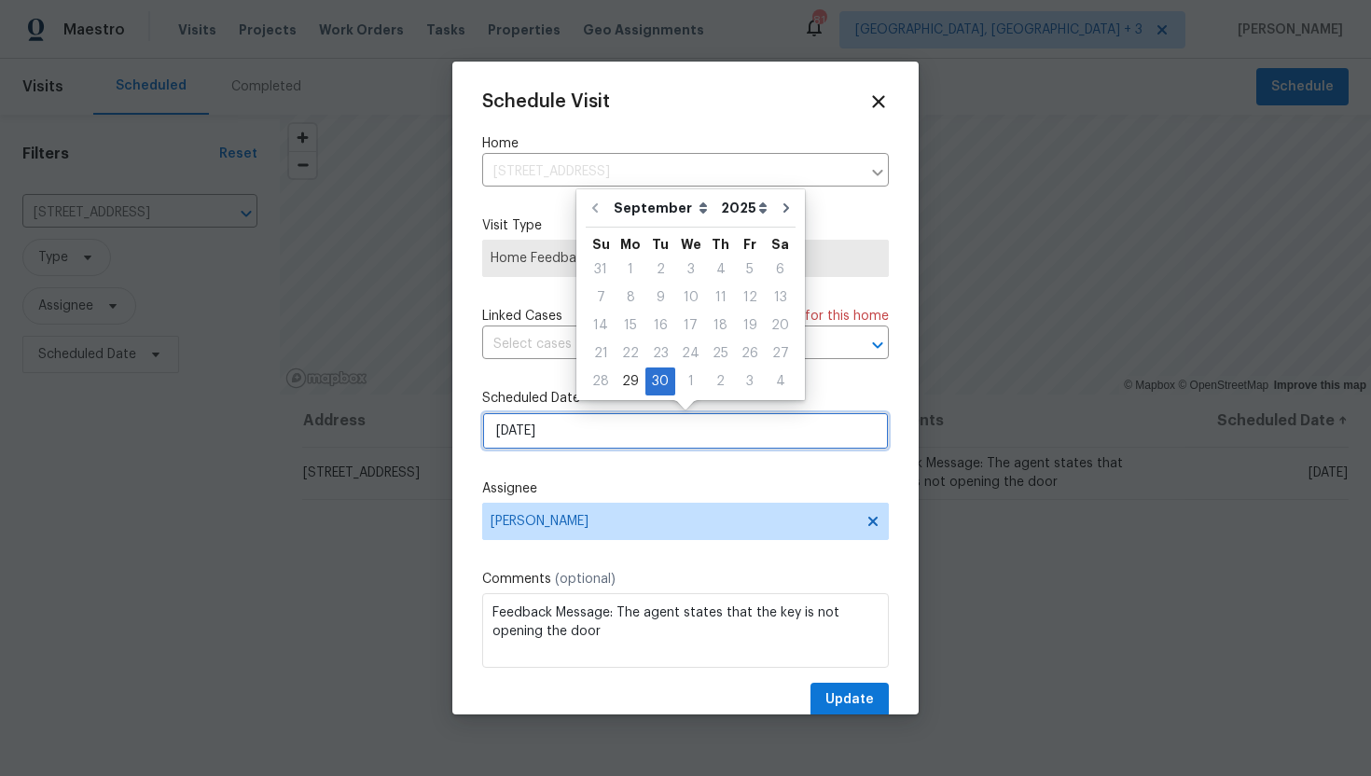
click at [624, 428] on input "9/30/2025" at bounding box center [685, 430] width 407 height 37
click at [635, 381] on div "29" at bounding box center [631, 382] width 30 height 26
type input "9/29/2025"
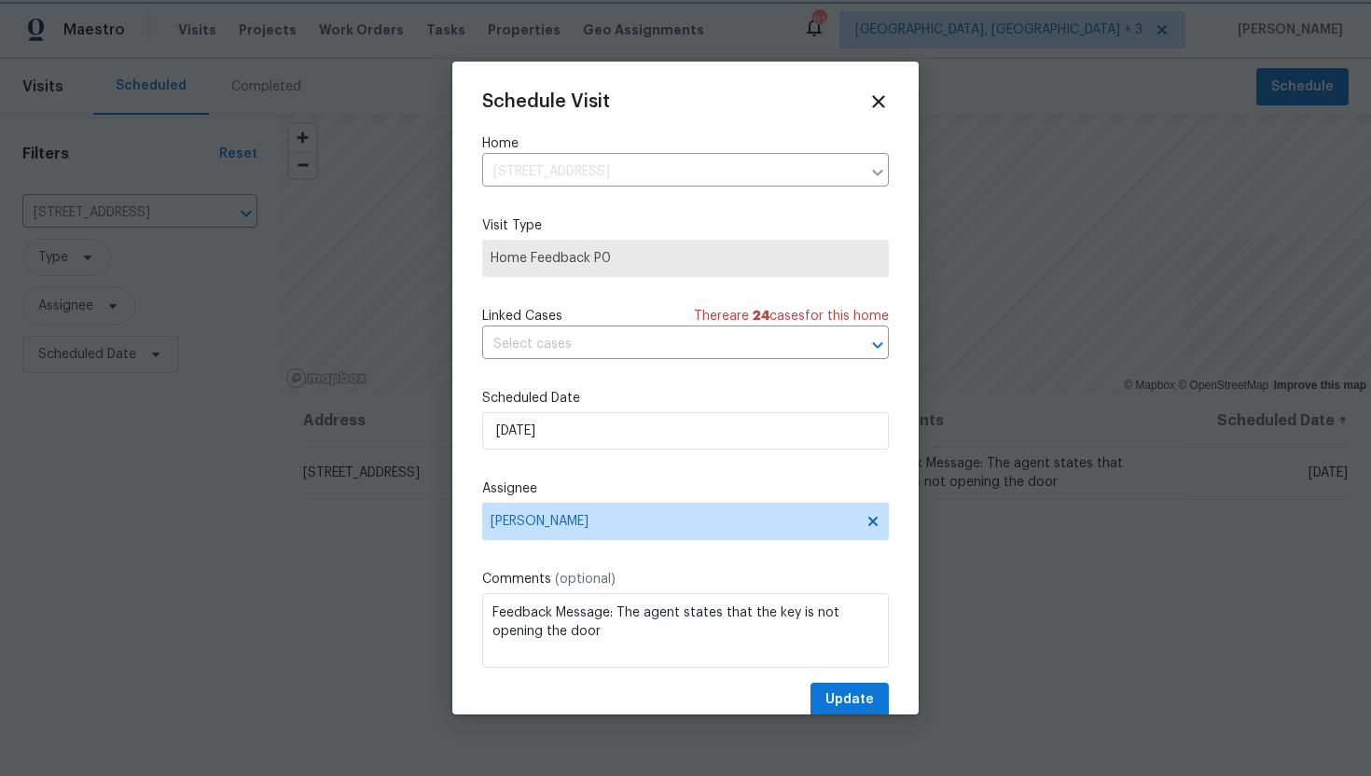
scroll to position [34, 0]
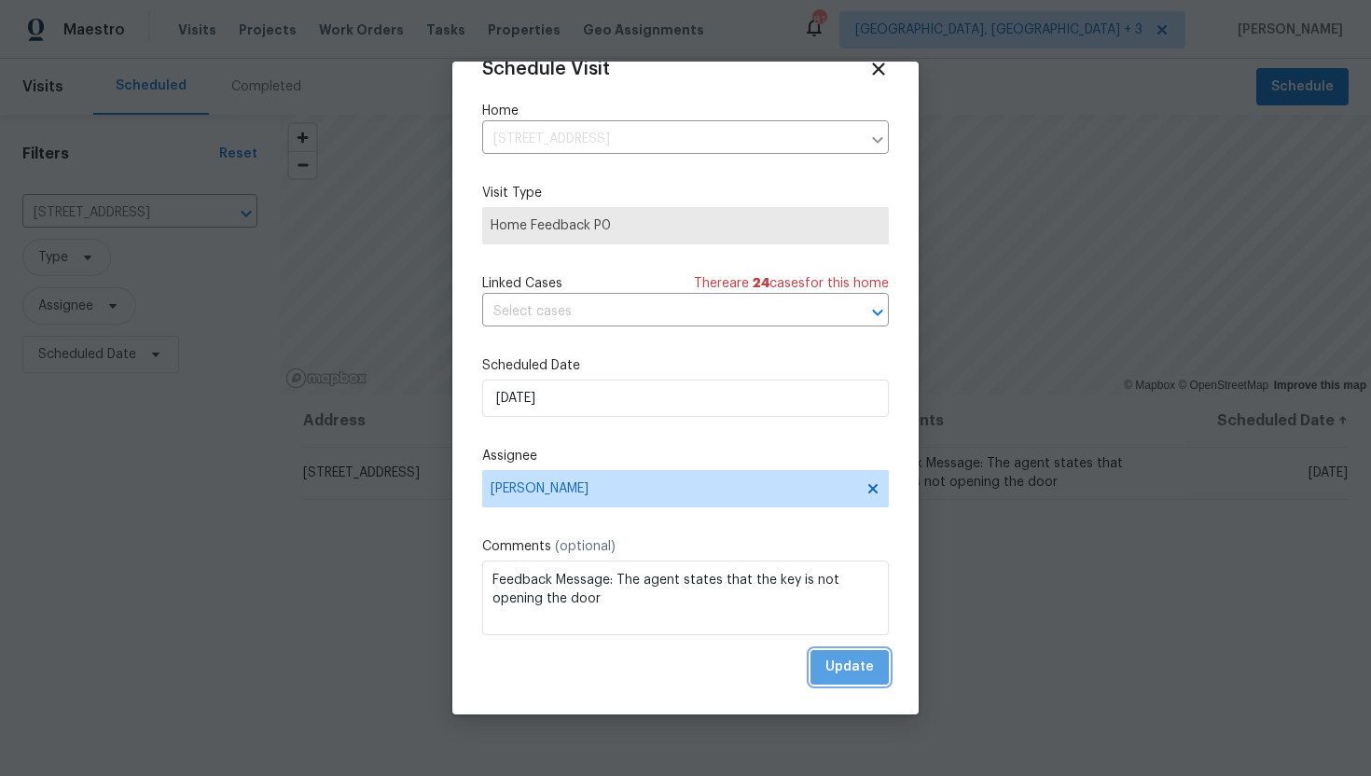
click at [855, 667] on span "Update" at bounding box center [850, 667] width 49 height 23
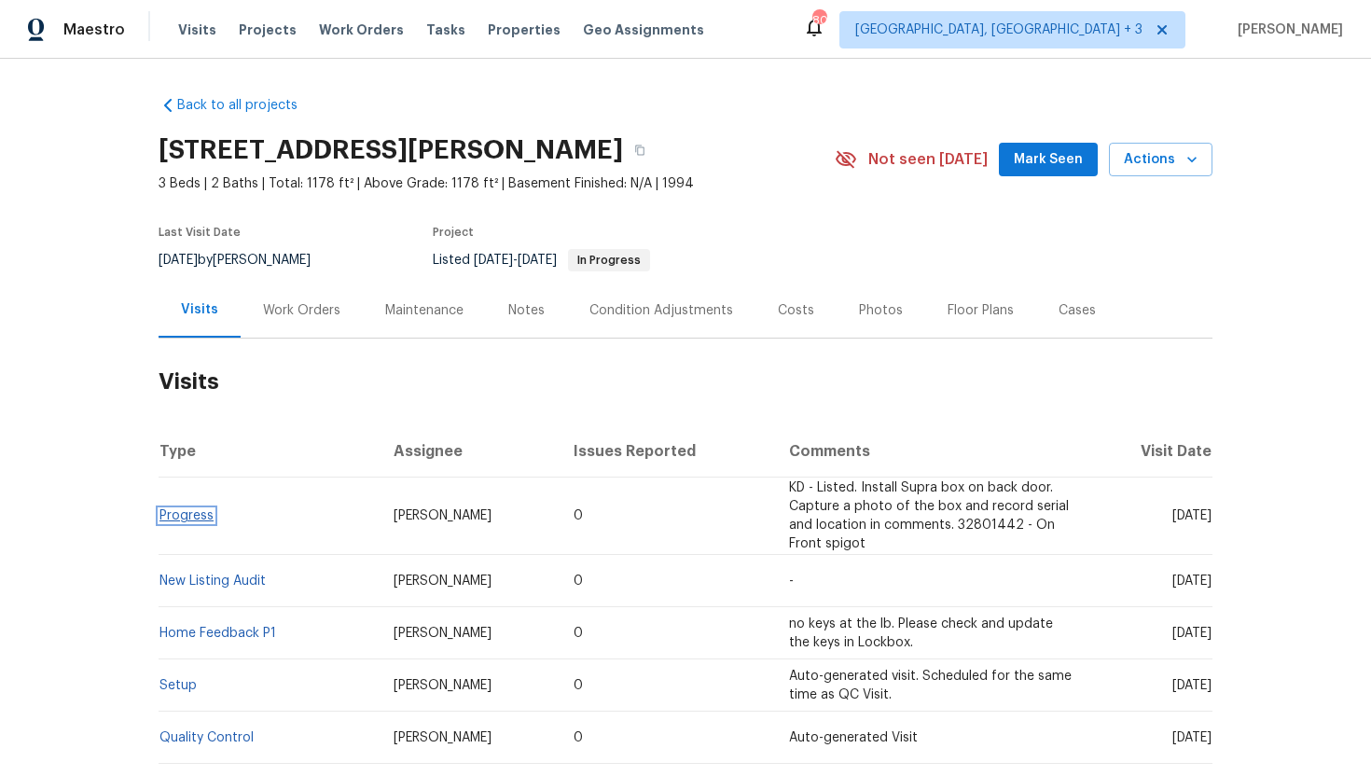
click at [182, 521] on link "Progress" at bounding box center [187, 515] width 54 height 13
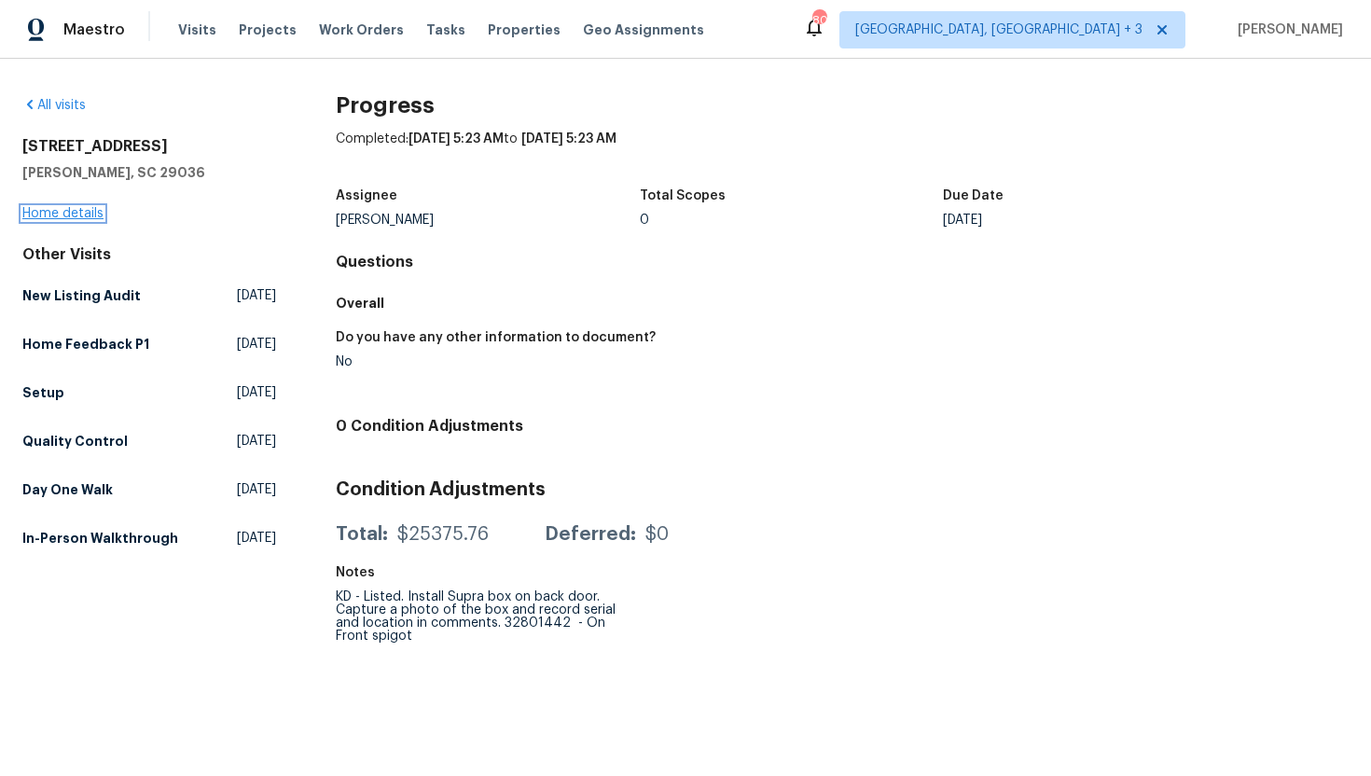
click at [56, 216] on link "Home details" at bounding box center [62, 213] width 81 height 13
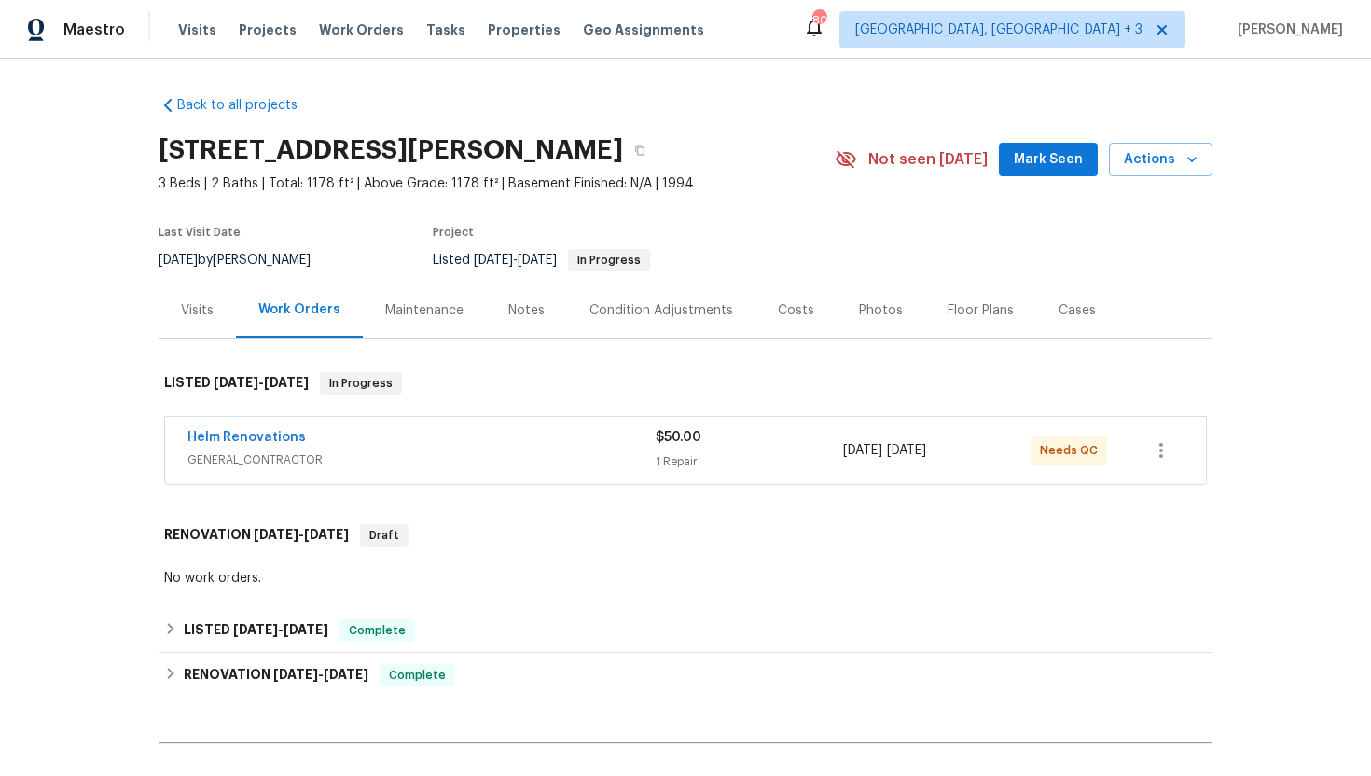
click at [199, 316] on div "Visits" at bounding box center [197, 310] width 33 height 19
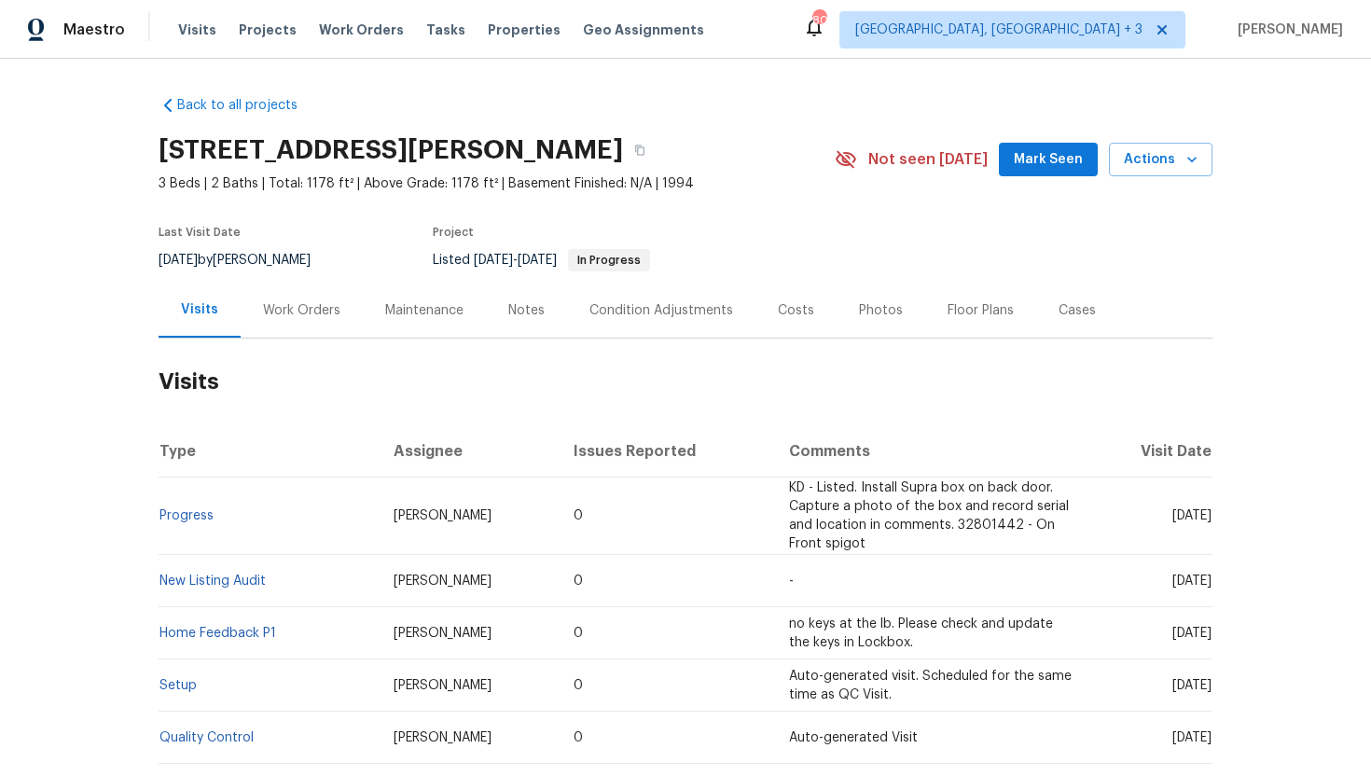
click at [1069, 322] on div "Cases" at bounding box center [1077, 310] width 82 height 55
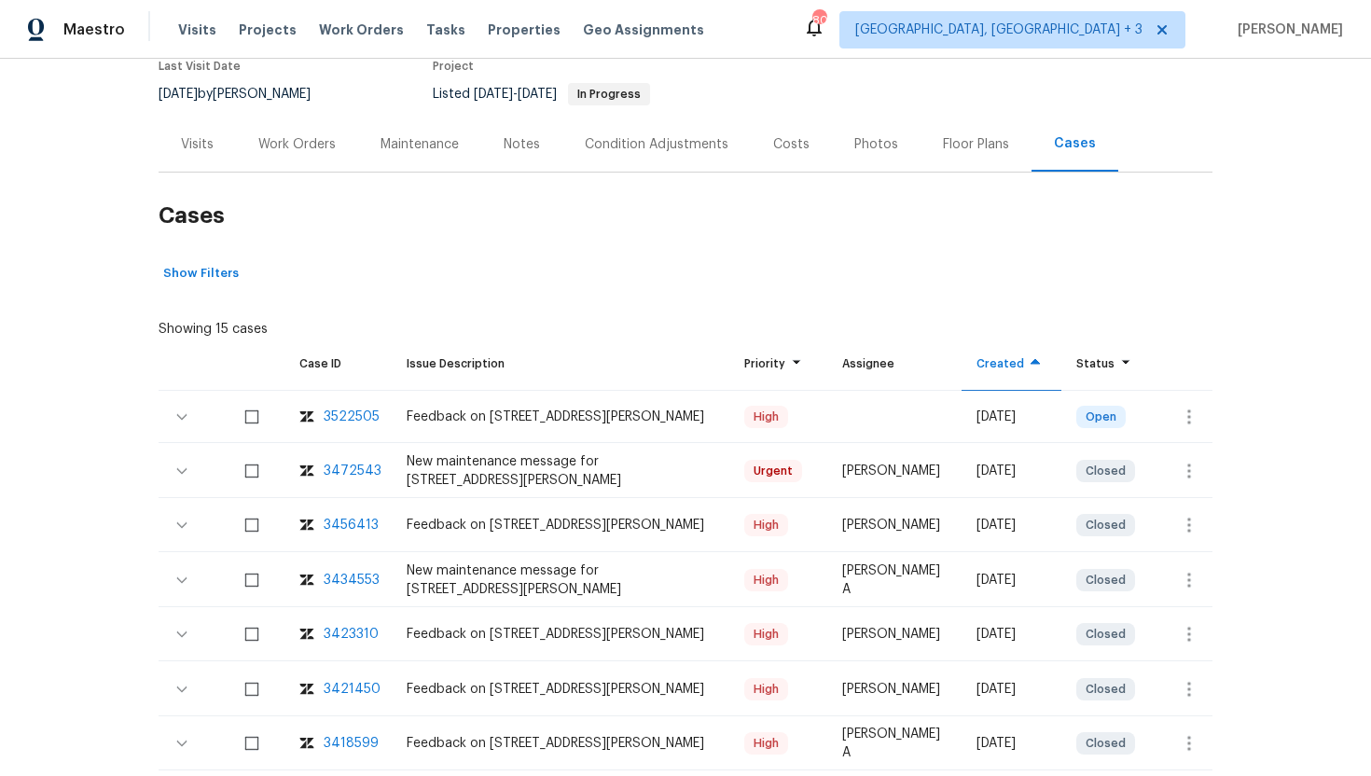
scroll to position [200, 0]
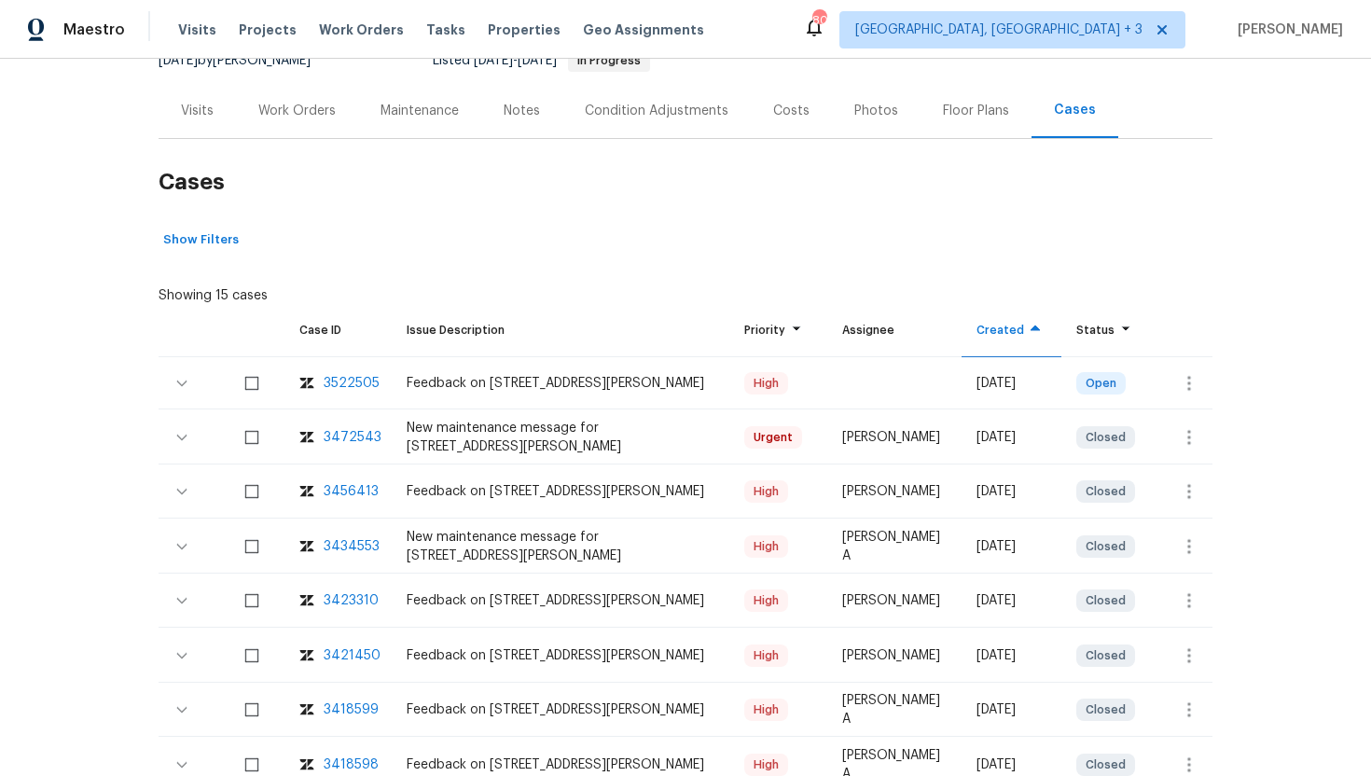
click at [354, 440] on div "3472543" at bounding box center [353, 437] width 58 height 19
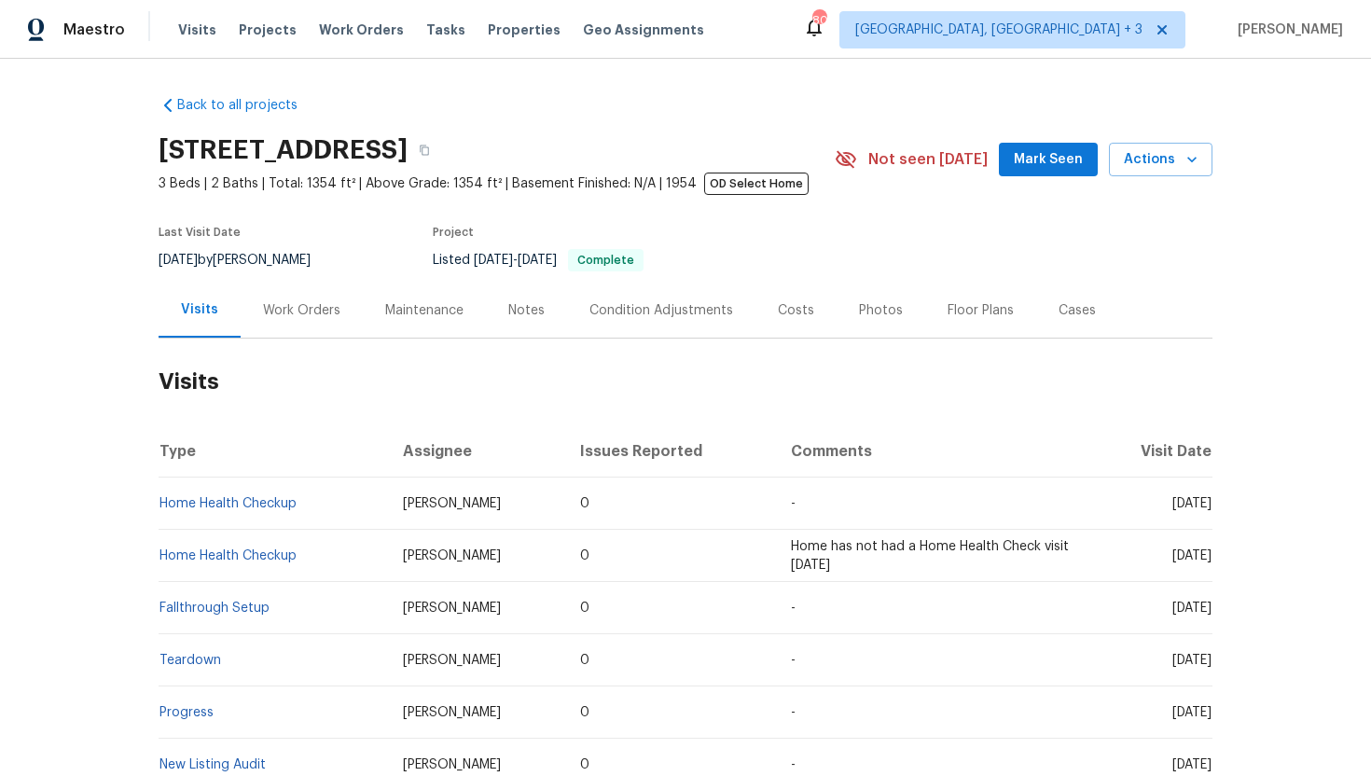
click at [319, 311] on div "Work Orders" at bounding box center [301, 310] width 77 height 19
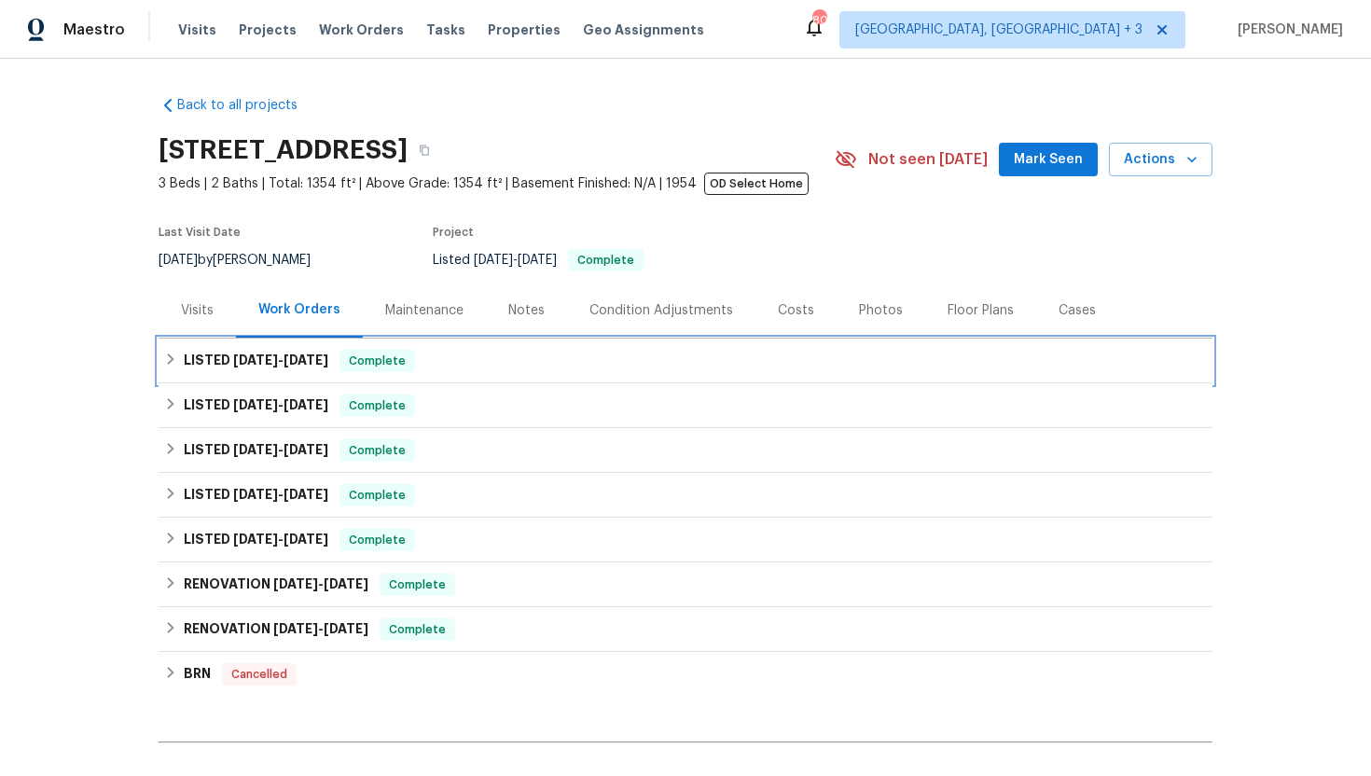
click at [380, 364] on span "Complete" at bounding box center [377, 361] width 72 height 19
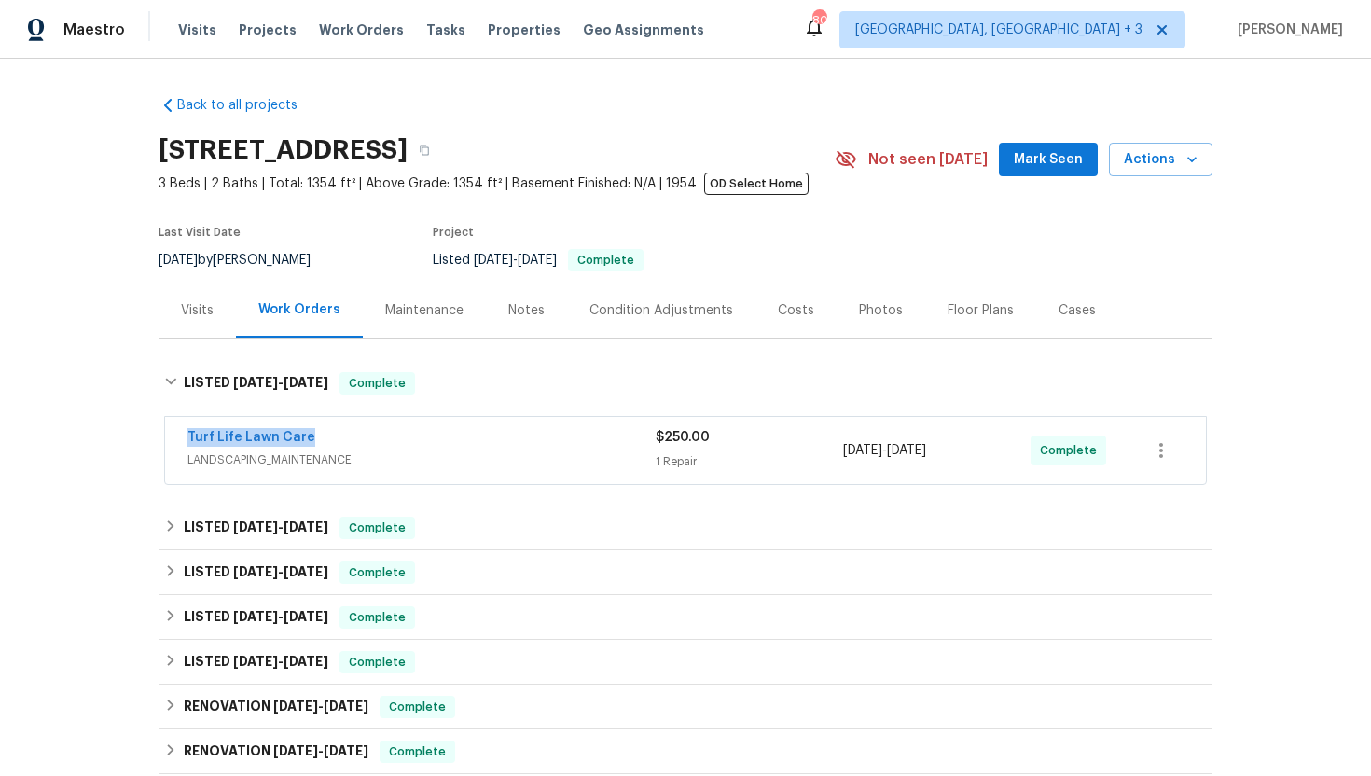
drag, startPoint x: 367, startPoint y: 435, endPoint x: 176, endPoint y: 438, distance: 190.3
click at [176, 438] on div "Turf Life Lawn Care LANDSCAPING_MAINTENANCE $250.00 1 Repair [DATE] - [DATE] Co…" at bounding box center [685, 450] width 1041 height 67
copy link "Turf Life Lawn Care"
drag, startPoint x: 987, startPoint y: 456, endPoint x: 844, endPoint y: 456, distance: 142.7
click at [844, 456] on div "[DATE] - [DATE]" at bounding box center [937, 450] width 188 height 45
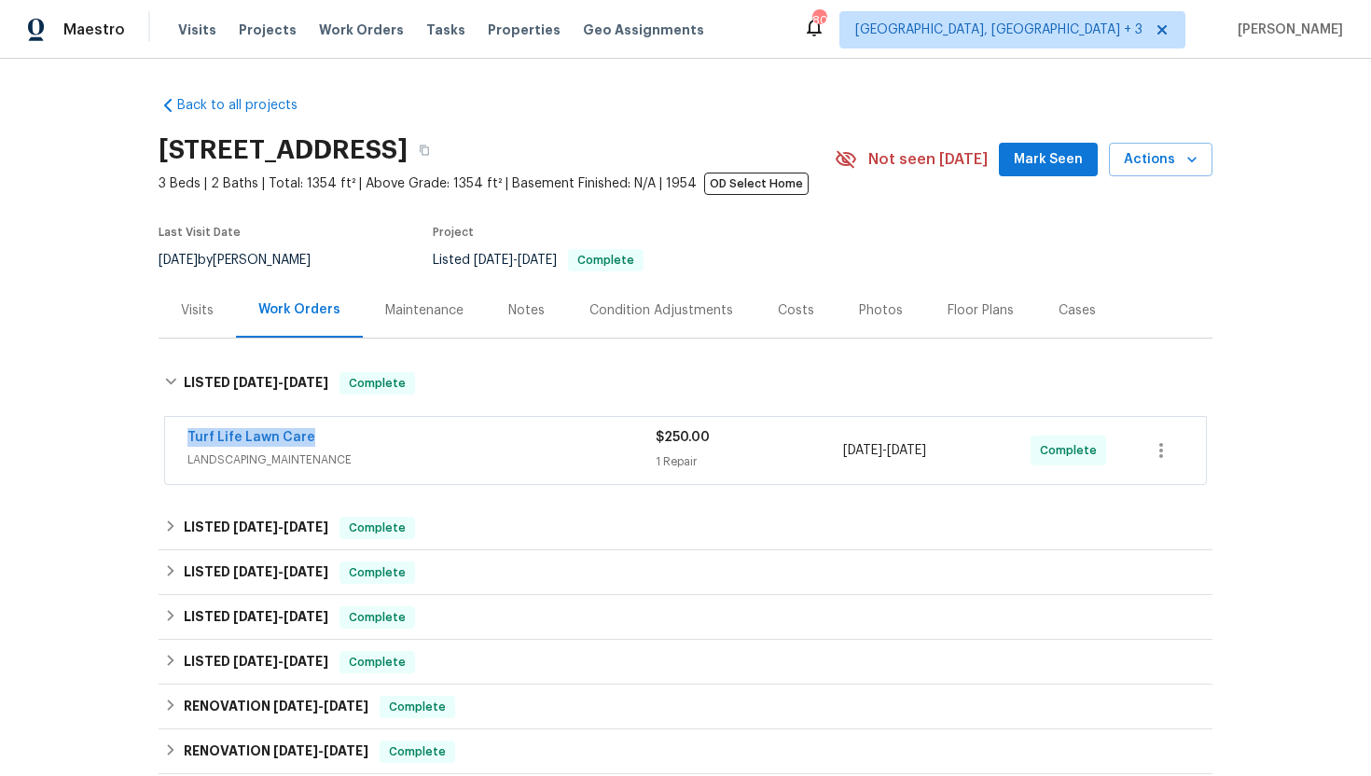
copy span "[DATE] - [DATE]"
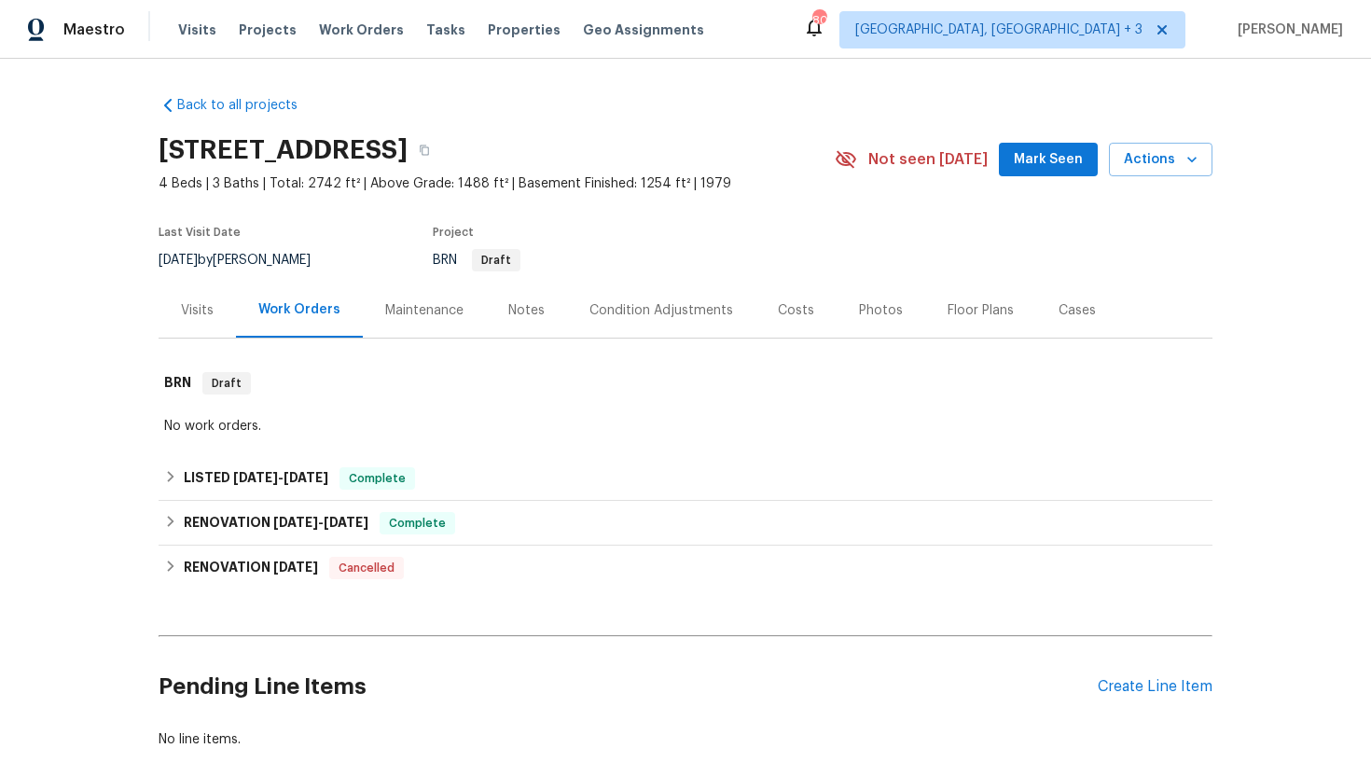
click at [424, 309] on div "Maintenance" at bounding box center [424, 310] width 78 height 19
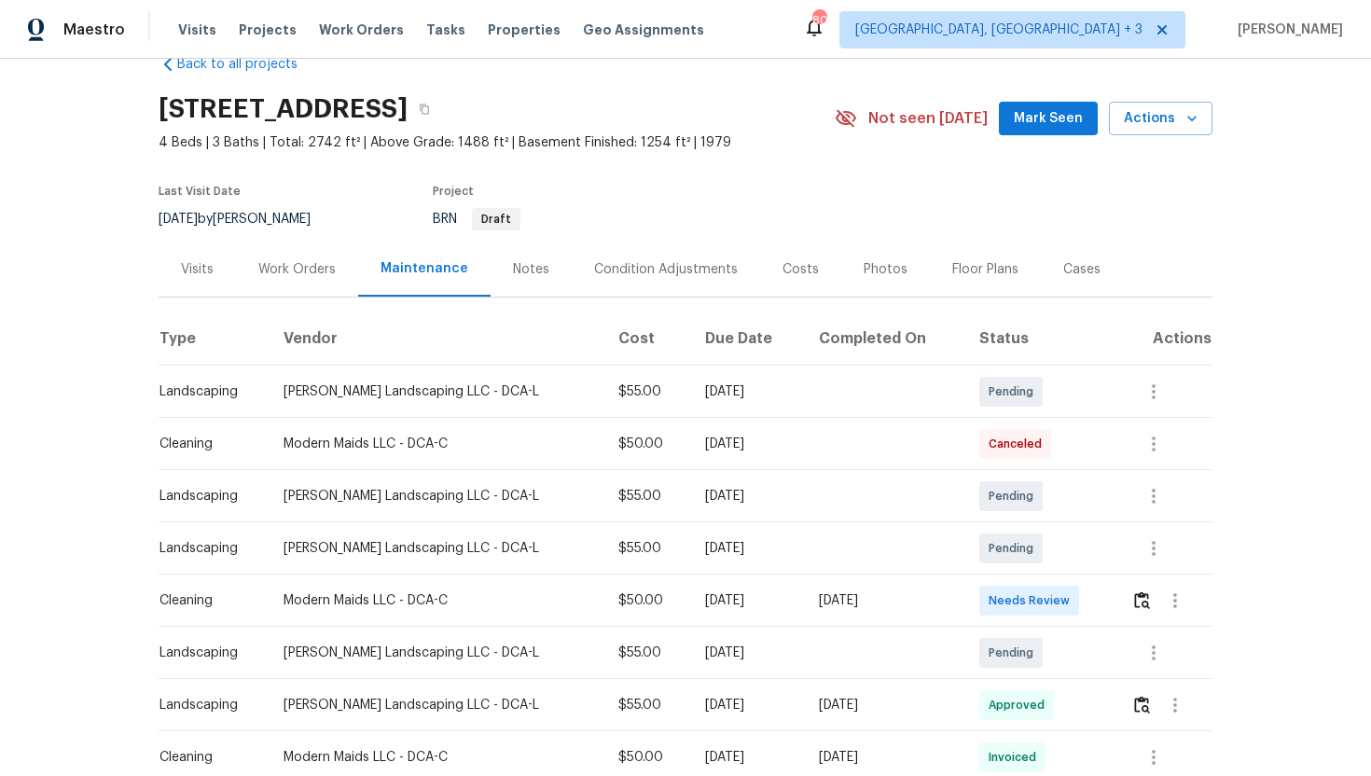
scroll to position [113, 0]
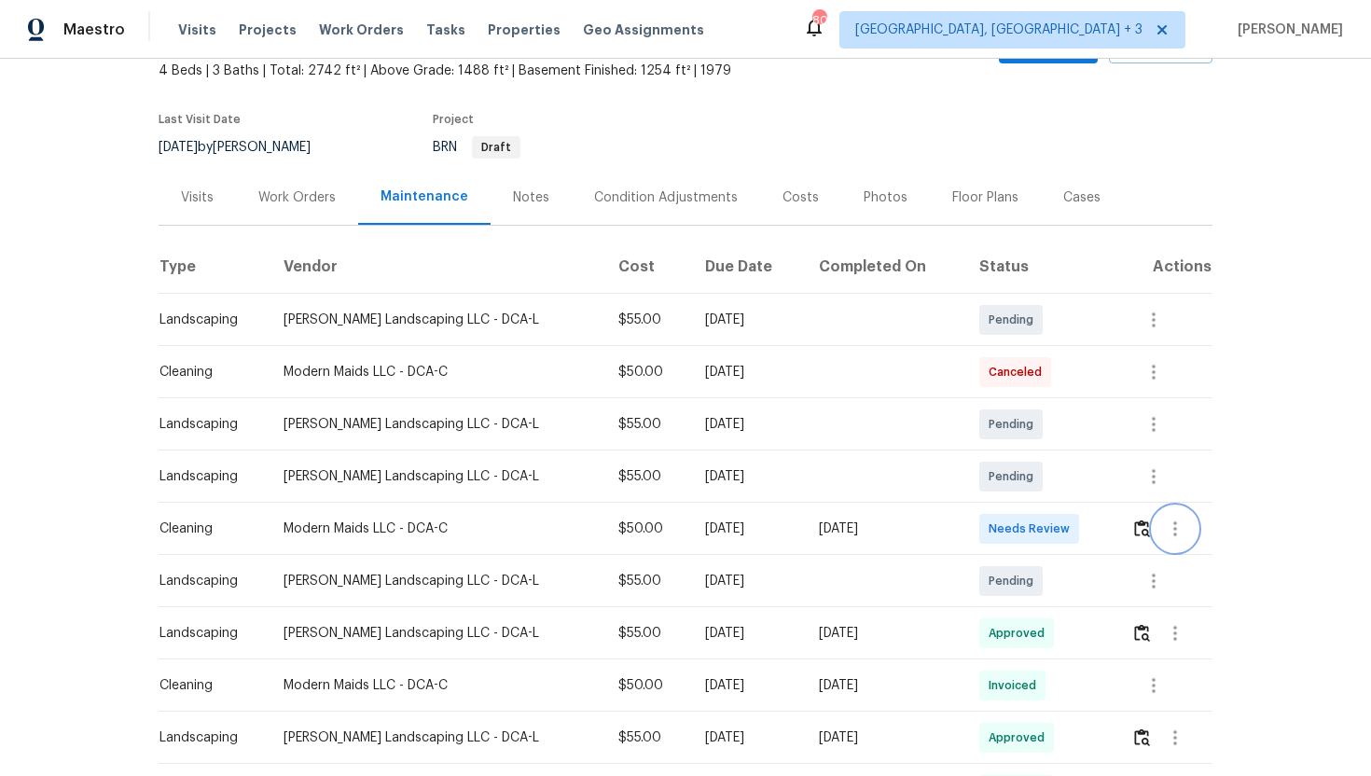
click at [1183, 528] on icon "button" at bounding box center [1175, 529] width 22 height 22
click at [1217, 560] on li "View details" at bounding box center [1215, 559] width 131 height 31
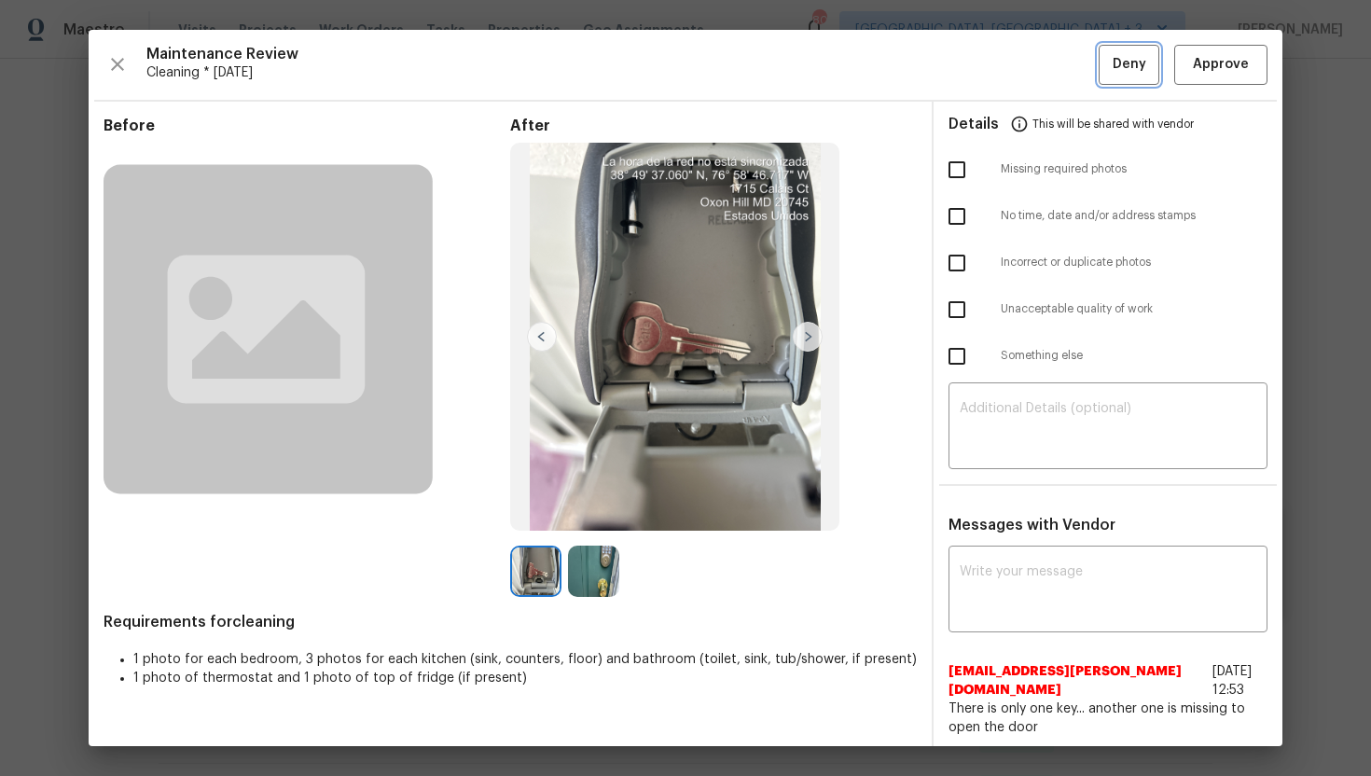
click at [1132, 62] on span "Deny" at bounding box center [1130, 64] width 34 height 23
